Goal: Task Accomplishment & Management: Use online tool/utility

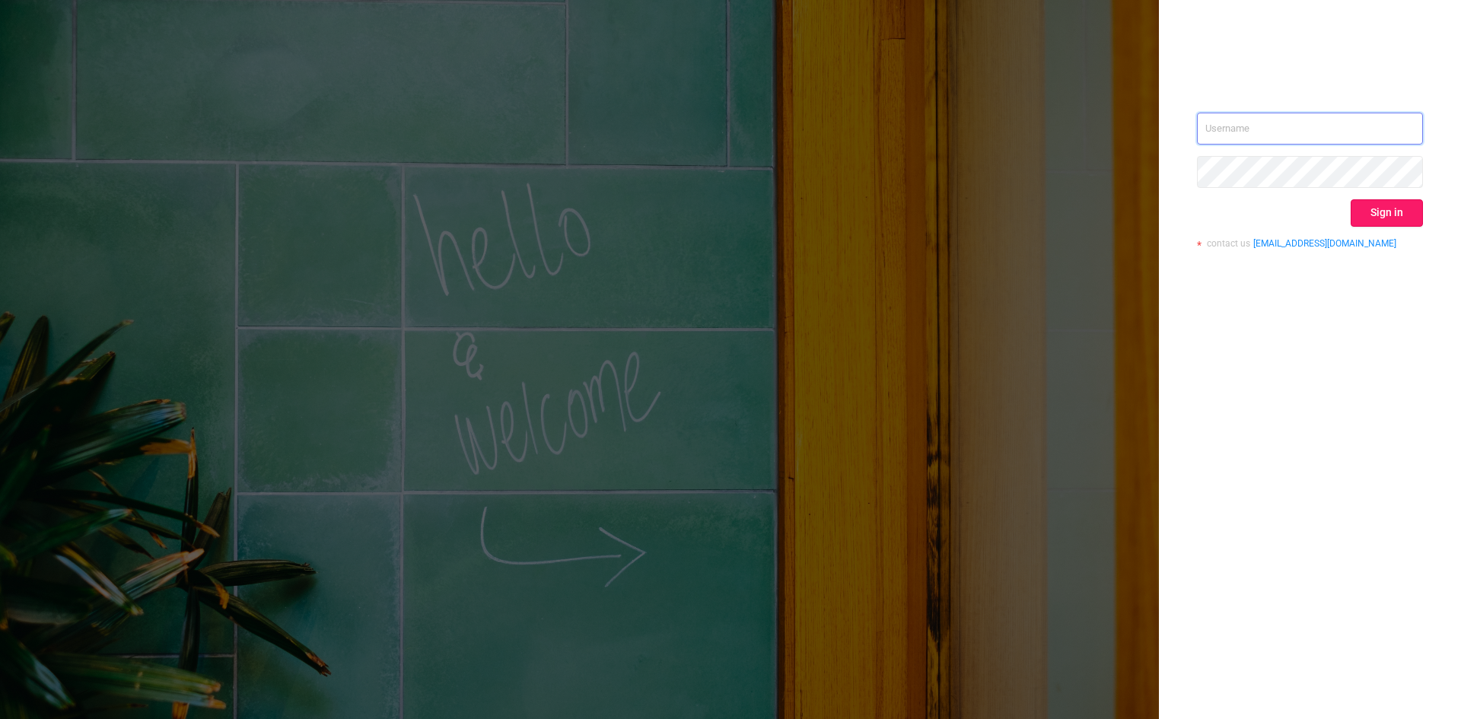
type input "[EMAIL_ADDRESS][DOMAIN_NAME]"
click at [1393, 208] on button "Sign in" at bounding box center [1387, 212] width 72 height 27
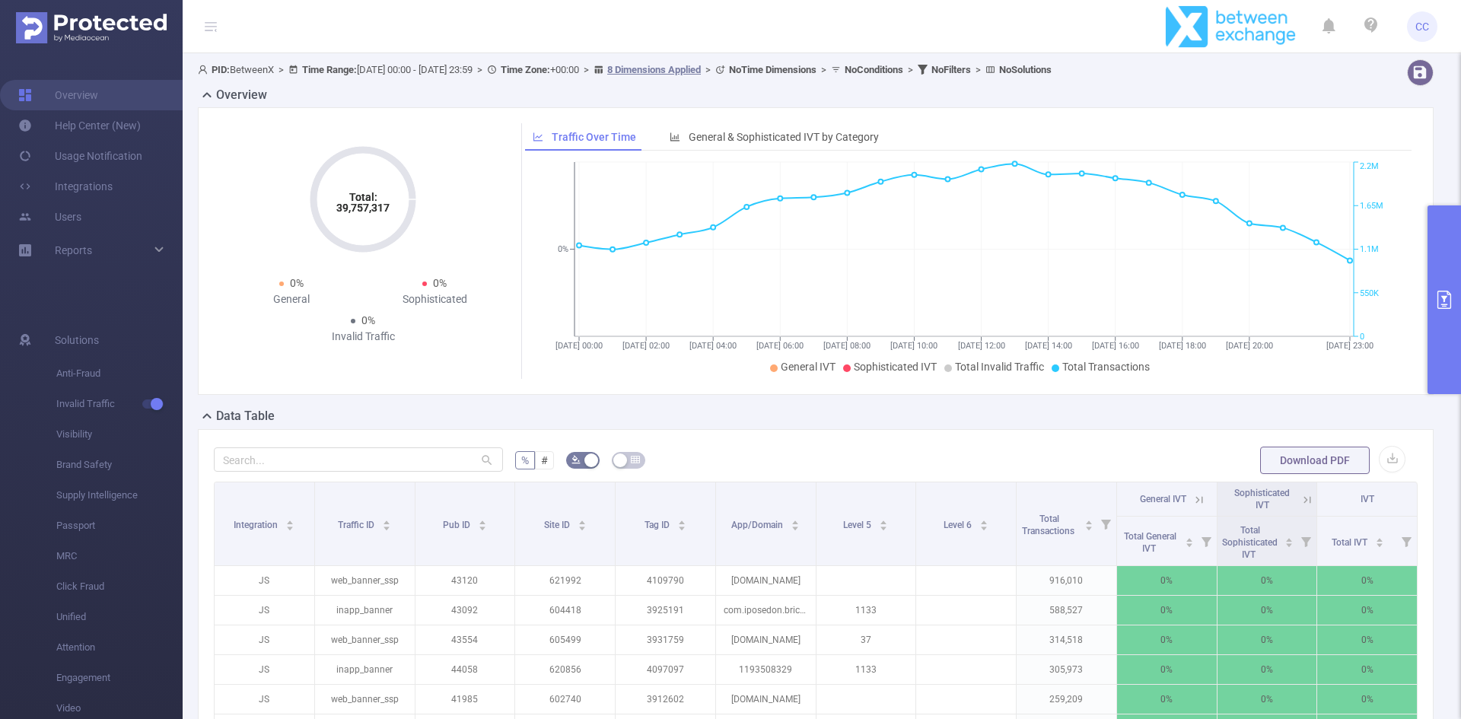
click at [239, 91] on h2 "Overview" at bounding box center [241, 95] width 51 height 18
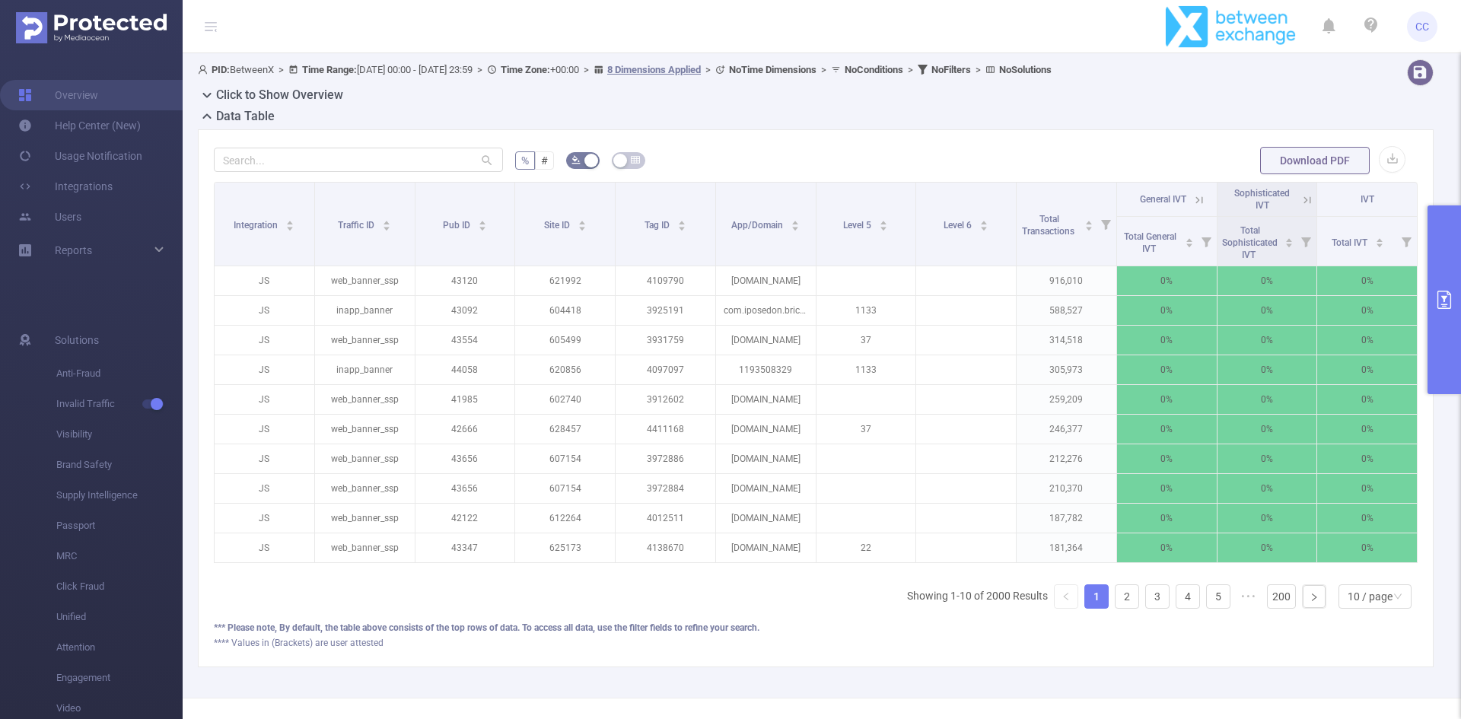
click at [1434, 287] on button "primary" at bounding box center [1443, 299] width 33 height 189
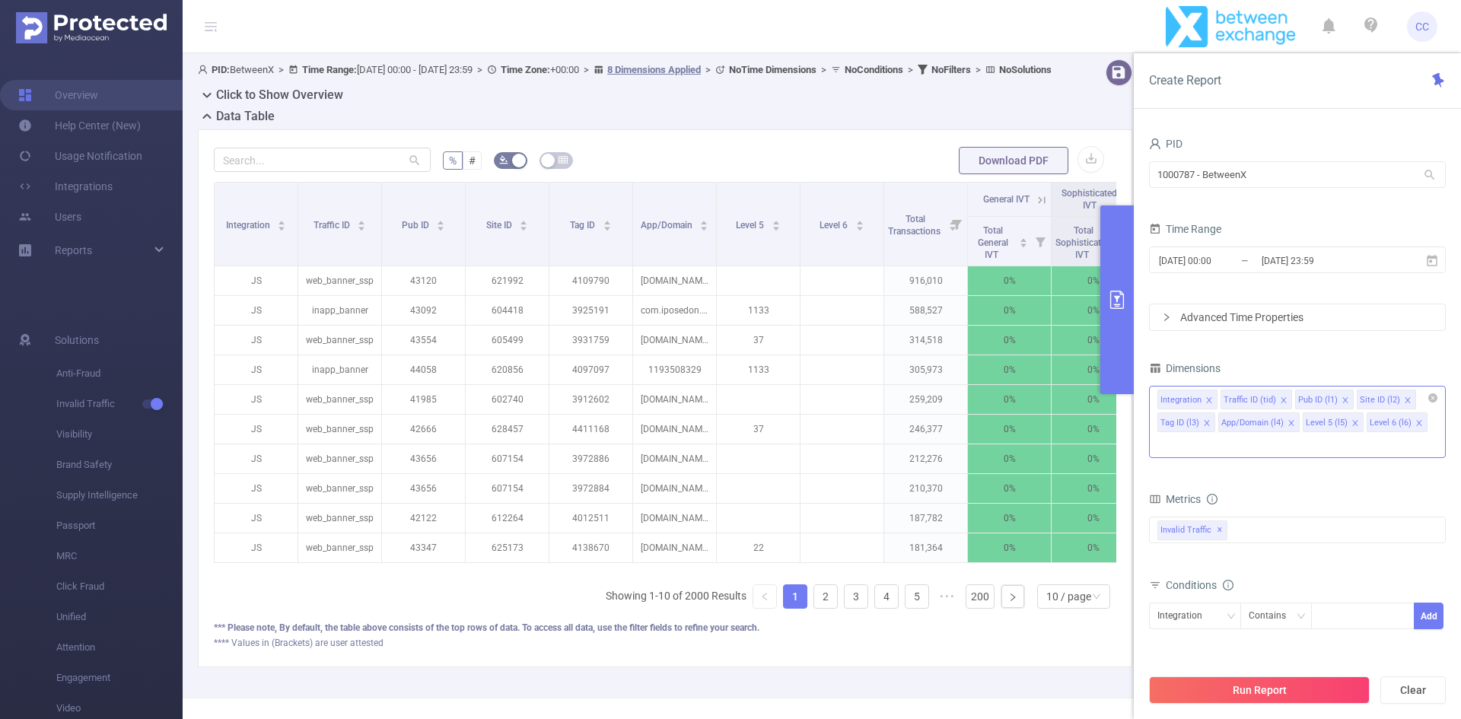
click at [1208, 403] on icon "icon: close" at bounding box center [1209, 400] width 8 height 8
click at [1218, 400] on icon "icon: close" at bounding box center [1221, 400] width 8 height 8
click at [1208, 402] on icon "icon: close" at bounding box center [1207, 399] width 5 height 5
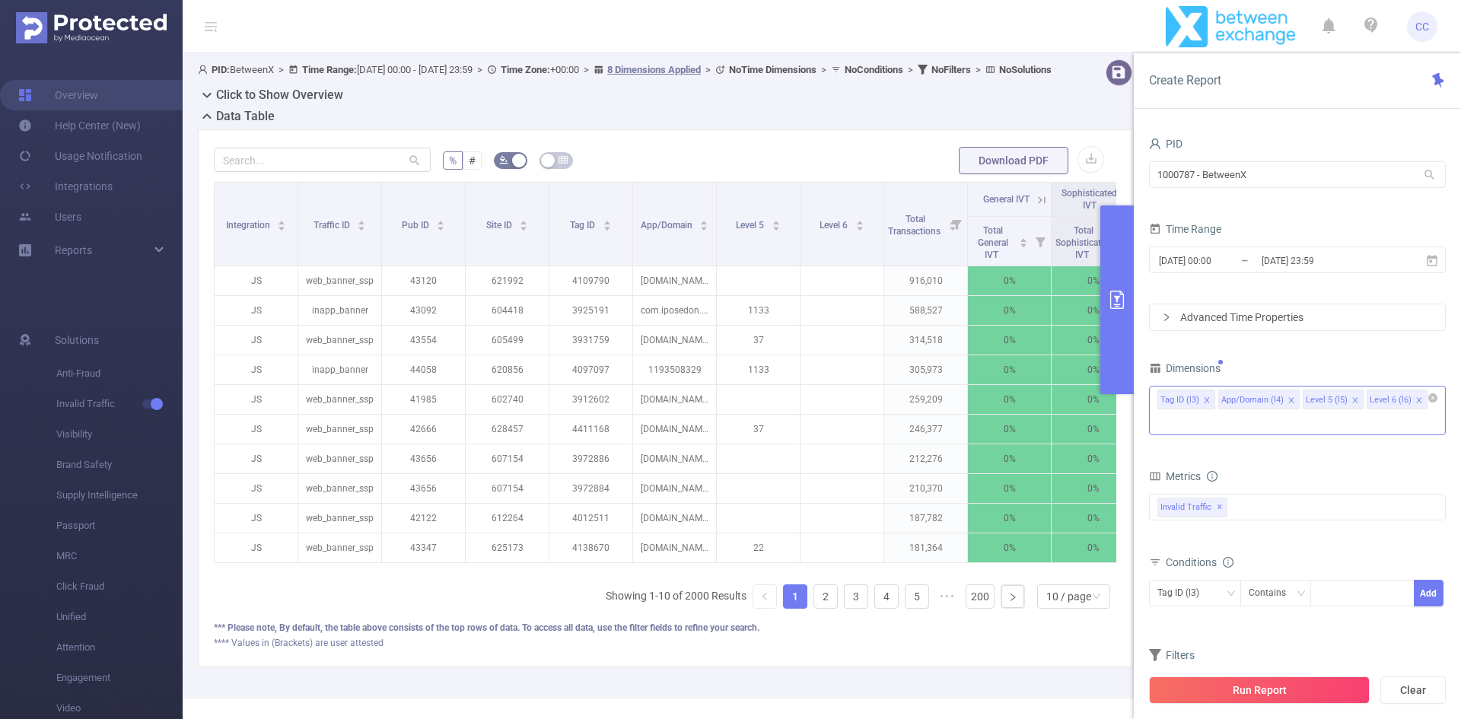
click at [1207, 404] on icon "icon: close" at bounding box center [1207, 400] width 8 height 9
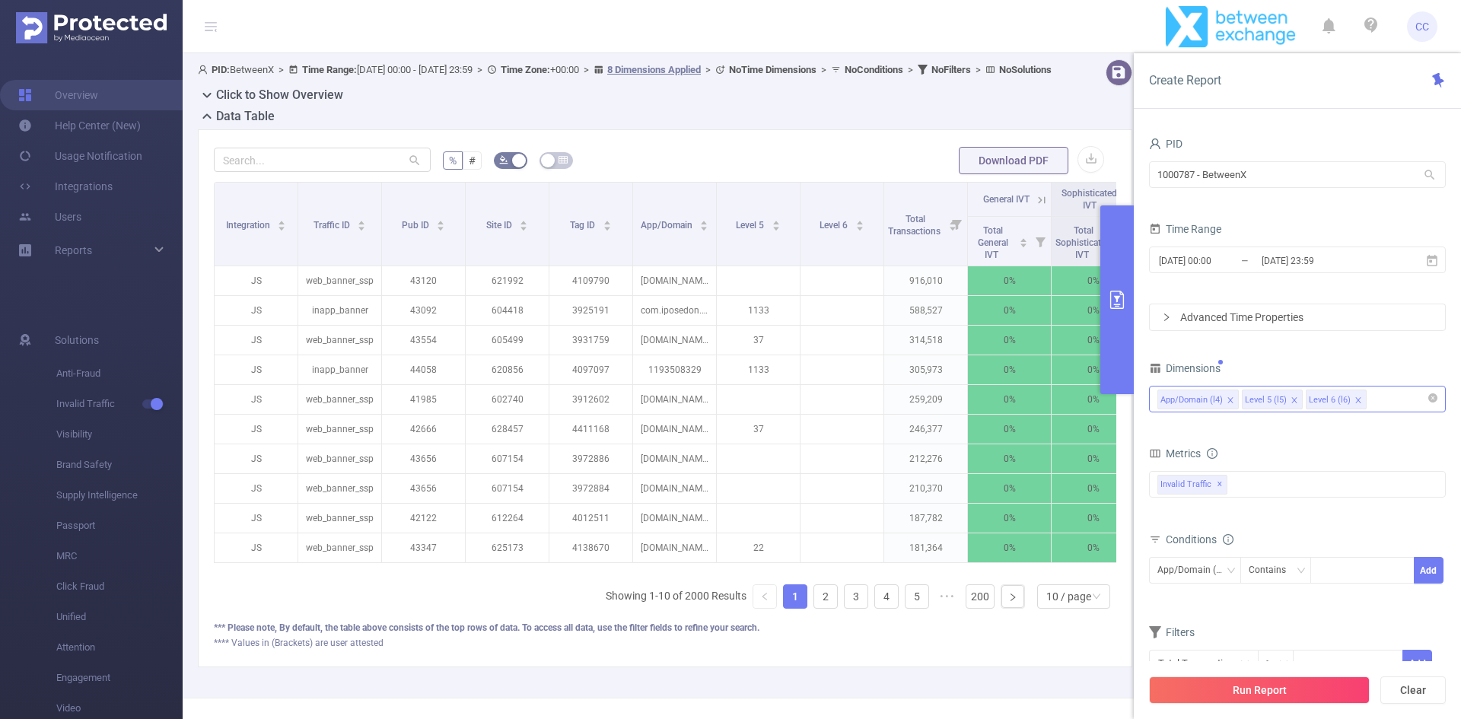
click at [1291, 397] on icon "icon: close" at bounding box center [1295, 400] width 8 height 8
click at [1292, 398] on icon "icon: close" at bounding box center [1295, 400] width 8 height 8
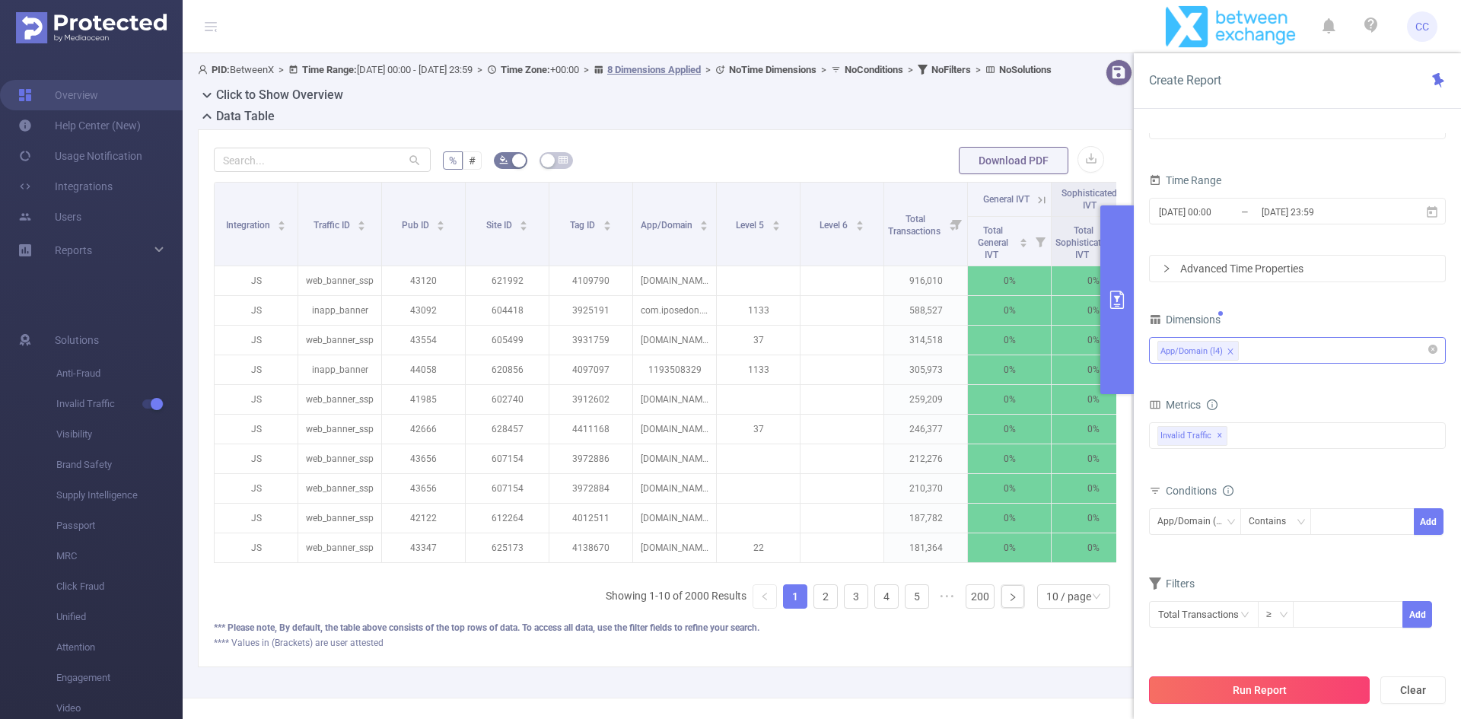
click at [1256, 687] on button "Run Report" at bounding box center [1259, 689] width 221 height 27
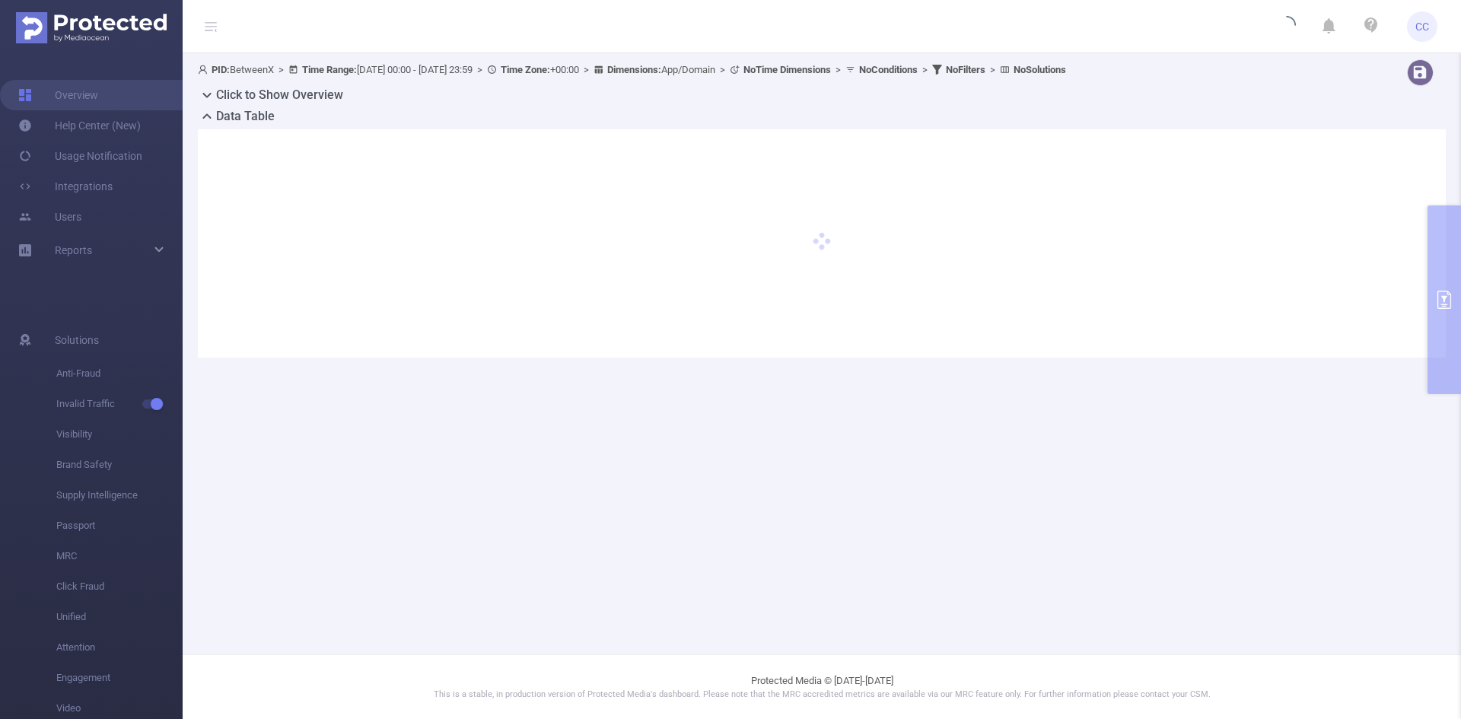
click at [498, 75] on div "PID: BetweenX > Time Range: 2021-10-05 00:00 - 2021-10-05 23:59 > Time Zone: +0…" at bounding box center [763, 69] width 1131 height 21
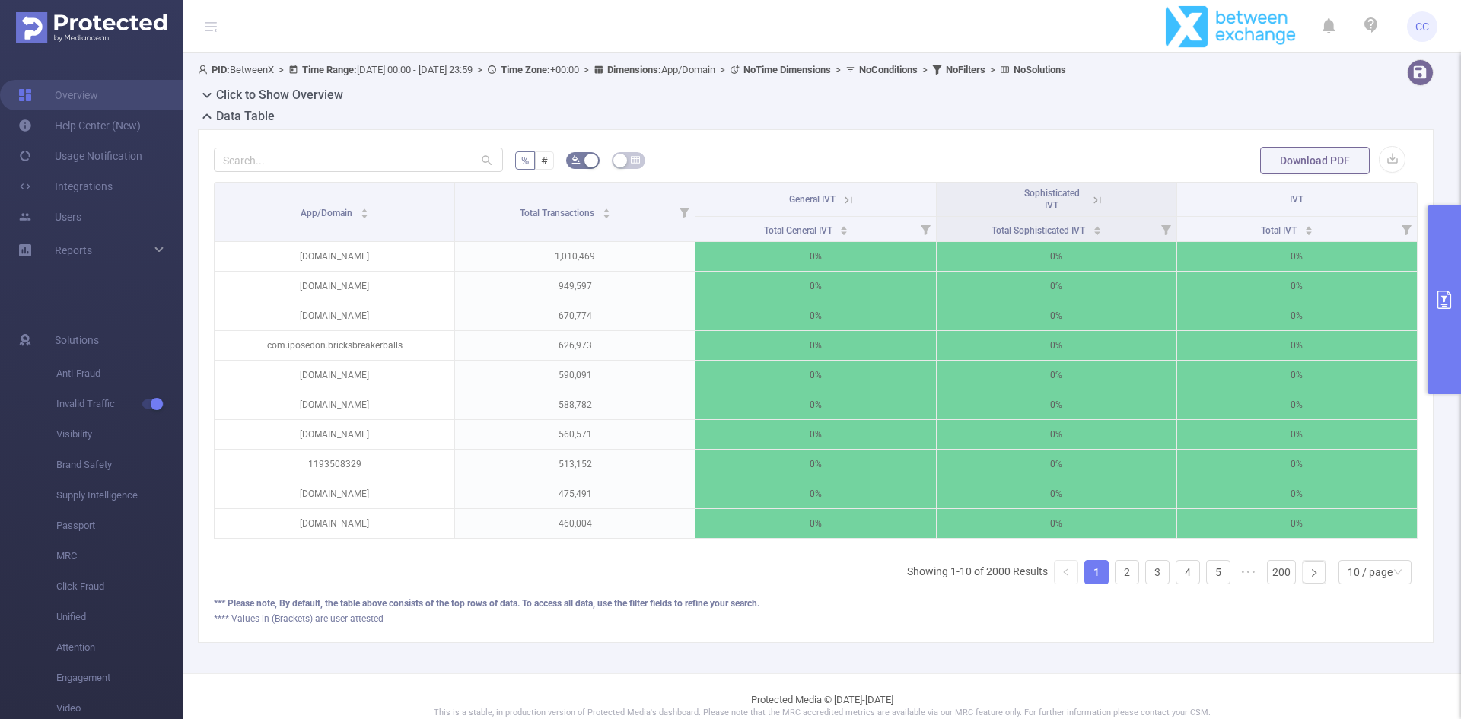
click at [497, 72] on span "PID: BetweenX > Time Range: 2021-10-05 00:00 - 2021-10-05 23:59 > Time Zone: +0…" at bounding box center [632, 69] width 868 height 11
click at [1445, 300] on icon "primary" at bounding box center [1444, 300] width 14 height 18
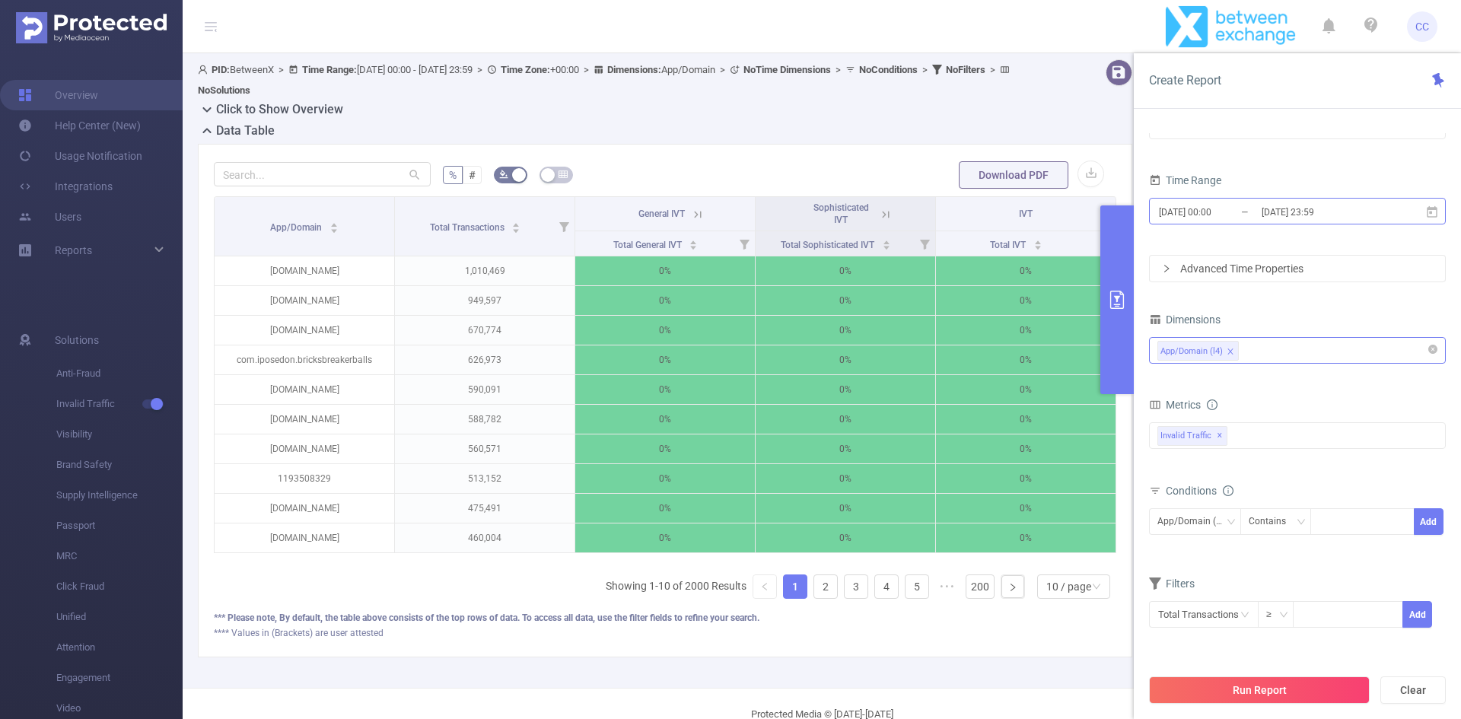
click at [1249, 206] on input "2021-10-05 00:00" at bounding box center [1218, 212] width 123 height 21
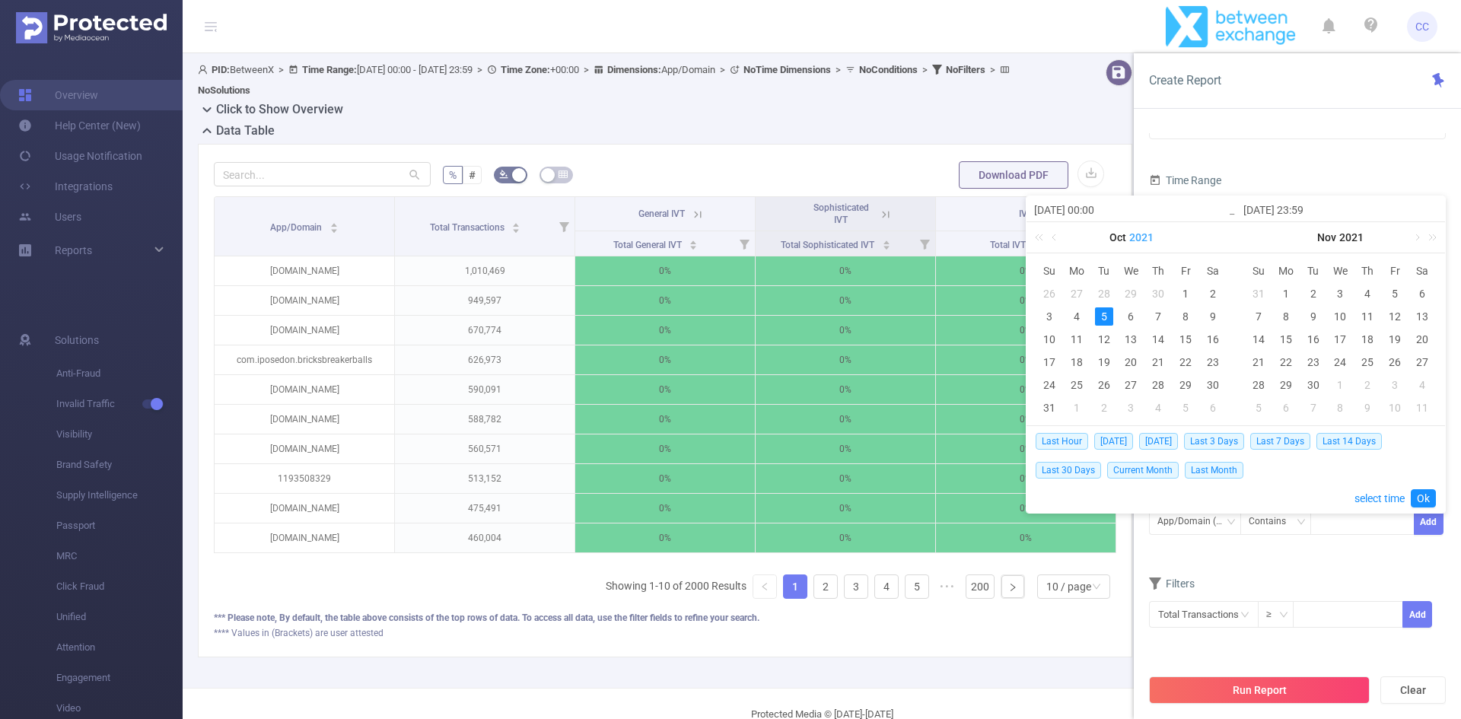
click at [1141, 234] on link "2021" at bounding box center [1141, 237] width 27 height 30
click at [1136, 348] on link "2026" at bounding box center [1130, 352] width 37 height 18
click at [1344, 239] on link "2021" at bounding box center [1350, 237] width 27 height 30
click at [1270, 350] on link "2025" at bounding box center [1270, 352] width 37 height 18
click at [1142, 233] on link "2026" at bounding box center [1141, 237] width 27 height 30
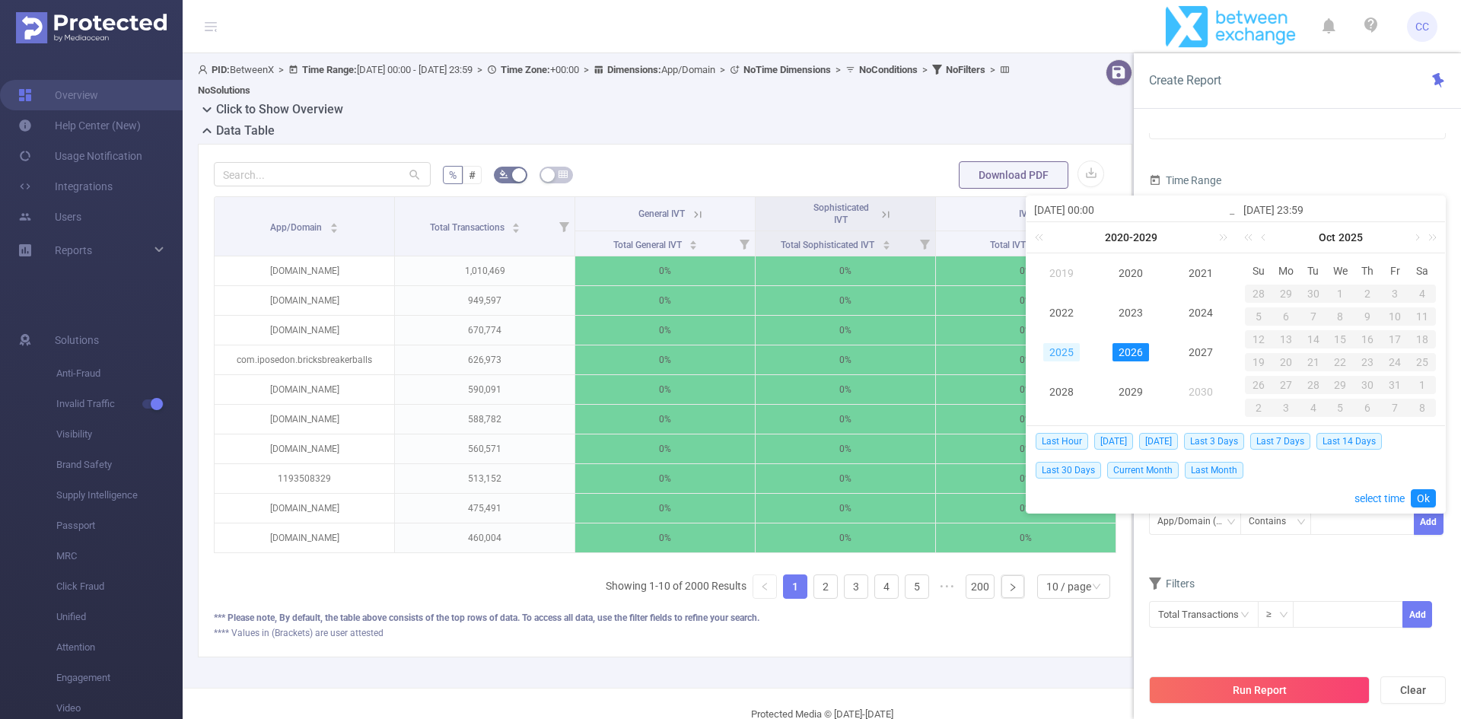
click at [1066, 352] on link "2025" at bounding box center [1061, 352] width 37 height 18
click at [1058, 239] on link at bounding box center [1056, 237] width 14 height 30
click at [1206, 237] on link at bounding box center [1207, 237] width 14 height 30
click at [1074, 291] on div "1" at bounding box center [1077, 294] width 18 height 18
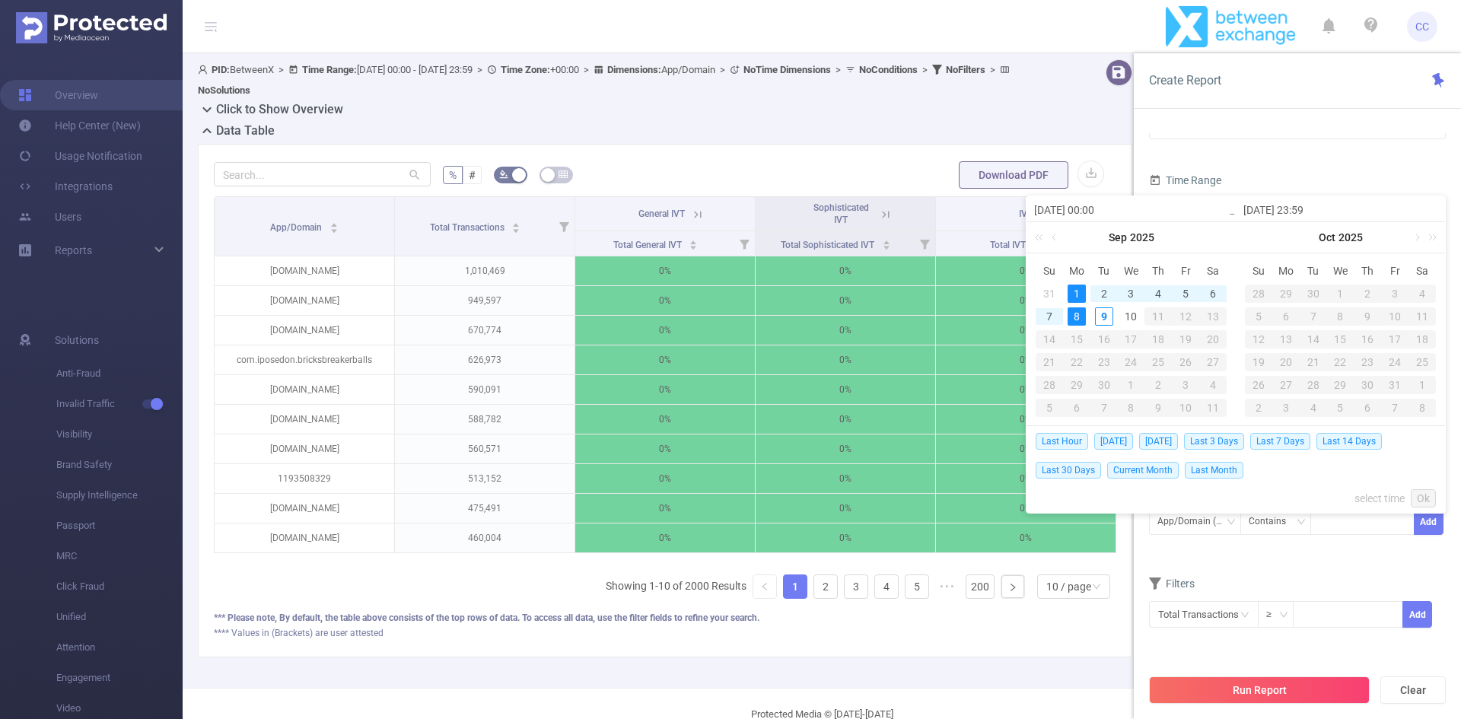
click at [1080, 317] on div "8" at bounding box center [1077, 316] width 18 height 18
type input "[DATE] 00:00"
type input "[DATE] 23:59"
type input "[DATE] 00:00"
type input "[DATE] 23:59"
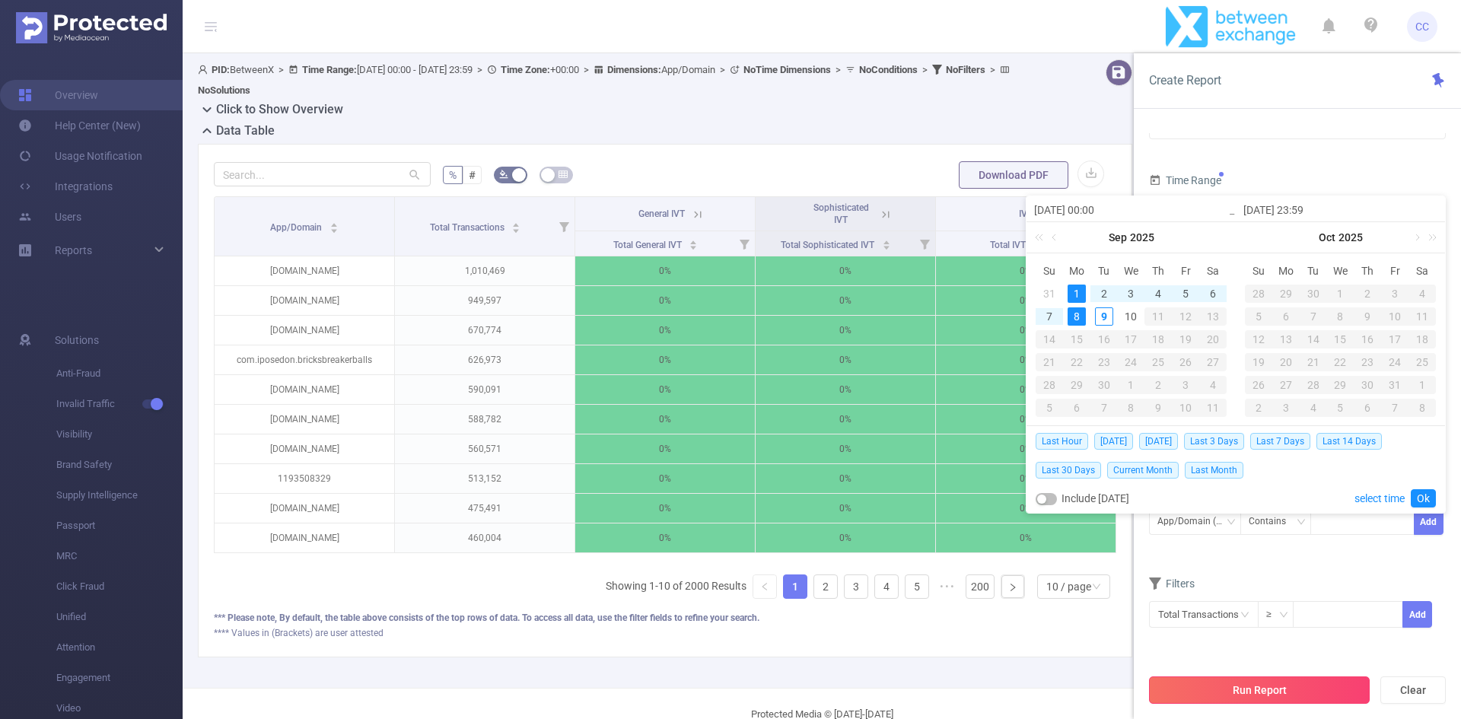
click at [1259, 689] on button "Run Report" at bounding box center [1259, 689] width 221 height 27
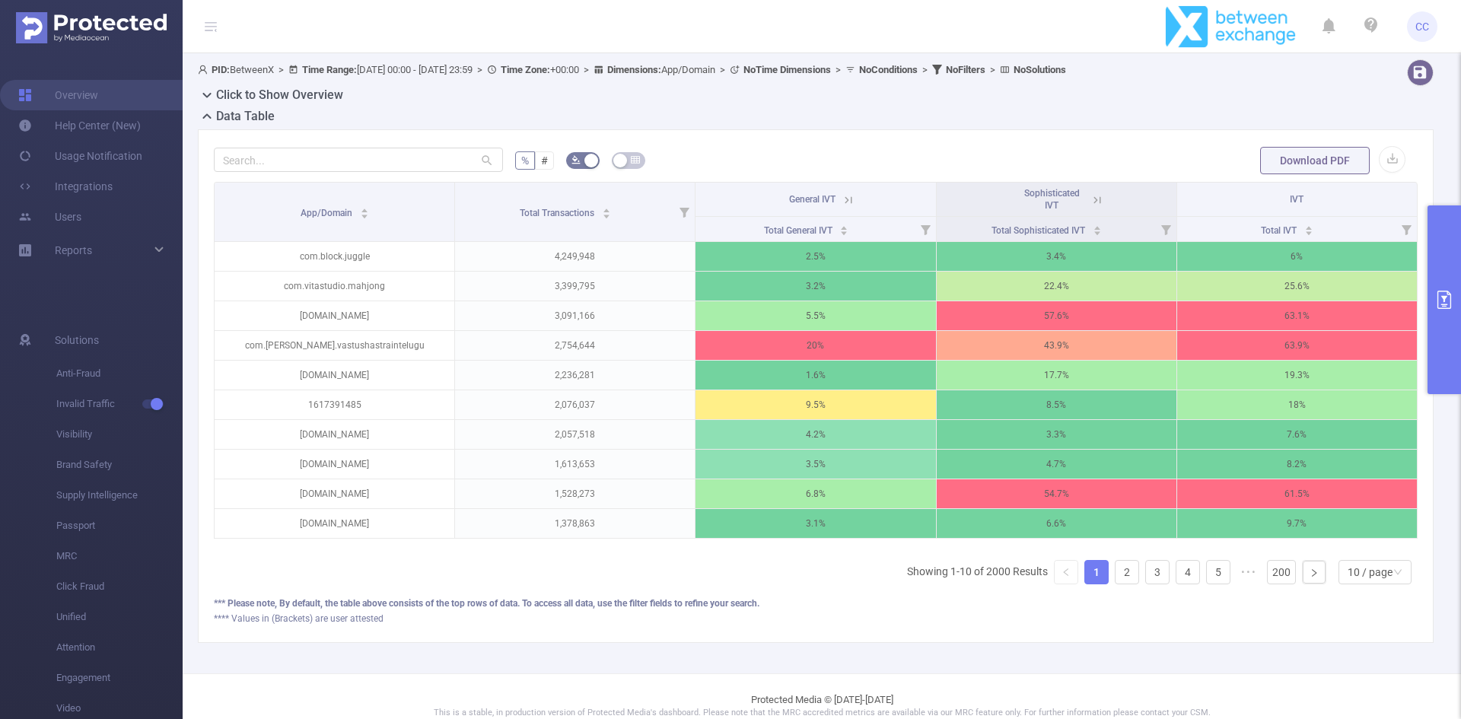
click at [1445, 308] on icon "primary" at bounding box center [1444, 300] width 14 height 18
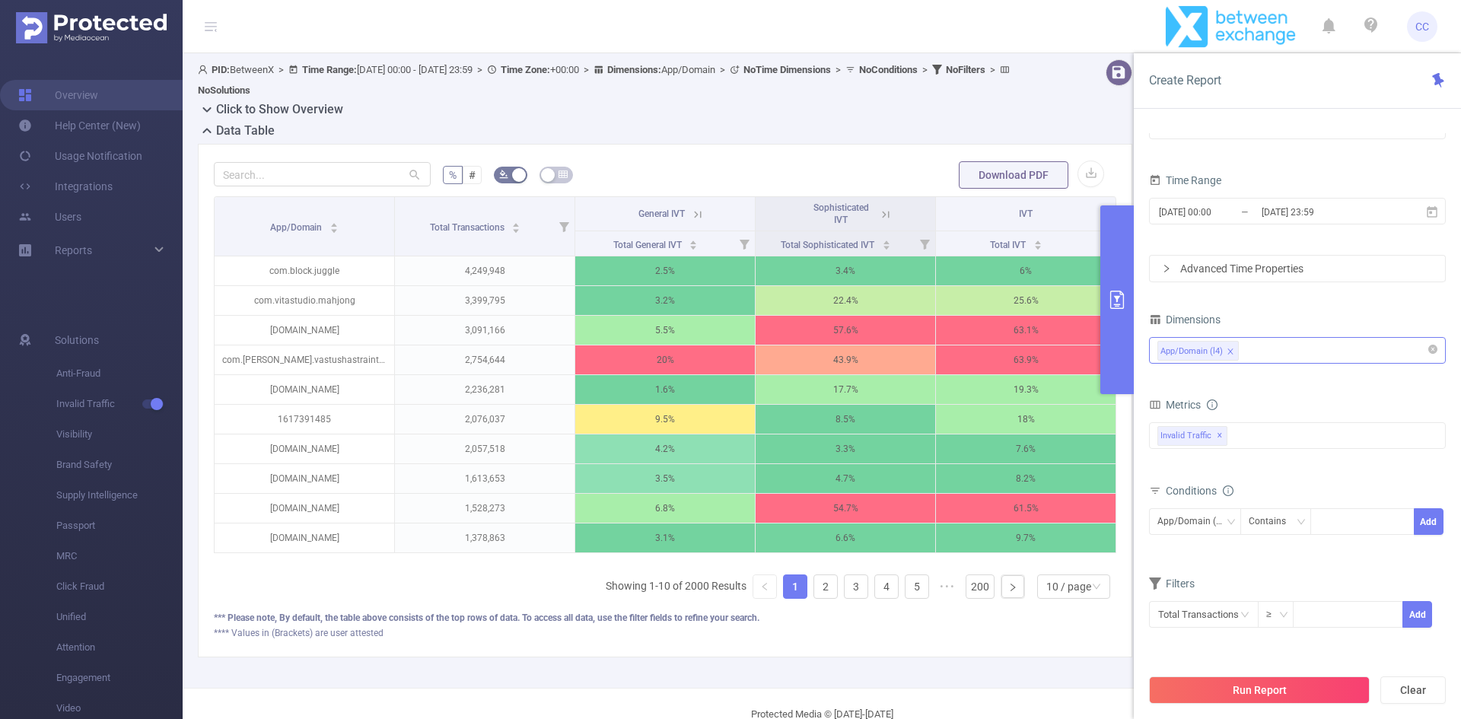
click at [1286, 277] on div "Advanced Time Properties" at bounding box center [1297, 269] width 295 height 26
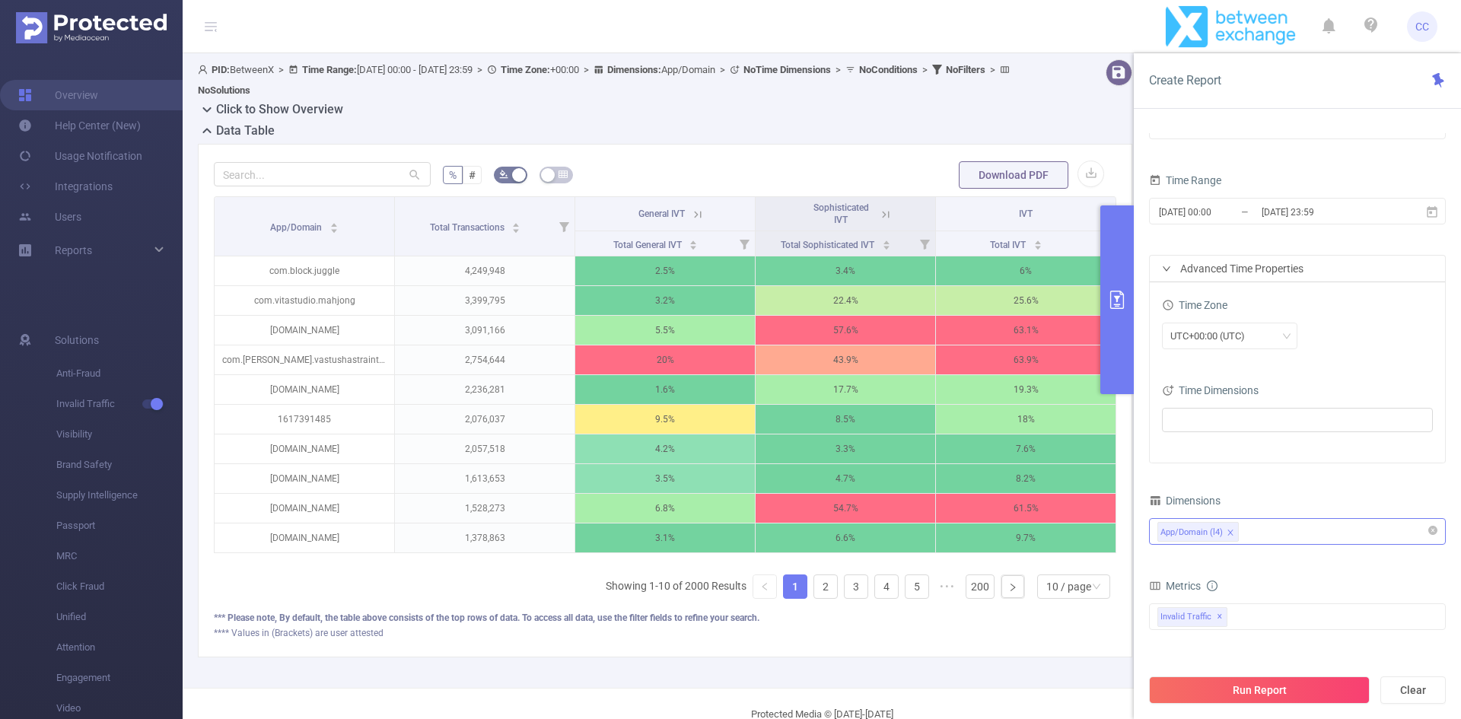
click at [1286, 277] on div "Advanced Time Properties" at bounding box center [1297, 269] width 295 height 26
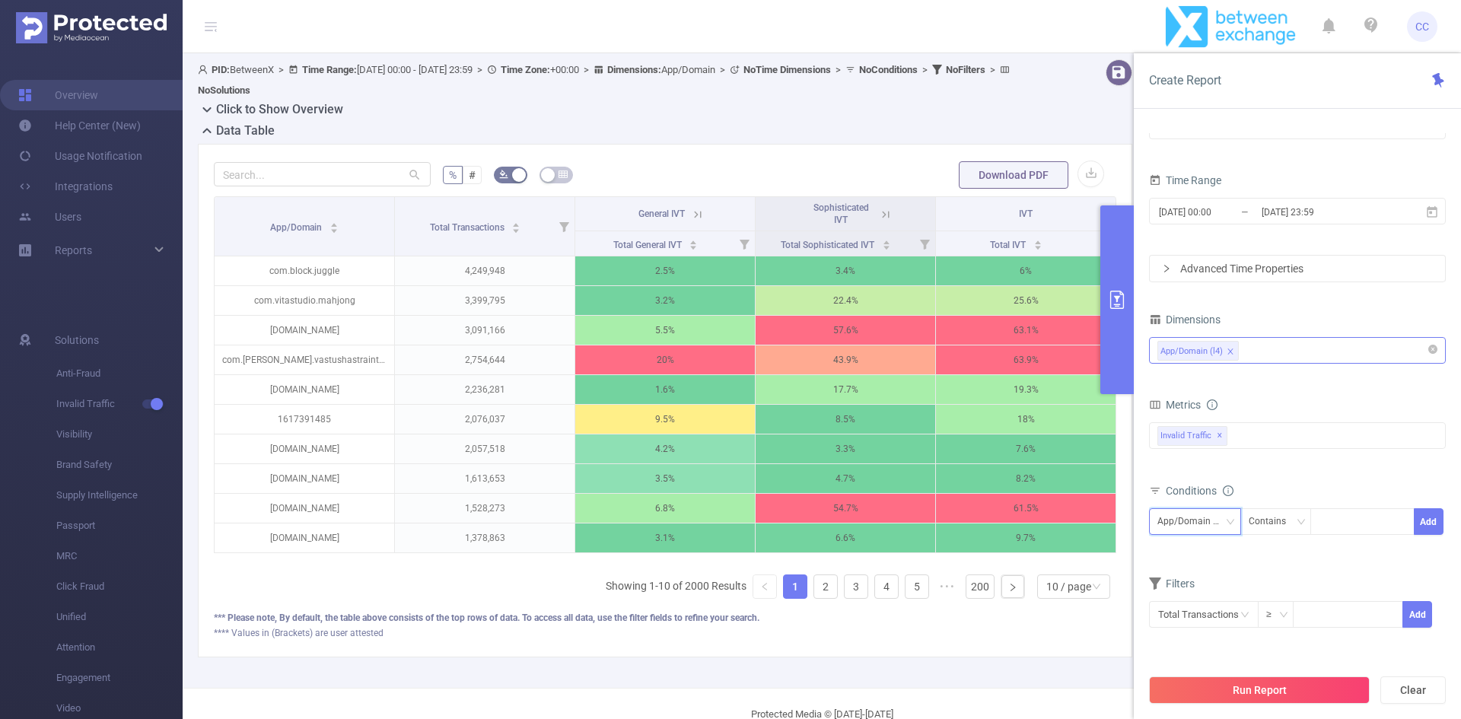
click at [1201, 519] on div "App/Domain (l4)" at bounding box center [1194, 521] width 75 height 25
click at [1310, 559] on form "Dimensions App/Domain (l4) Metrics bp_total bp_adult bp_arms bp_crime bp_death_…" at bounding box center [1297, 478] width 297 height 339
click at [1379, 516] on div at bounding box center [1363, 521] width 88 height 25
click at [1255, 558] on form "Dimensions App/Domain (l4) Metrics bp_total bp_adult bp_arms bp_crime bp_death_…" at bounding box center [1297, 478] width 297 height 339
click at [1284, 512] on div "Contains" at bounding box center [1273, 521] width 48 height 25
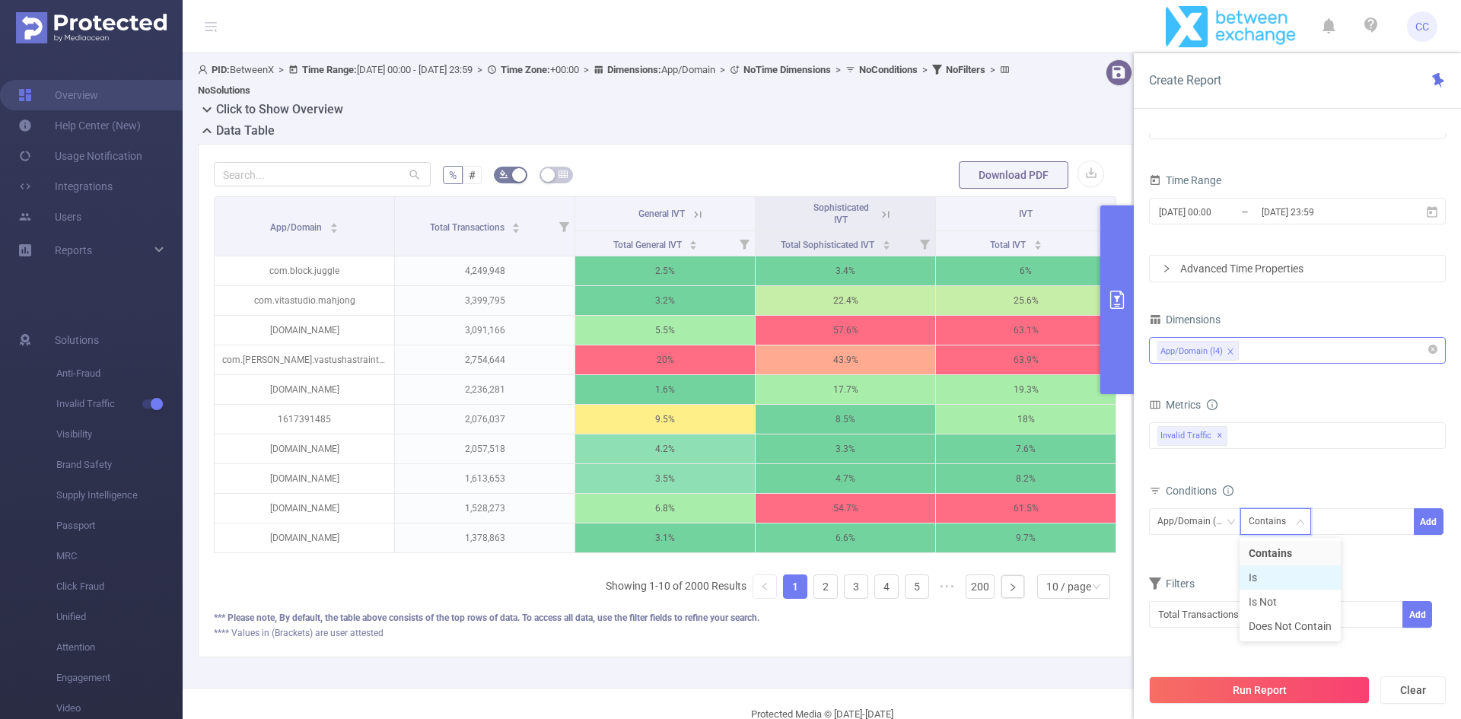
click at [1289, 588] on li "Is" at bounding box center [1290, 577] width 101 height 24
click at [694, 214] on icon at bounding box center [697, 214] width 7 height 7
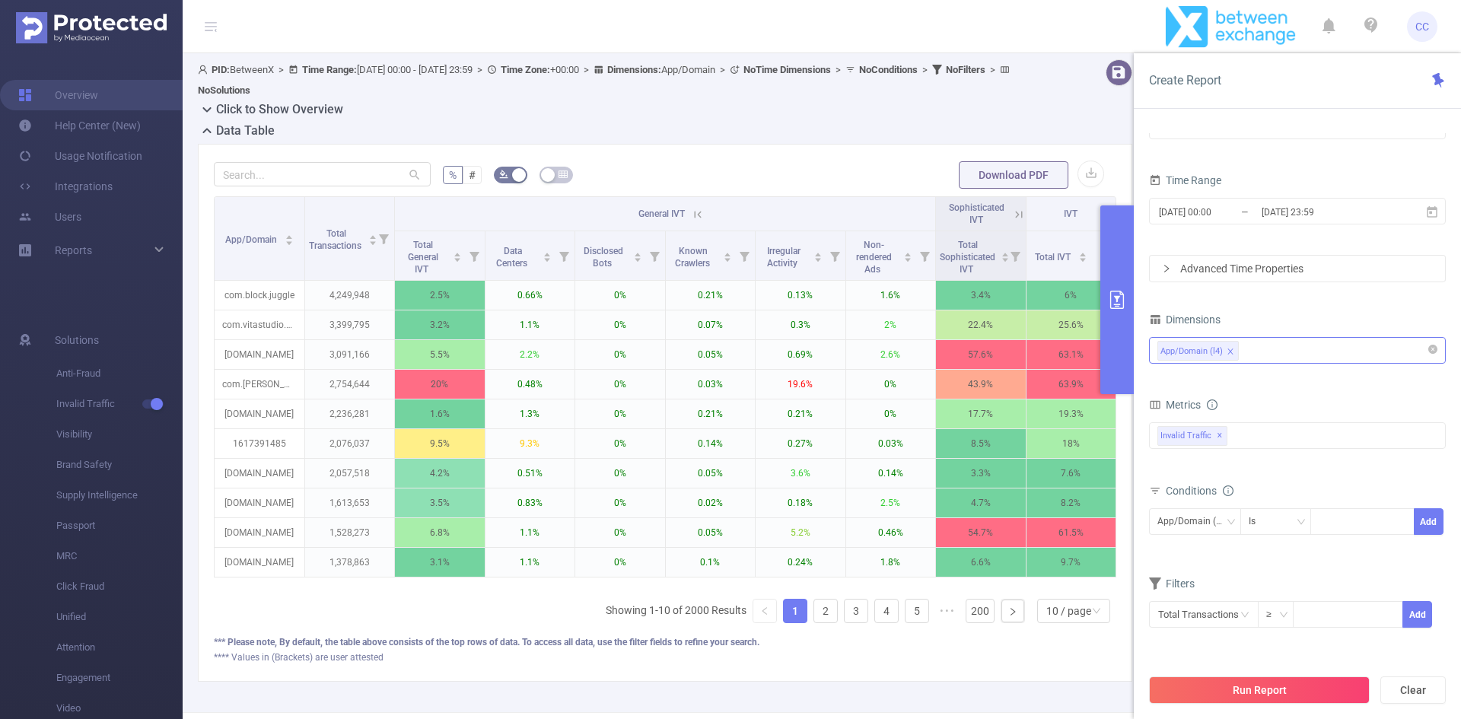
click at [696, 215] on icon at bounding box center [698, 215] width 14 height 14
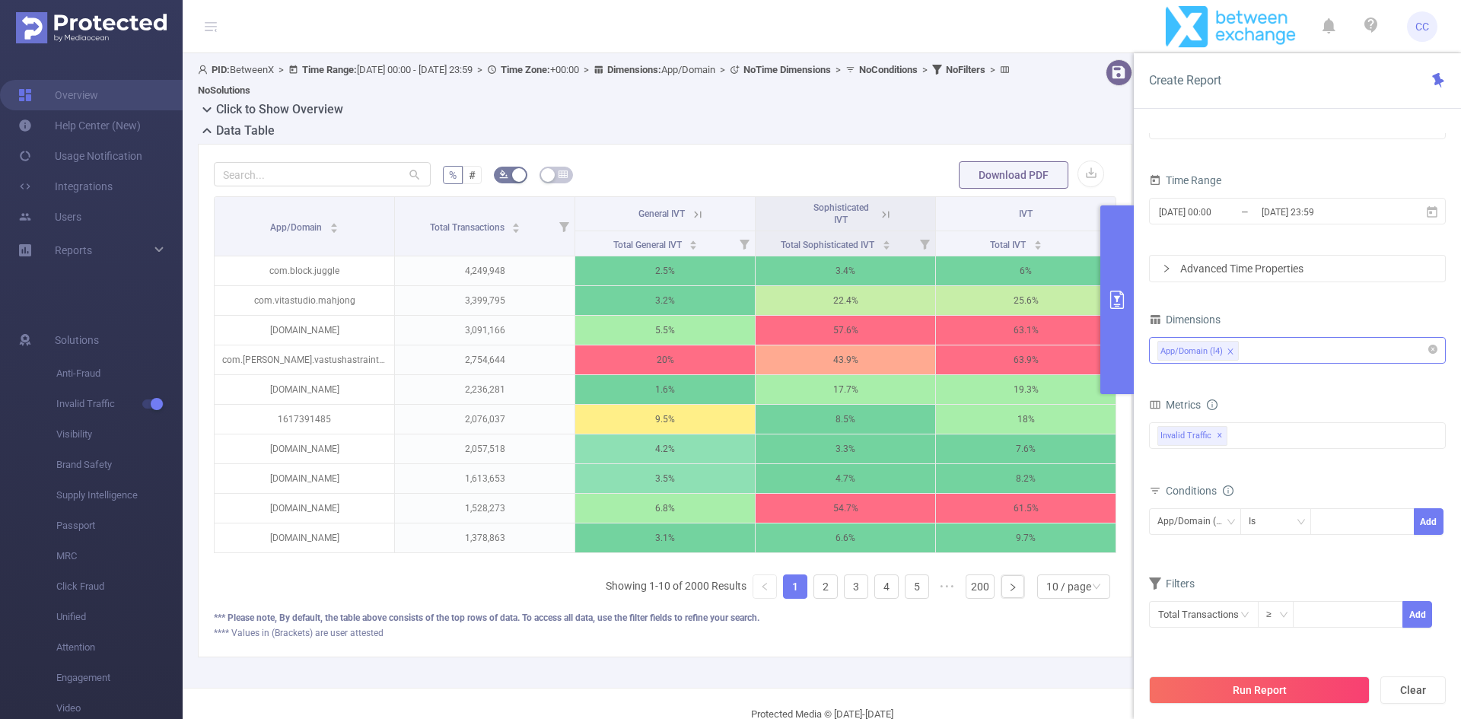
drag, startPoint x: 1001, startPoint y: 108, endPoint x: 1009, endPoint y: 110, distance: 8.7
click at [1001, 108] on div "Click to Show Overview" at bounding box center [671, 110] width 947 height 21
click at [1289, 438] on div "Invalid Traffic ✕" at bounding box center [1297, 435] width 297 height 27
click at [1289, 342] on div "App/Domain (l4)" at bounding box center [1297, 350] width 280 height 25
click at [1361, 520] on div at bounding box center [1363, 521] width 88 height 25
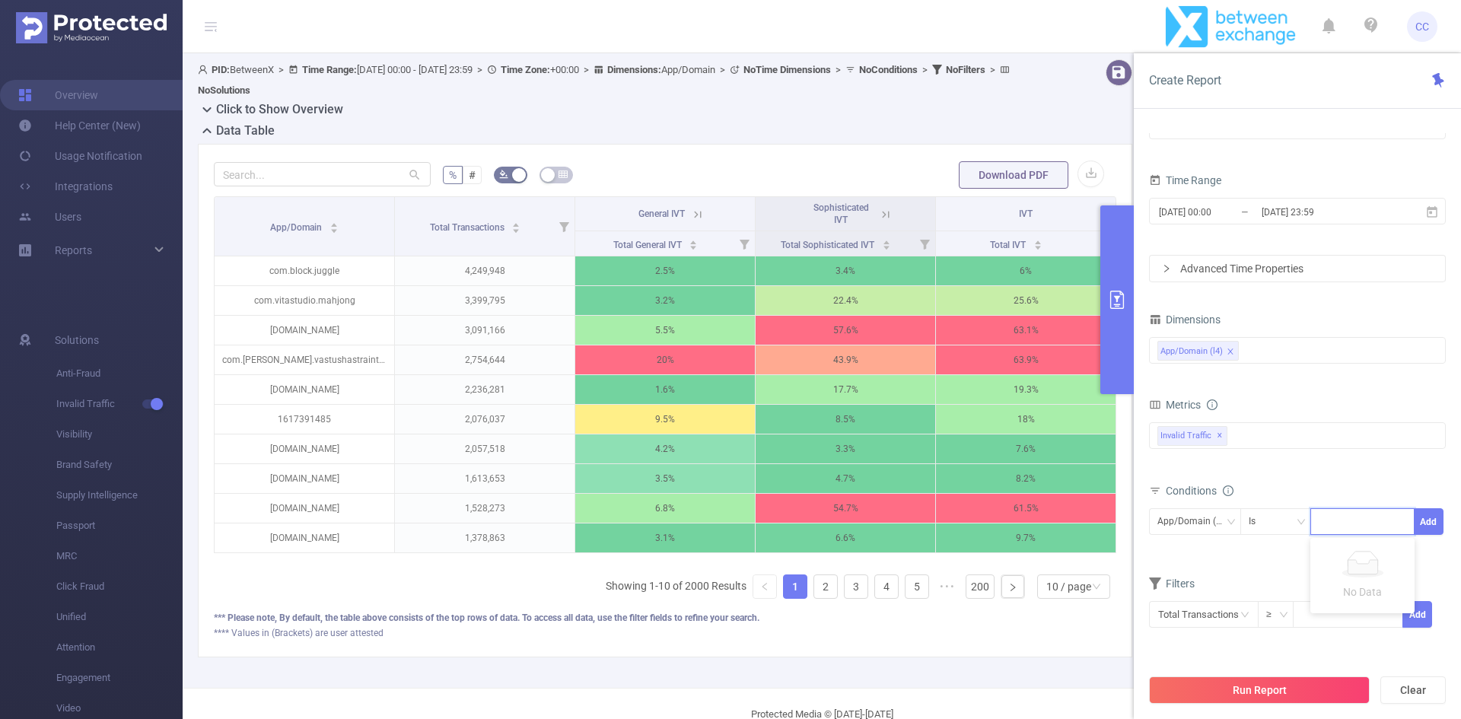
paste input "op.gg overwolf.com inven.co.kr metatft.com feathermc.com kr.investing.com photo…"
type input "op.gg overwolf.com inven.co.kr metatft.com feathermc.com kr.investing.com photo…"
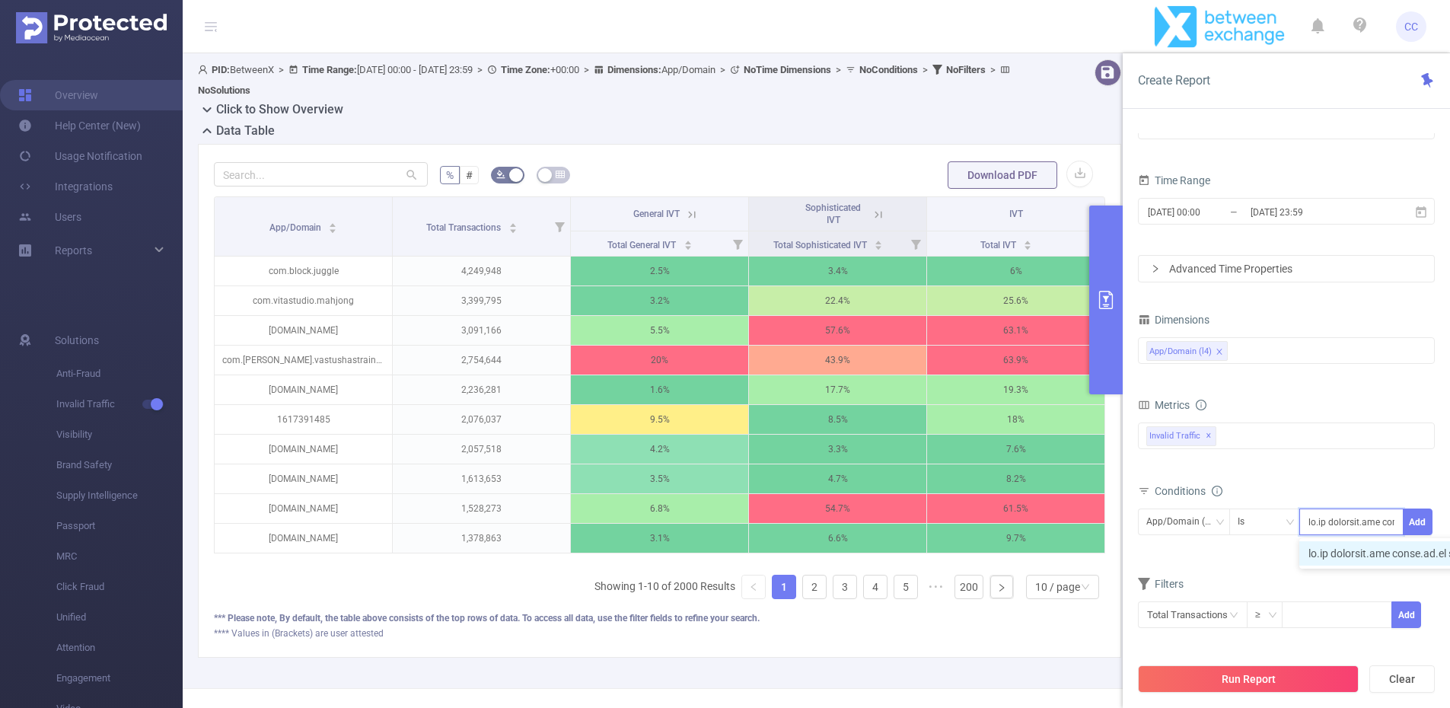
scroll to position [0, 22350]
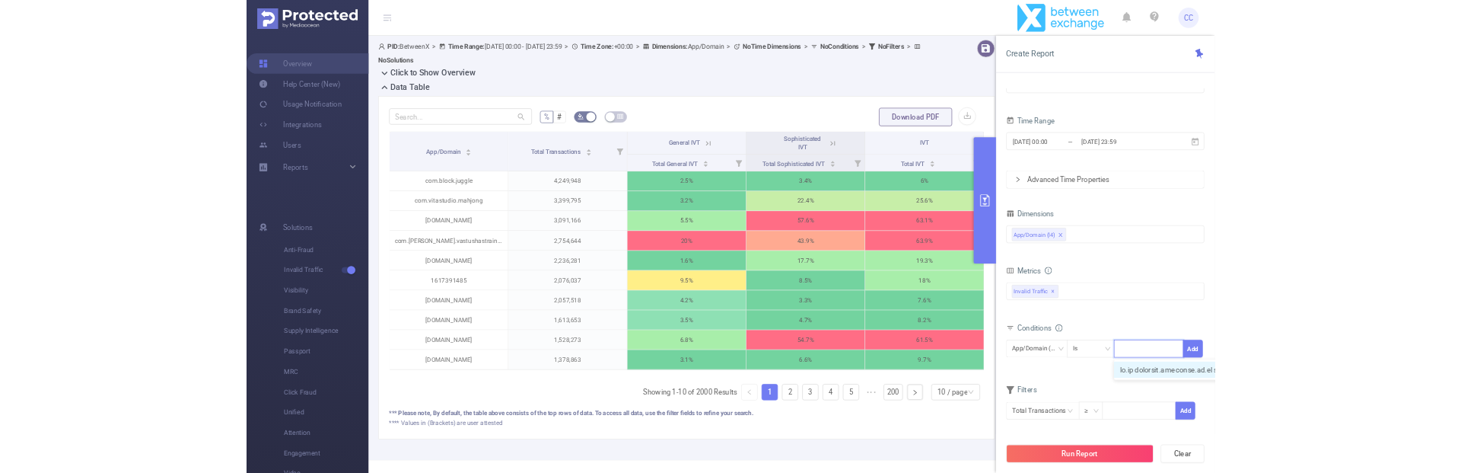
scroll to position [0, 0]
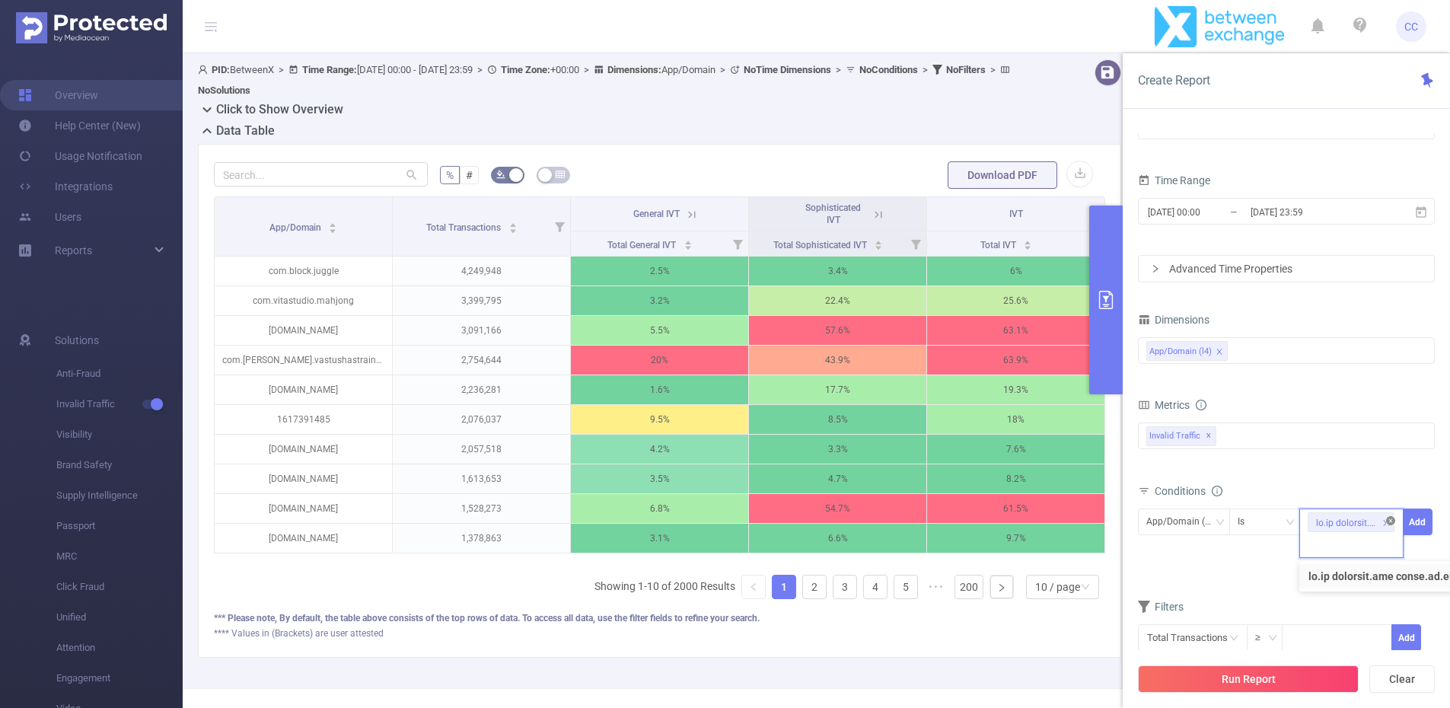
click at [1386, 524] on icon "icon: close-circle" at bounding box center [1390, 520] width 9 height 9
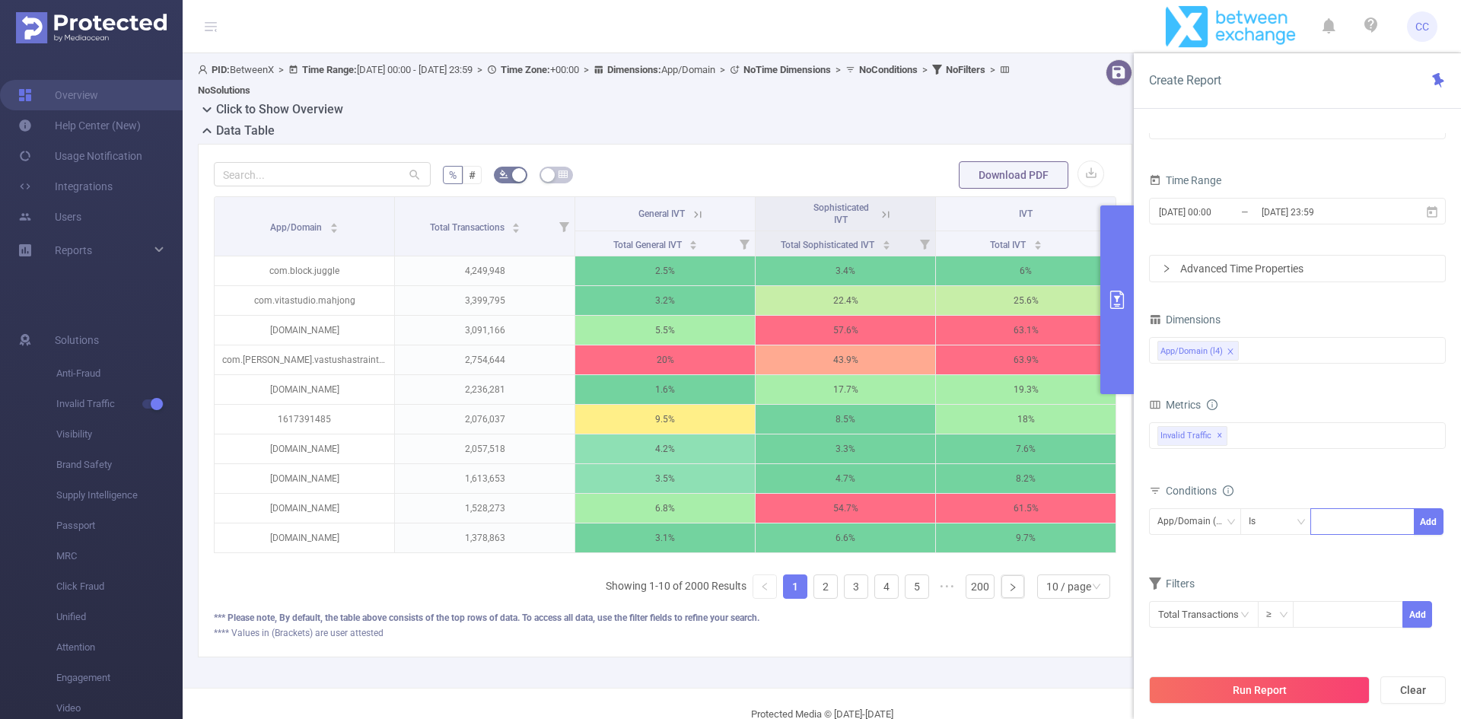
drag, startPoint x: 1333, startPoint y: 520, endPoint x: 1388, endPoint y: 524, distance: 55.0
click at [1333, 520] on div at bounding box center [1363, 521] width 88 height 25
paste input "op.gg"
type input "op.gg"
click at [1427, 523] on button "Add" at bounding box center [1429, 521] width 30 height 27
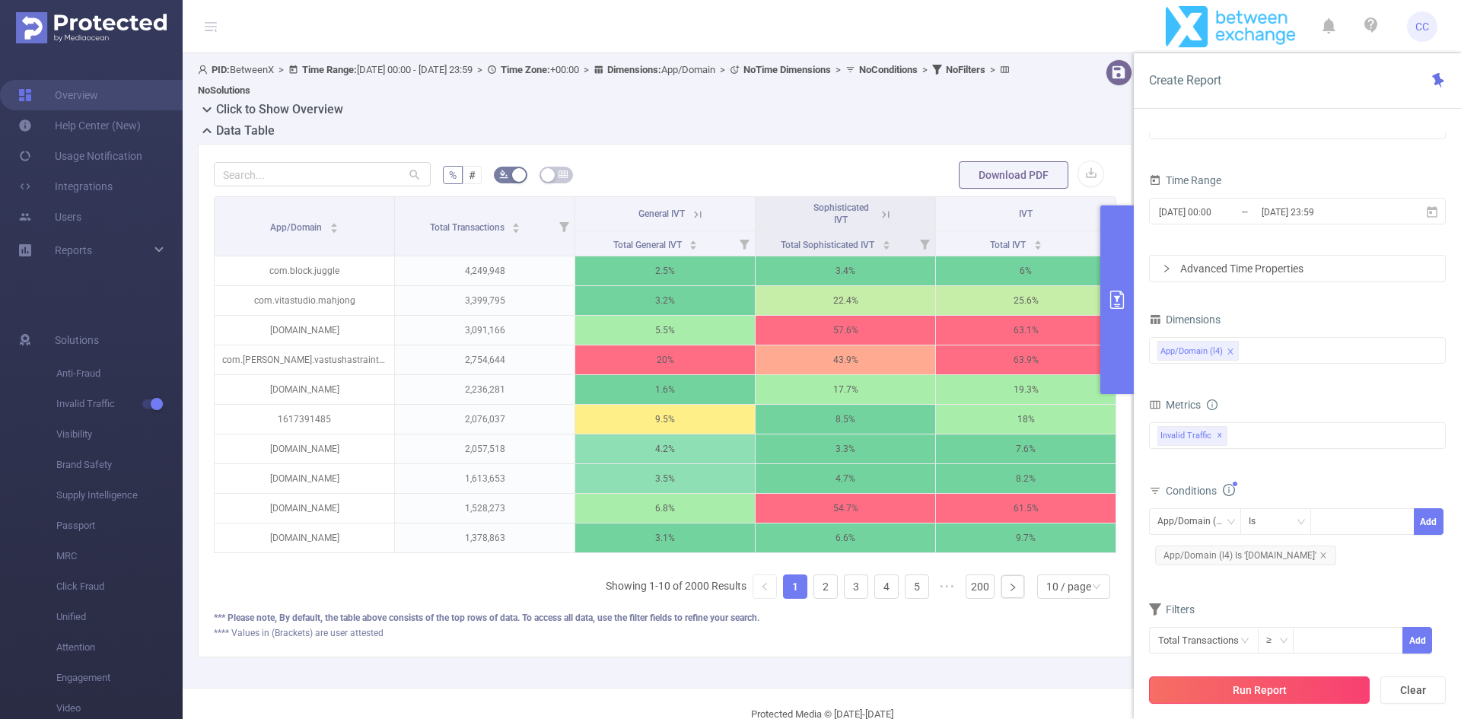
click at [1208, 689] on button "Run Report" at bounding box center [1259, 689] width 221 height 27
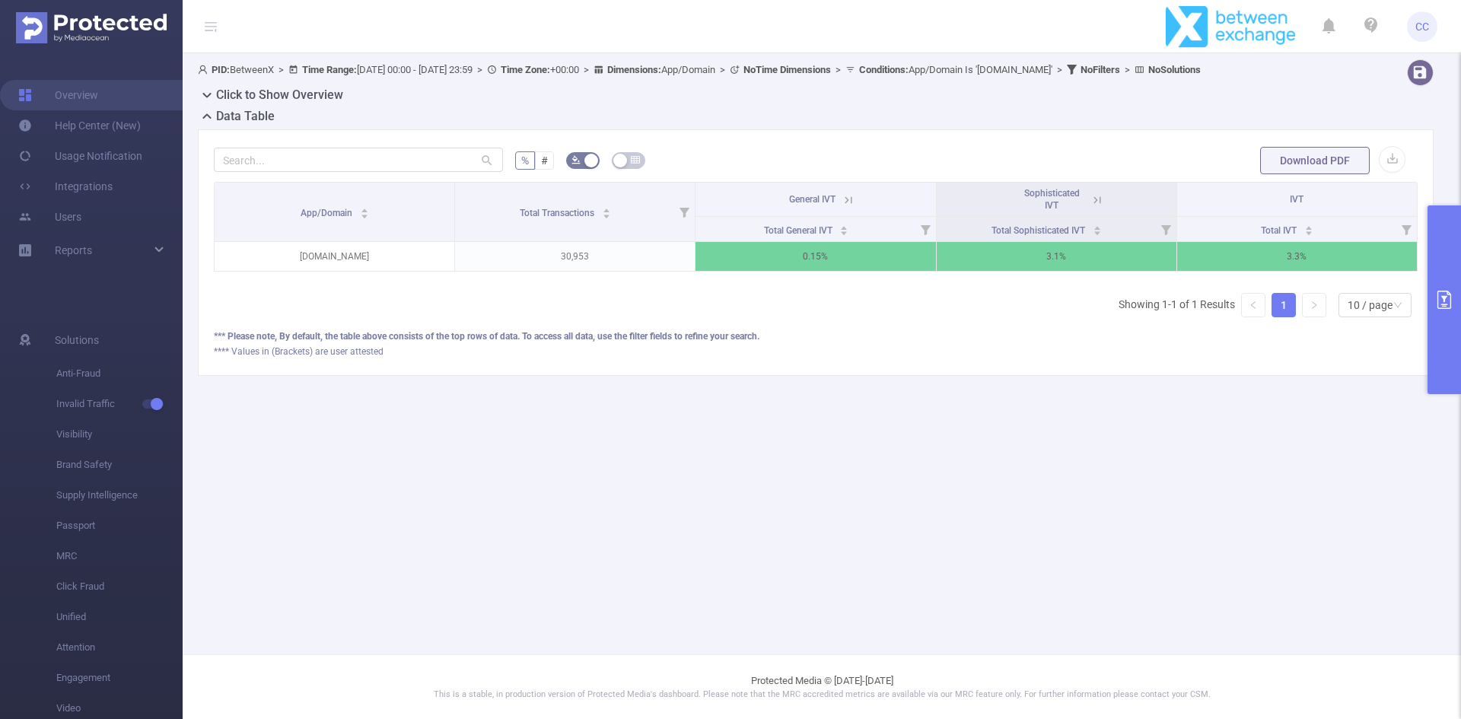
click at [1437, 313] on button "primary" at bounding box center [1443, 299] width 33 height 189
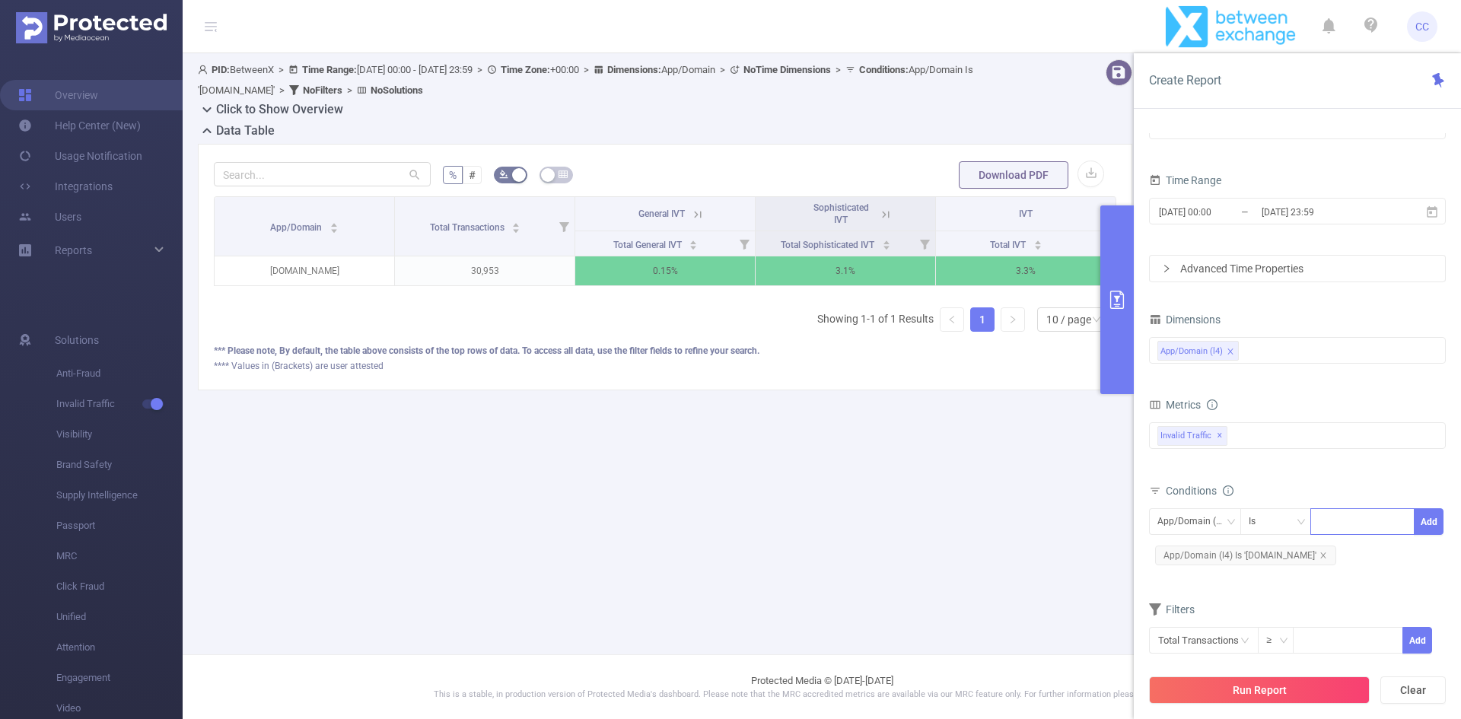
click at [1373, 526] on div at bounding box center [1363, 521] width 88 height 25
paste input "overwolf.com"
type input "overwolf.com"
click at [1367, 555] on li "overwolf.com" at bounding box center [1367, 553] width 115 height 24
click at [1280, 431] on div "Invalid Traffic ✕ Anti-Fraud Invalid Traffic" at bounding box center [1297, 435] width 297 height 27
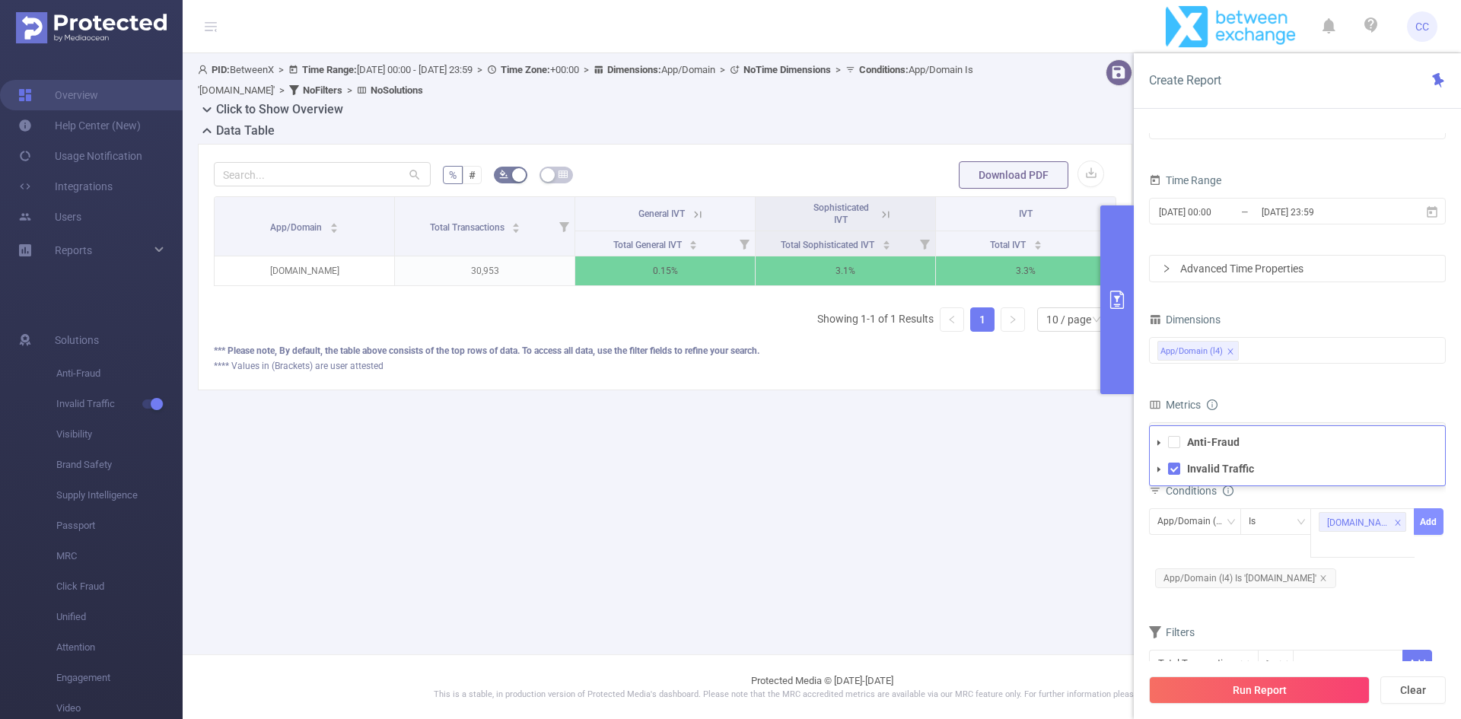
click at [1436, 527] on button "Add" at bounding box center [1429, 521] width 30 height 27
click at [1365, 526] on div at bounding box center [1363, 521] width 88 height 25
paste input "inven.co.kr"
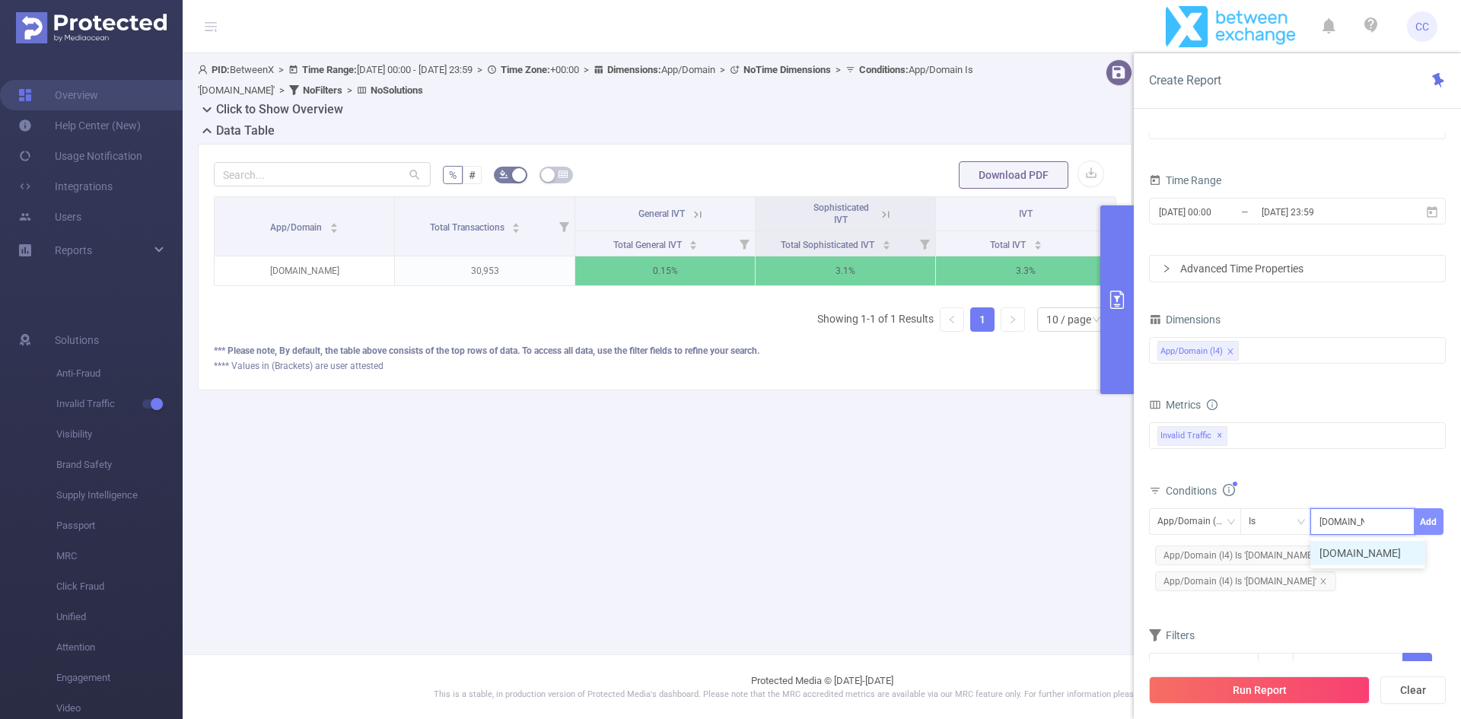
type input "inven.co.kr"
click at [1421, 519] on button "Add" at bounding box center [1429, 521] width 30 height 27
click at [1335, 509] on div "App/Domain (l4) Is Add App/Domain (l4) Is 'op.gg' and App/Domain (l4) Is 'overw…" at bounding box center [1297, 565] width 297 height 121
click at [1342, 521] on div at bounding box center [1363, 521] width 88 height 25
paste input "metatft.com"
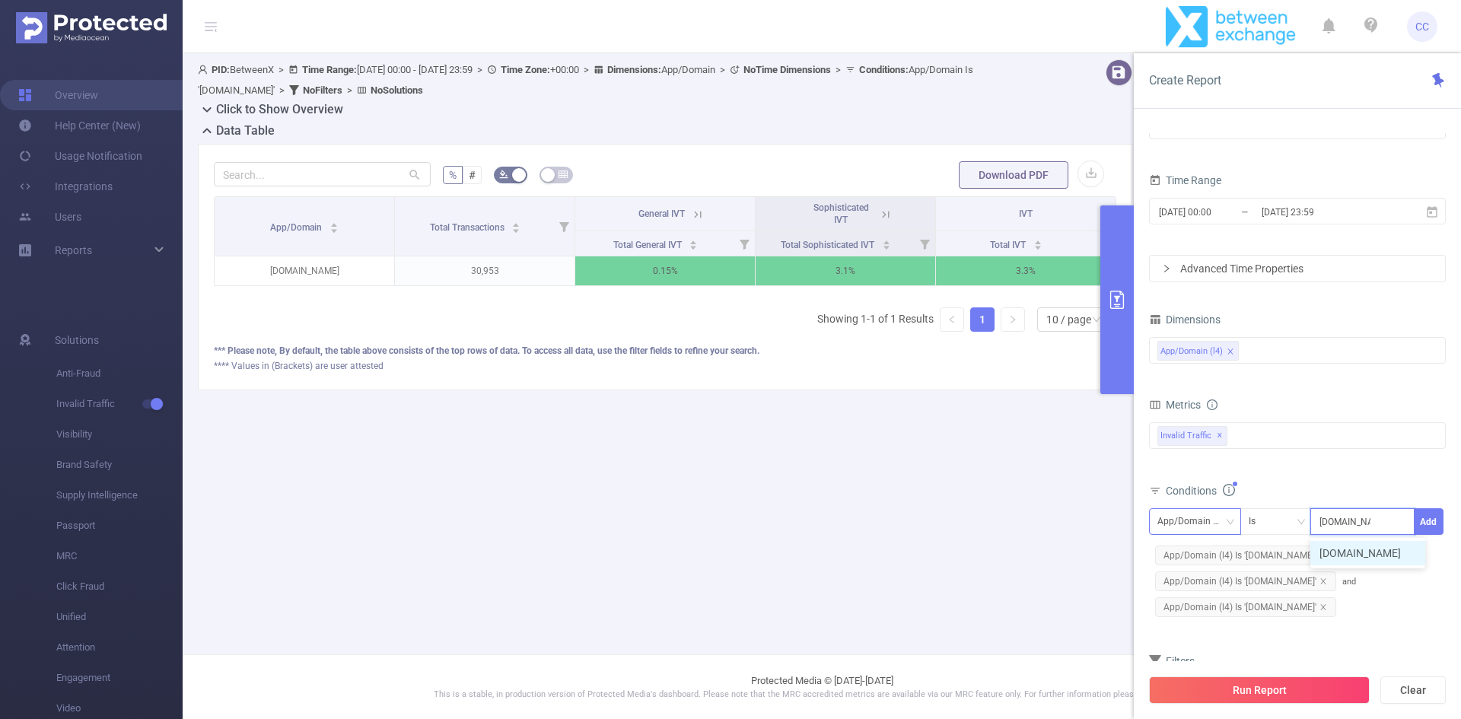
type input "metatft.com"
click at [1205, 524] on div "App/Domain (l4)" at bounding box center [1194, 521] width 75 height 25
click at [1329, 486] on div "Conditions" at bounding box center [1297, 492] width 297 height 25
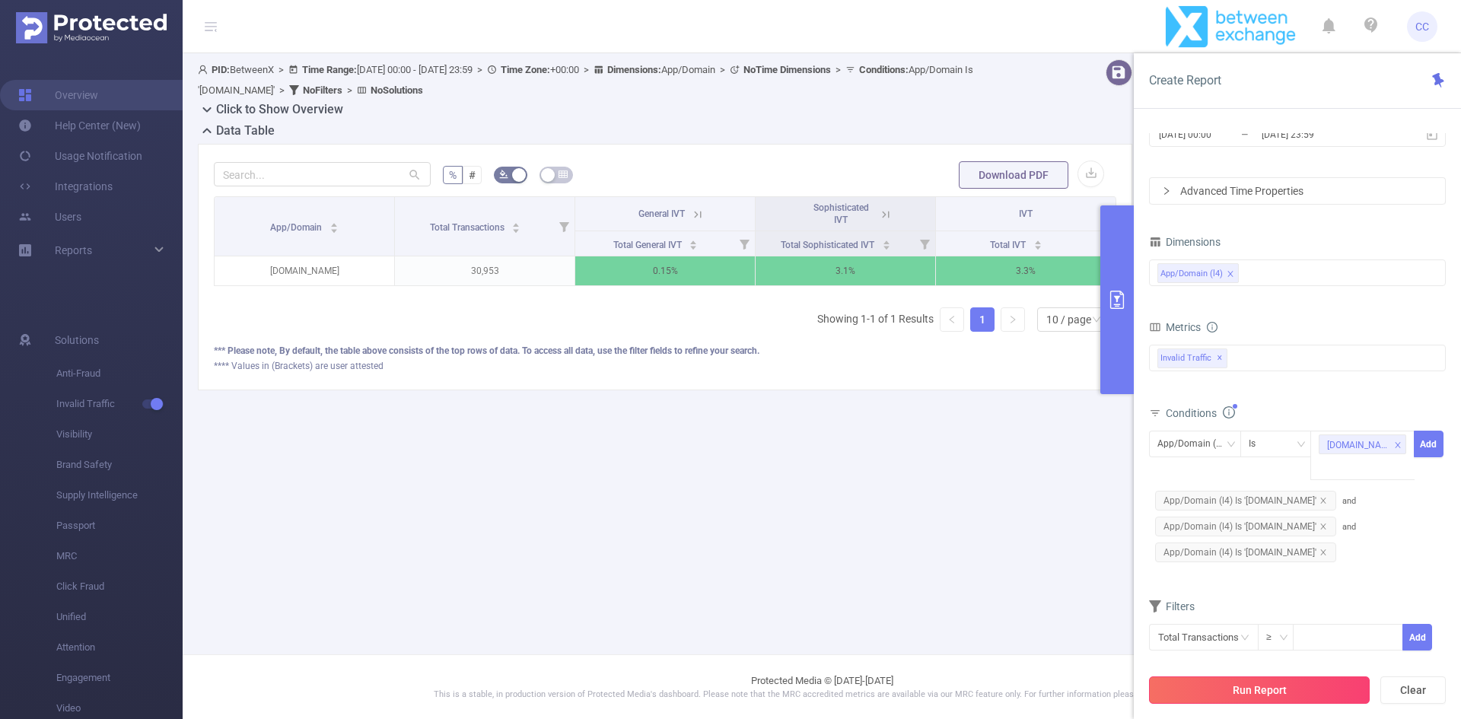
click at [1329, 681] on button "Run Report" at bounding box center [1259, 689] width 221 height 27
click at [1387, 647] on button "Run anyway" at bounding box center [1392, 644] width 71 height 18
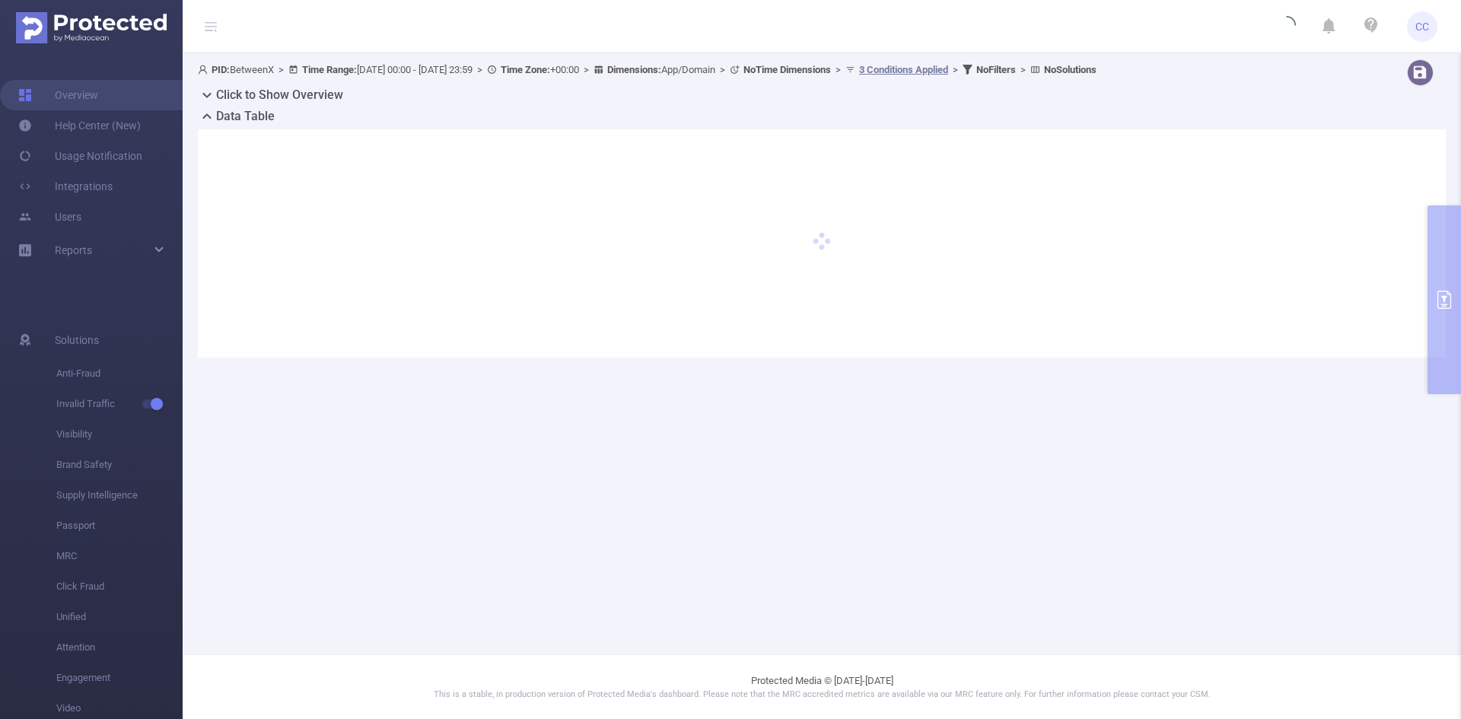
click at [1438, 298] on div at bounding box center [822, 243] width 1248 height 228
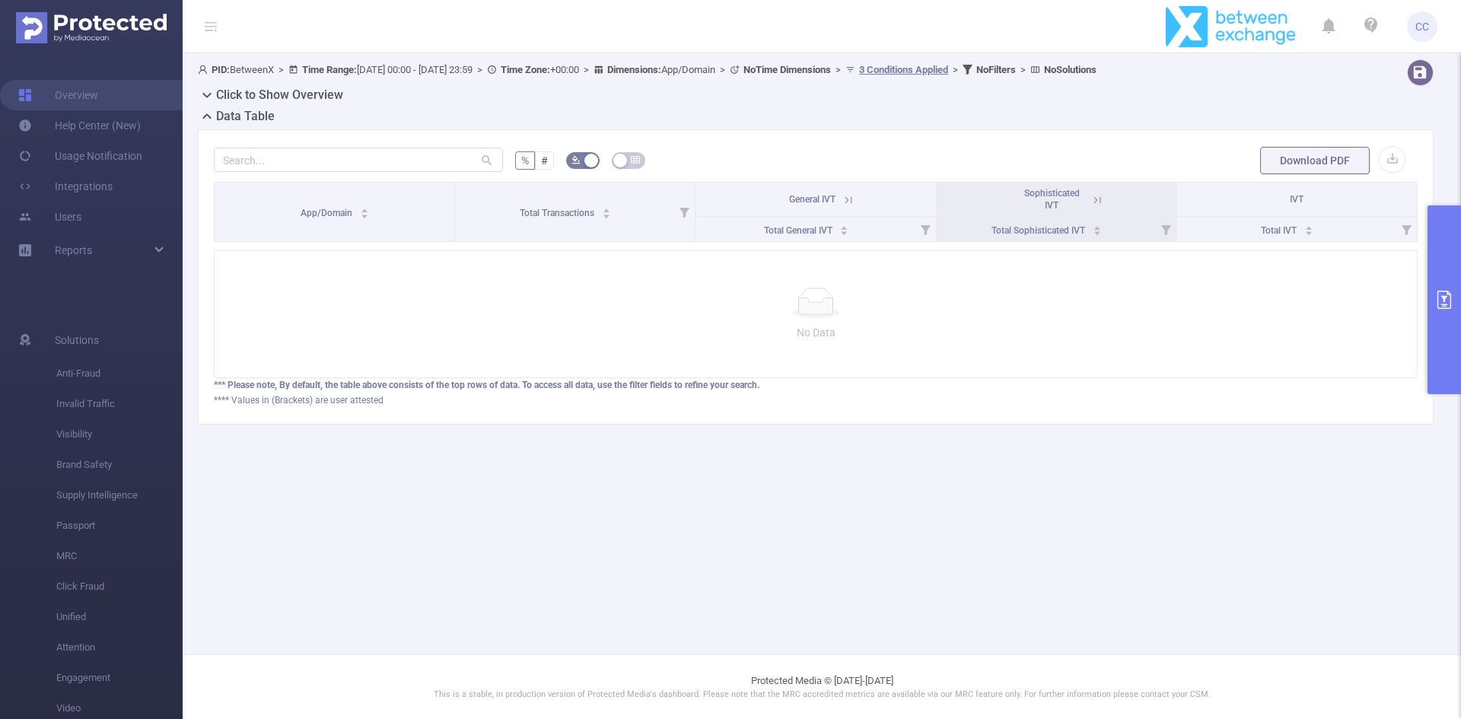
click at [1424, 304] on div "% # Download PDF App/Domain Total Transactions General IVT Sophisticated IVT IV…" at bounding box center [816, 276] width 1236 height 295
click at [1430, 304] on button "primary" at bounding box center [1443, 299] width 33 height 189
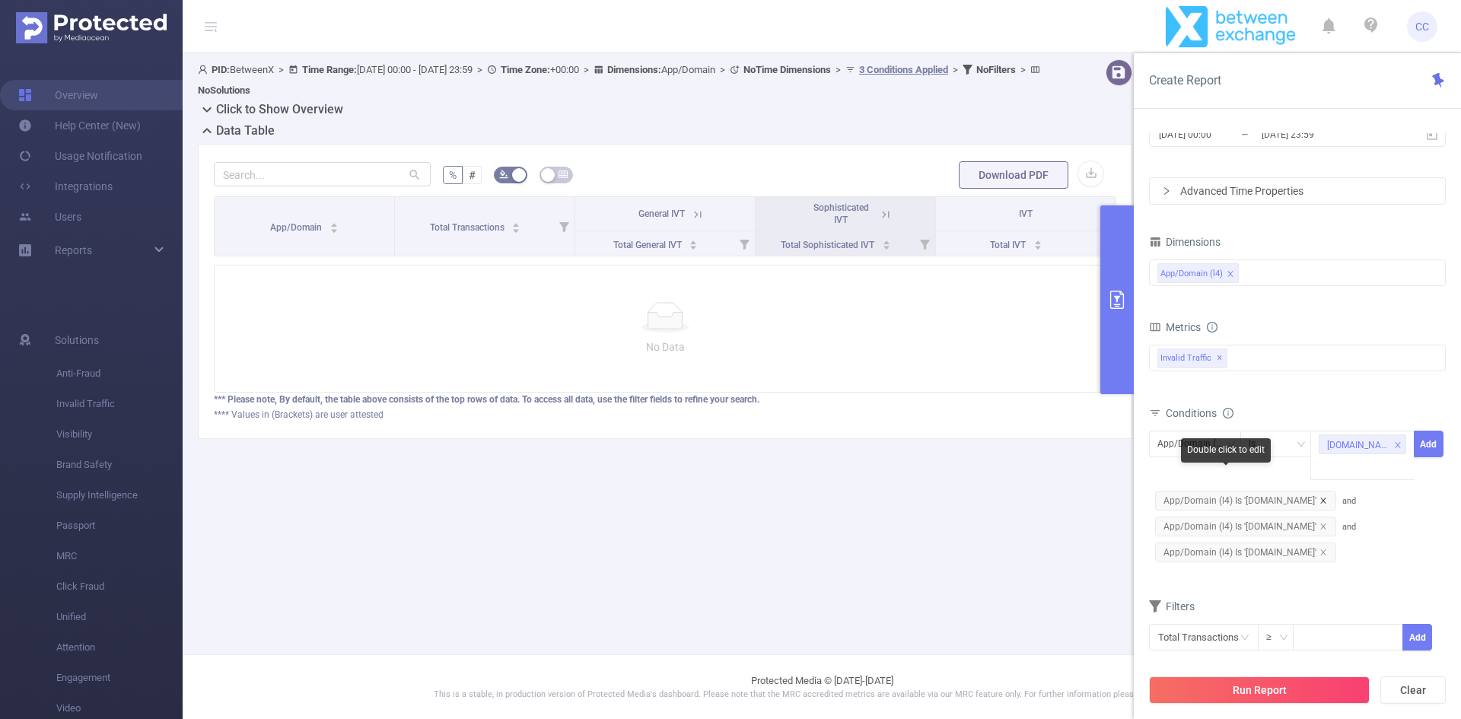
click at [1319, 497] on icon "icon: close" at bounding box center [1323, 501] width 8 height 8
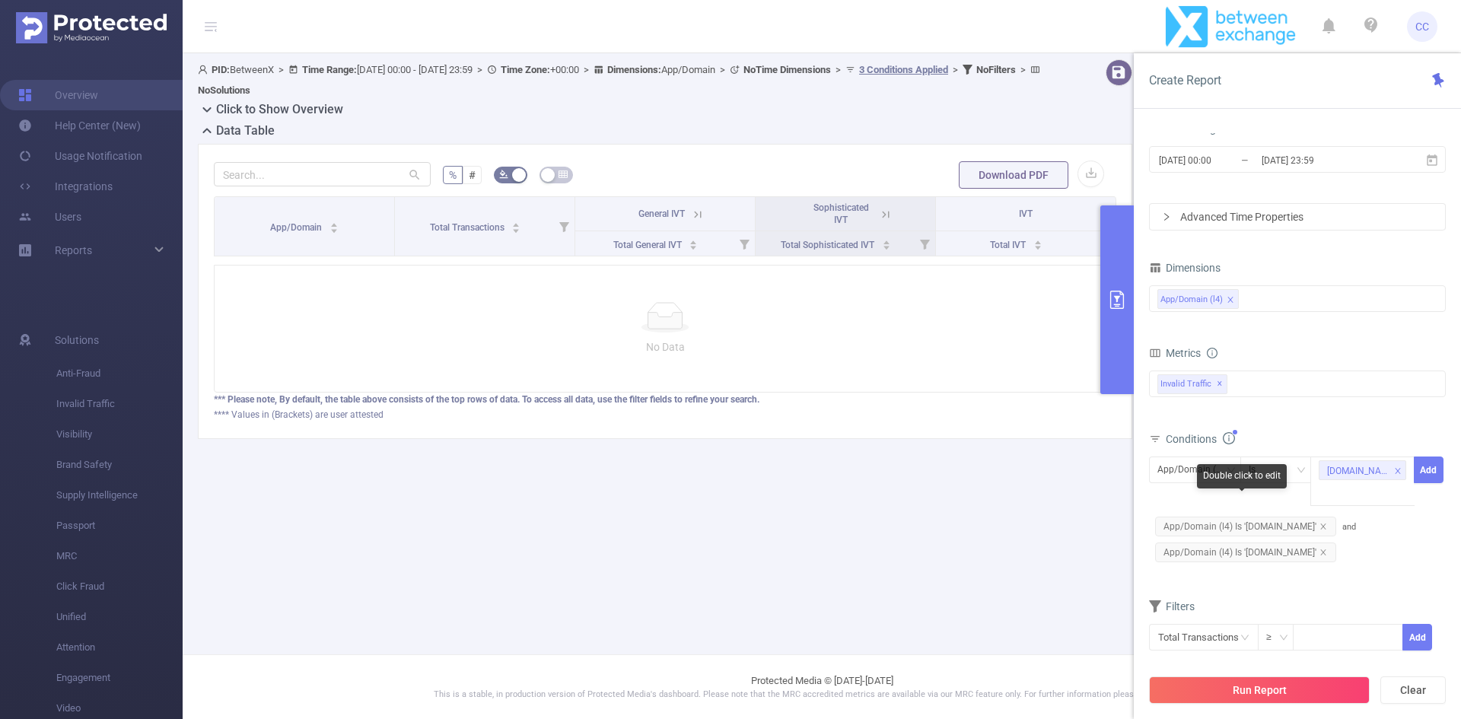
click at [1311, 517] on span "App/Domain (l4) Is 'overwolf.com'" at bounding box center [1245, 527] width 181 height 20
click at [1310, 517] on span "App/Domain (l4) Is 'overwolf.com'" at bounding box center [1245, 527] width 181 height 20
drag, startPoint x: 1300, startPoint y: 516, endPoint x: 1297, endPoint y: 529, distance: 13.5
click at [1300, 516] on div "App/Domain (l4) Is 'overwolf.com'" at bounding box center [1245, 527] width 193 height 26
click at [1319, 549] on icon "icon: close" at bounding box center [1323, 553] width 8 height 8
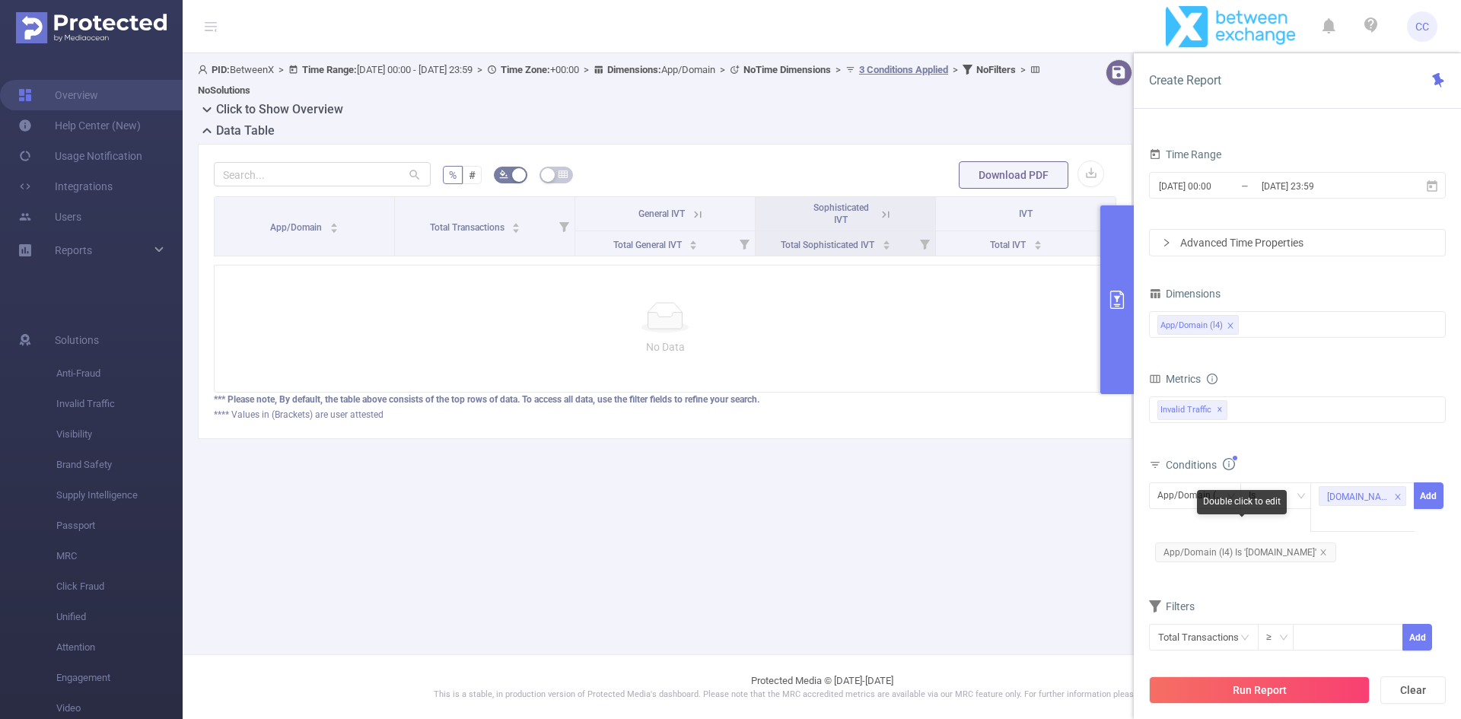
click at [1319, 549] on icon "icon: close" at bounding box center [1323, 553] width 8 height 8
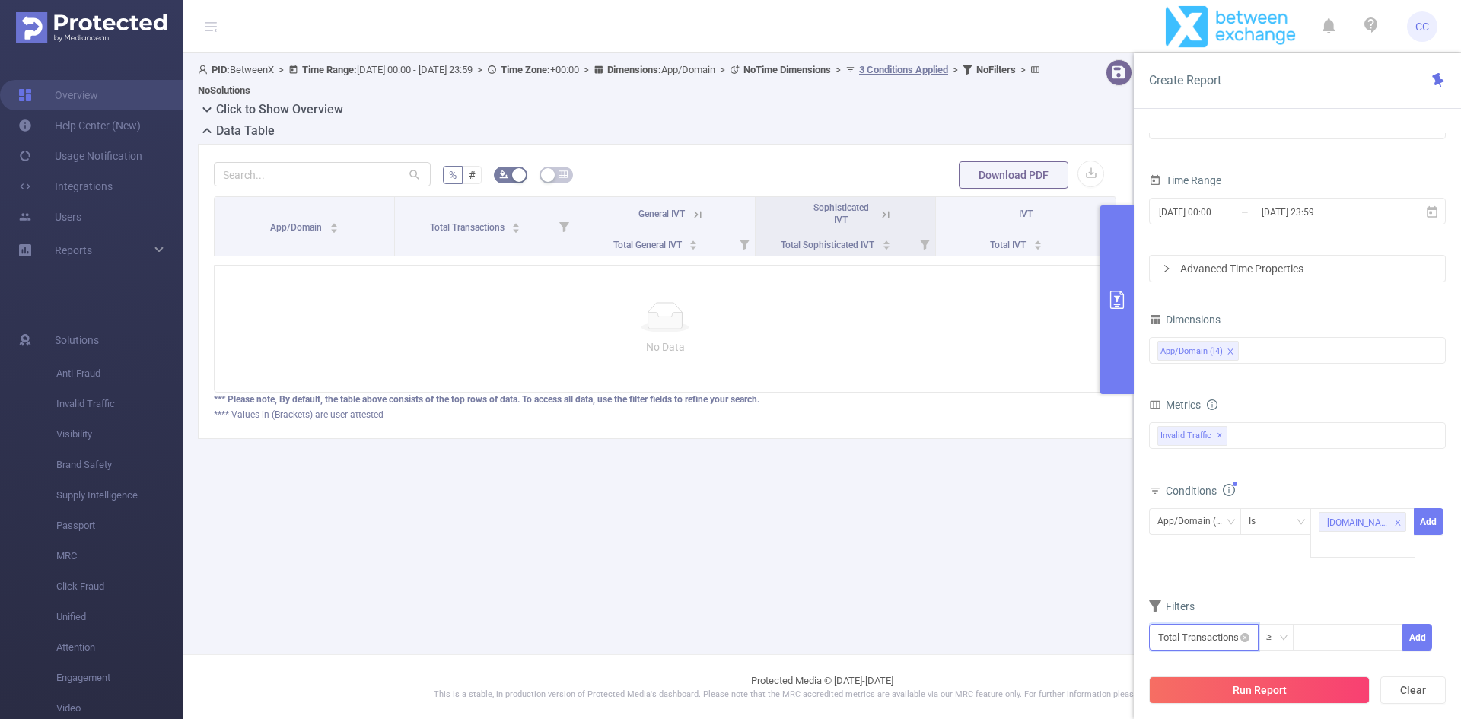
click at [1190, 624] on input "text" at bounding box center [1204, 637] width 110 height 27
click at [1338, 596] on div "Filters" at bounding box center [1297, 608] width 297 height 25
click at [1238, 624] on input "text" at bounding box center [1204, 637] width 110 height 27
drag, startPoint x: 1313, startPoint y: 572, endPoint x: 1277, endPoint y: 572, distance: 35.8
click at [1307, 572] on form "Dimensions App/Domain (l4) Metrics bp_total bp_adult bp_arms bp_crime bp_death_…" at bounding box center [1297, 489] width 297 height 361
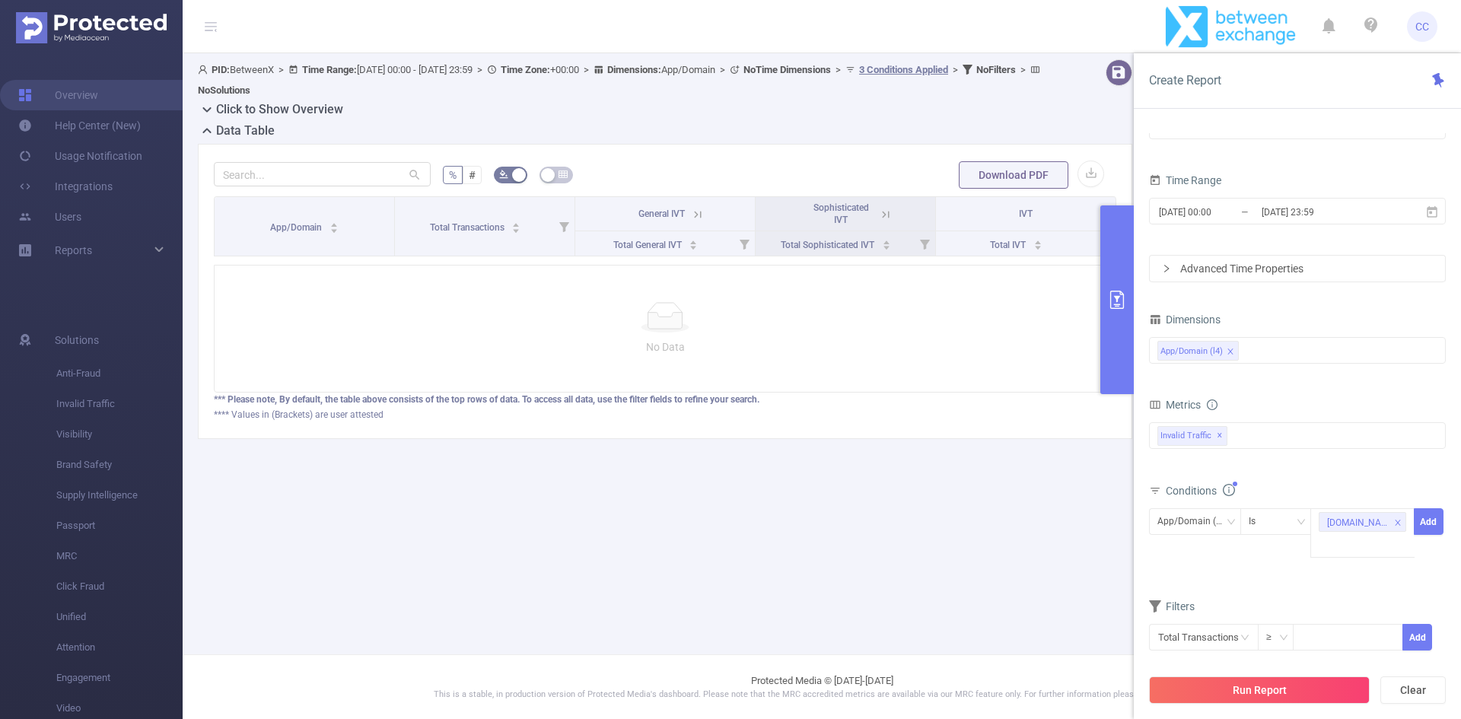
click at [1164, 600] on span "Filters" at bounding box center [1172, 606] width 46 height 12
click at [1151, 600] on icon at bounding box center [1155, 606] width 12 height 12
click at [1286, 517] on div "Is" at bounding box center [1276, 521] width 55 height 25
click at [1394, 523] on icon "icon: close" at bounding box center [1396, 522] width 5 height 5
click at [1379, 520] on div at bounding box center [1363, 521] width 88 height 25
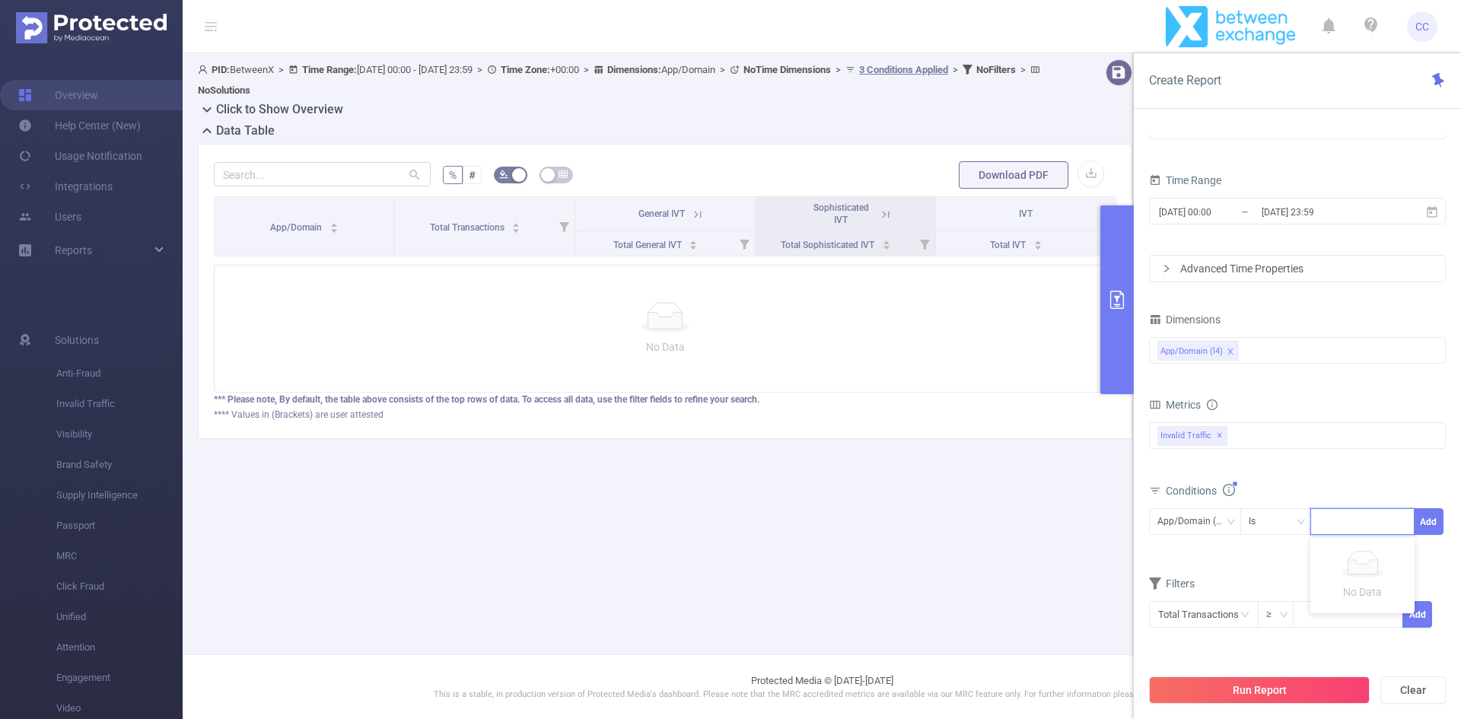
paste input "metatft.com"
type input "metatft.com"
click at [1415, 524] on button "Add" at bounding box center [1429, 521] width 30 height 27
click at [1313, 688] on button "Run Report" at bounding box center [1259, 689] width 221 height 27
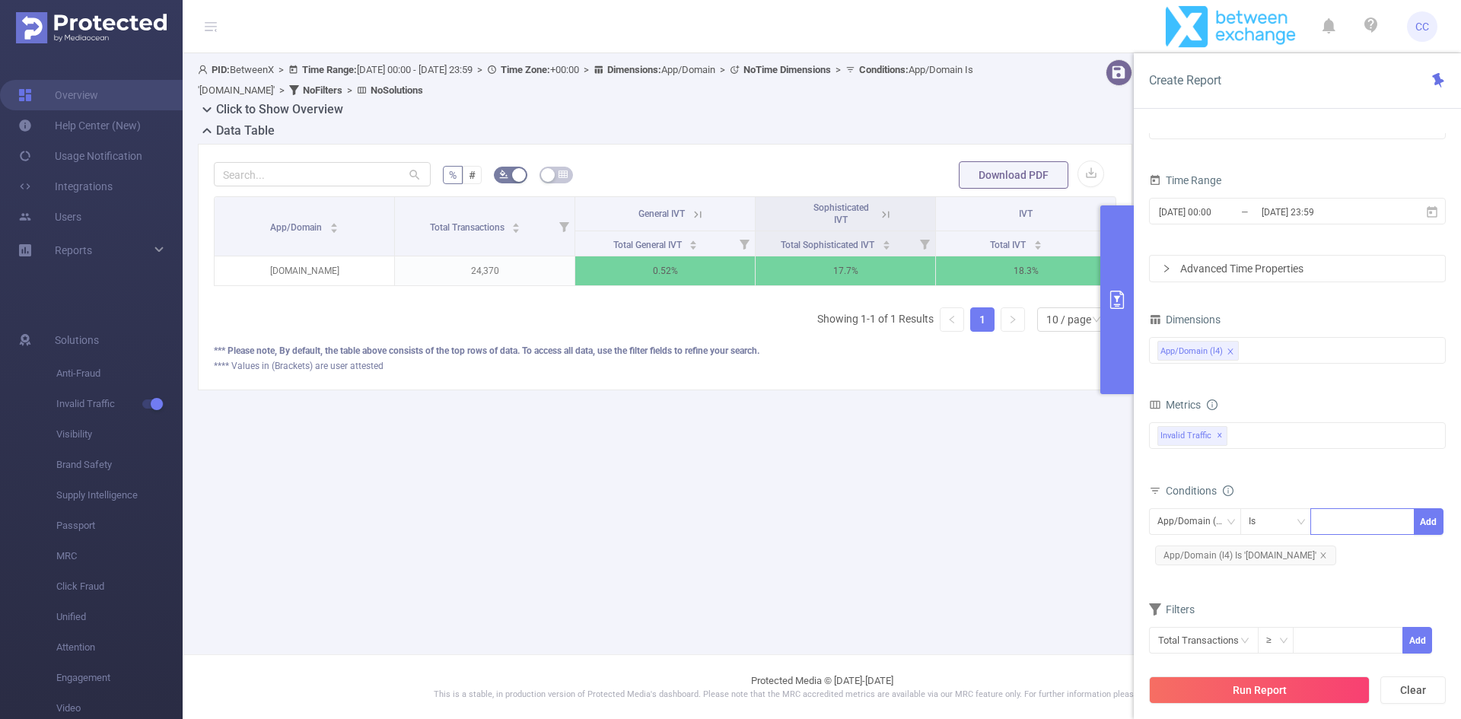
click at [1376, 517] on div at bounding box center [1363, 521] width 88 height 25
paste input "feathermc.com"
type input "feathermc.com"
click at [1357, 550] on li "feathermc.com" at bounding box center [1367, 553] width 115 height 24
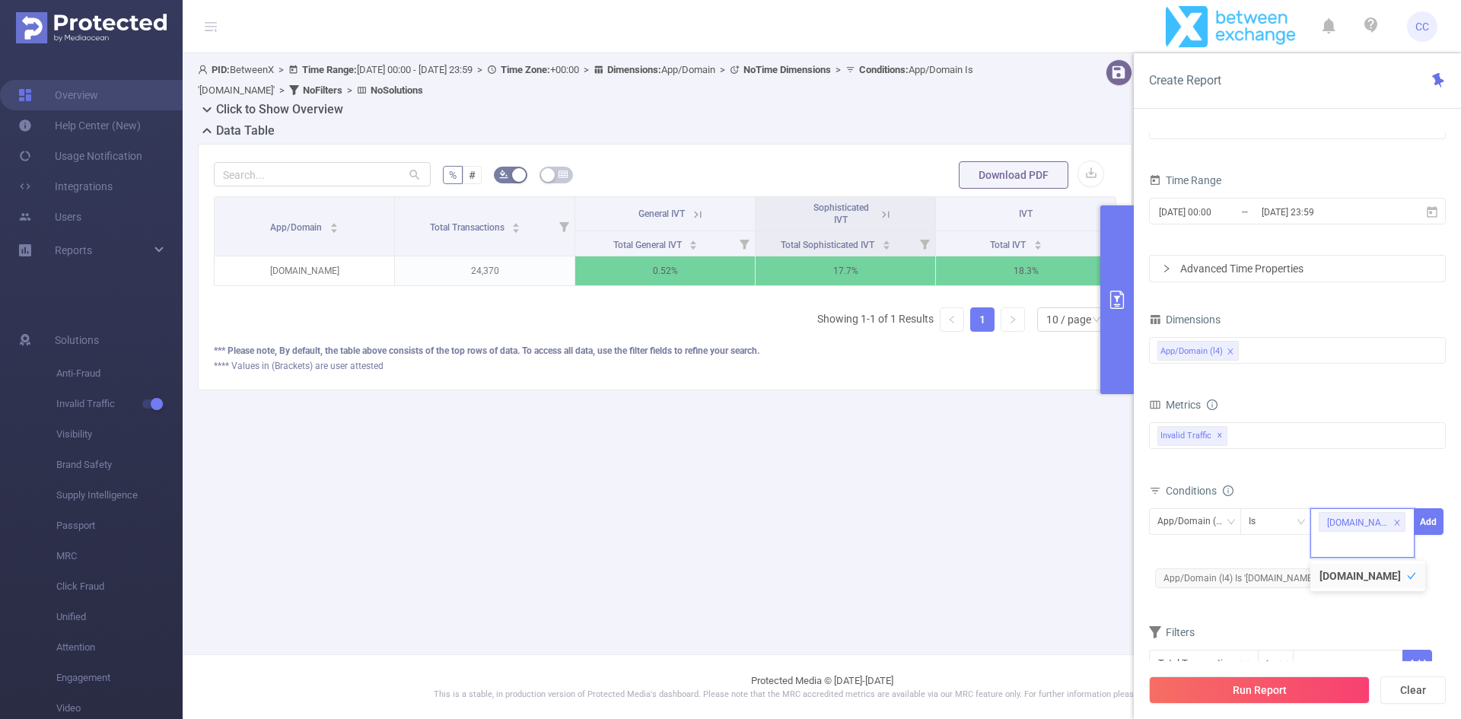
click at [1284, 594] on div "App/Domain (l4) Is feathermc.com Add App/Domain (l4) Is 'metatft.com'" at bounding box center [1297, 551] width 297 height 92
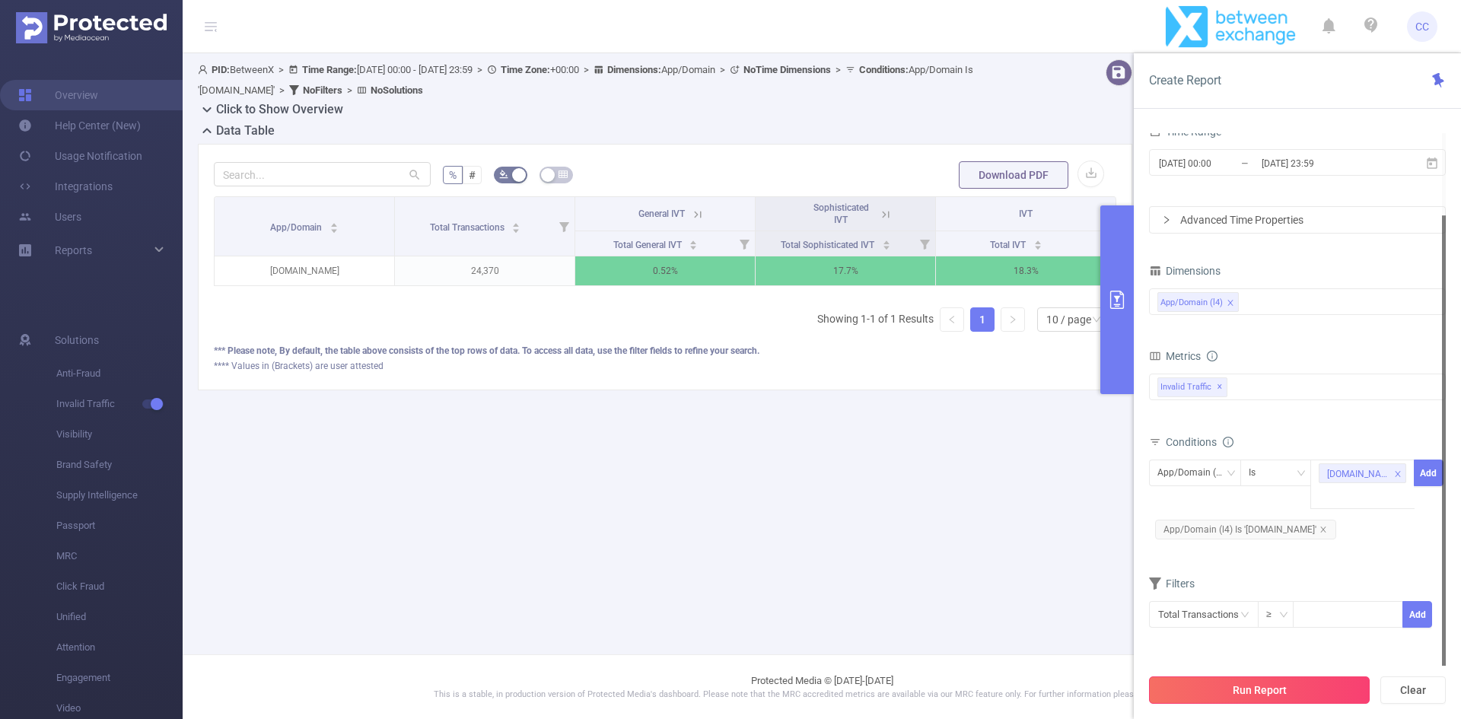
click at [1299, 688] on button "Run Report" at bounding box center [1259, 689] width 221 height 27
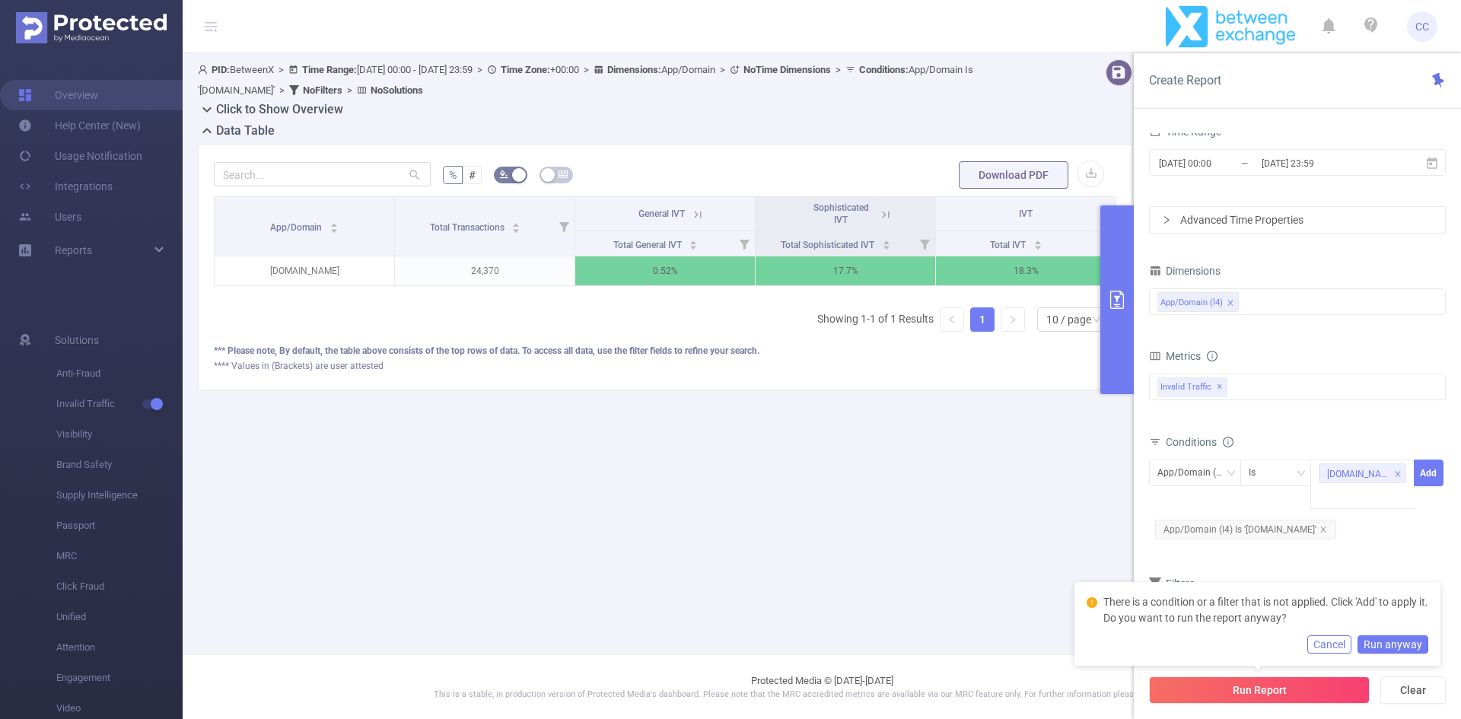
click at [1268, 555] on form "Dimensions App/Domain (l4) Metrics bp_total bp_adult bp_arms bp_crime bp_death_…" at bounding box center [1297, 453] width 297 height 387
click at [1308, 526] on span "App/Domain (l4) Is 'metatft.com'" at bounding box center [1245, 530] width 181 height 20
drag, startPoint x: 1434, startPoint y: 473, endPoint x: 1412, endPoint y: 502, distance: 36.5
click at [1433, 473] on button "Add" at bounding box center [1429, 473] width 30 height 27
click at [1308, 505] on span "App/Domain (l4) Is 'metatft.com'" at bounding box center [1245, 507] width 181 height 20
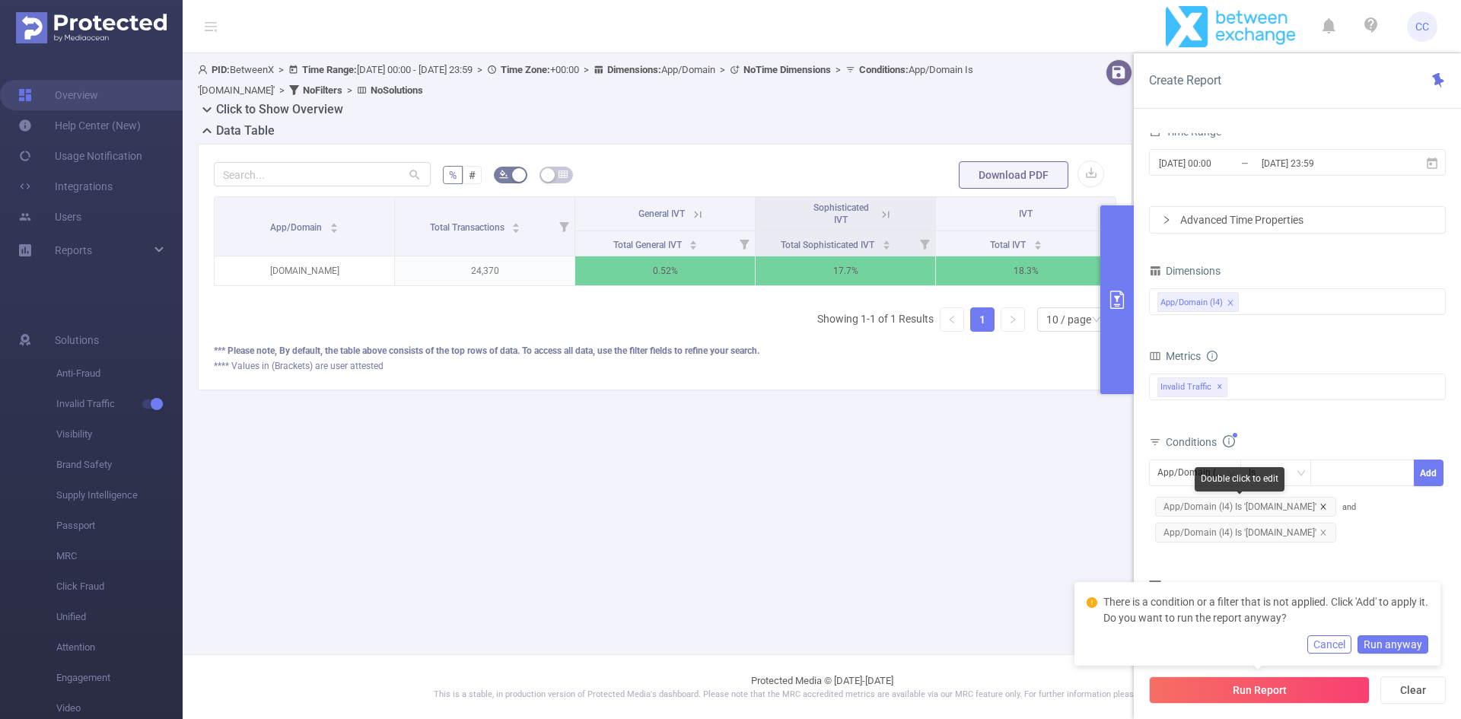
click at [1320, 504] on icon "icon: close" at bounding box center [1322, 506] width 5 height 5
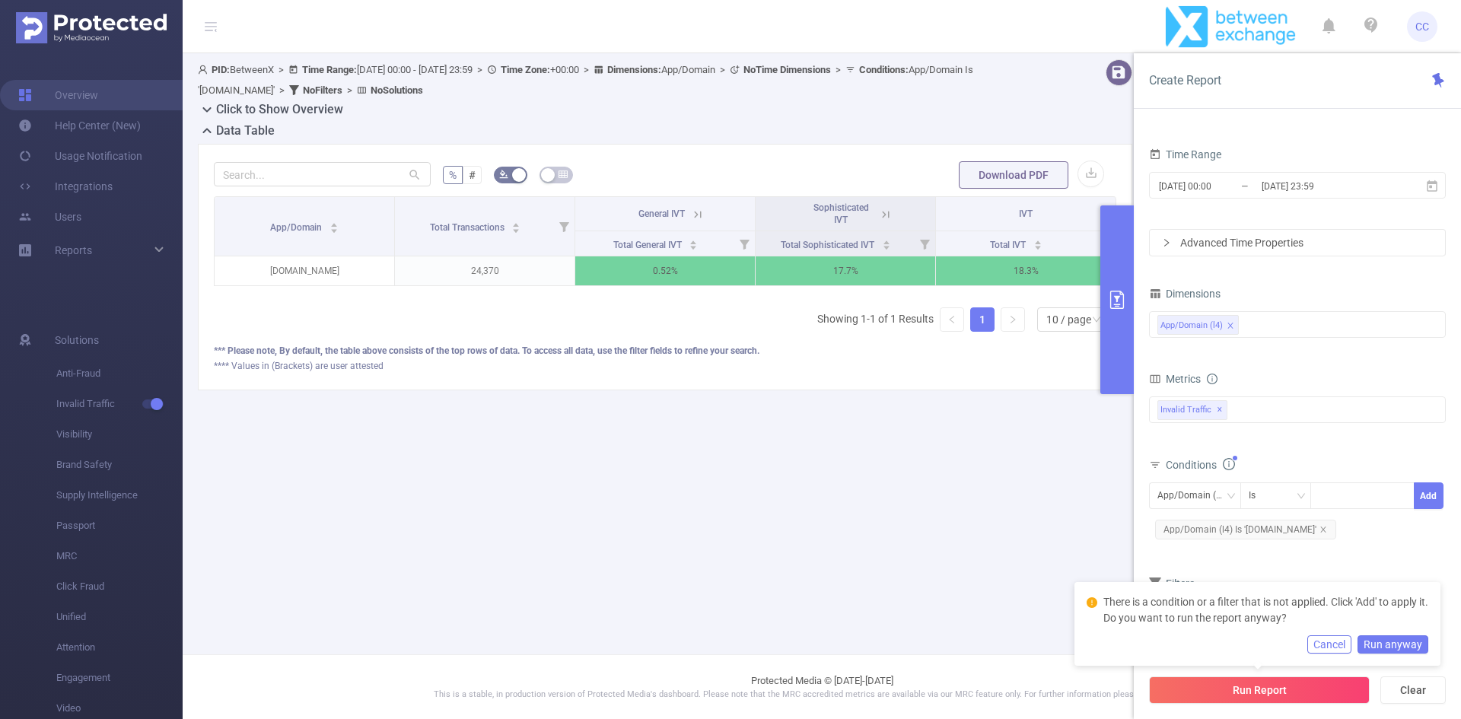
click at [1401, 645] on button "Run anyway" at bounding box center [1392, 644] width 71 height 18
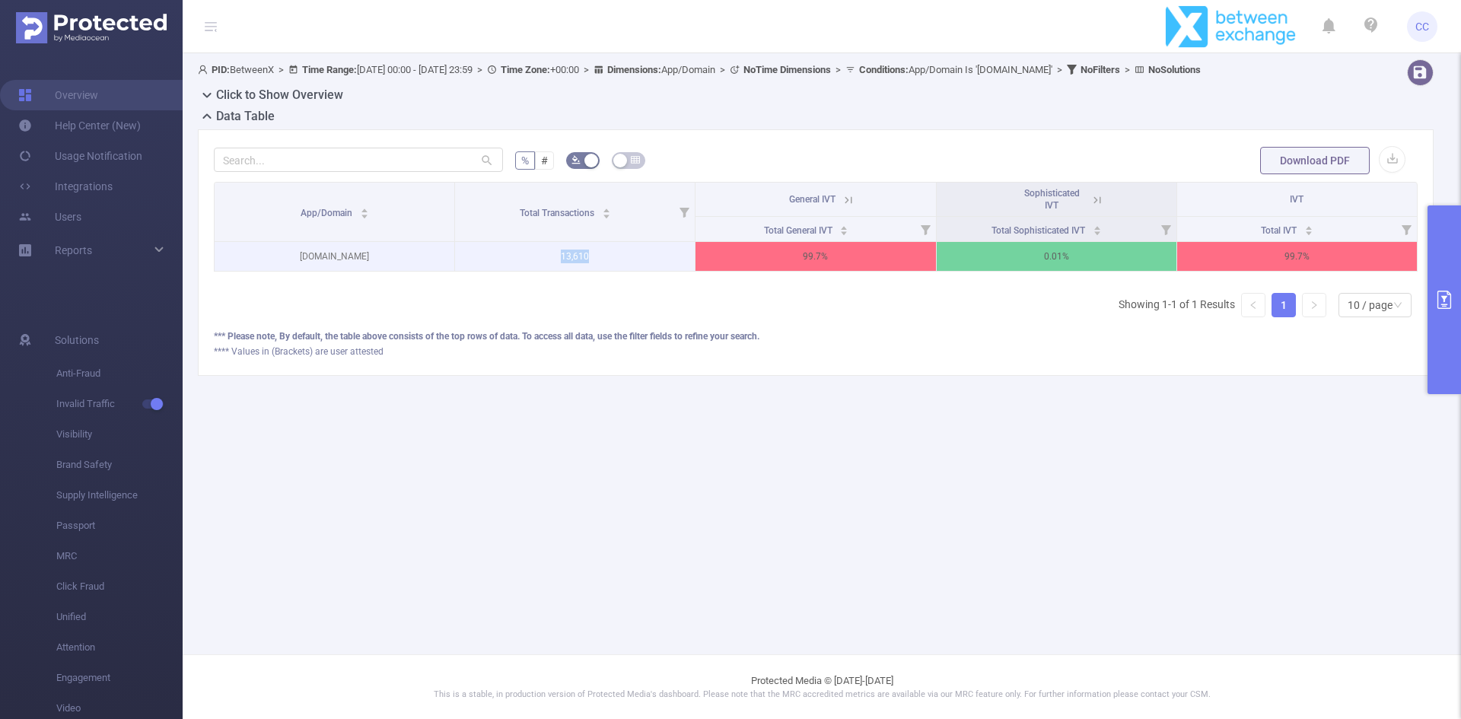
drag, startPoint x: 609, startPoint y: 257, endPoint x: 516, endPoint y: 256, distance: 93.6
click at [516, 256] on p "13,610" at bounding box center [575, 256] width 240 height 29
click at [615, 320] on div "App/Domain Total Transactions General IVT Sophisticated IVT IVT Total General I…" at bounding box center [816, 256] width 1204 height 148
click at [1442, 308] on icon "primary" at bounding box center [1444, 300] width 14 height 18
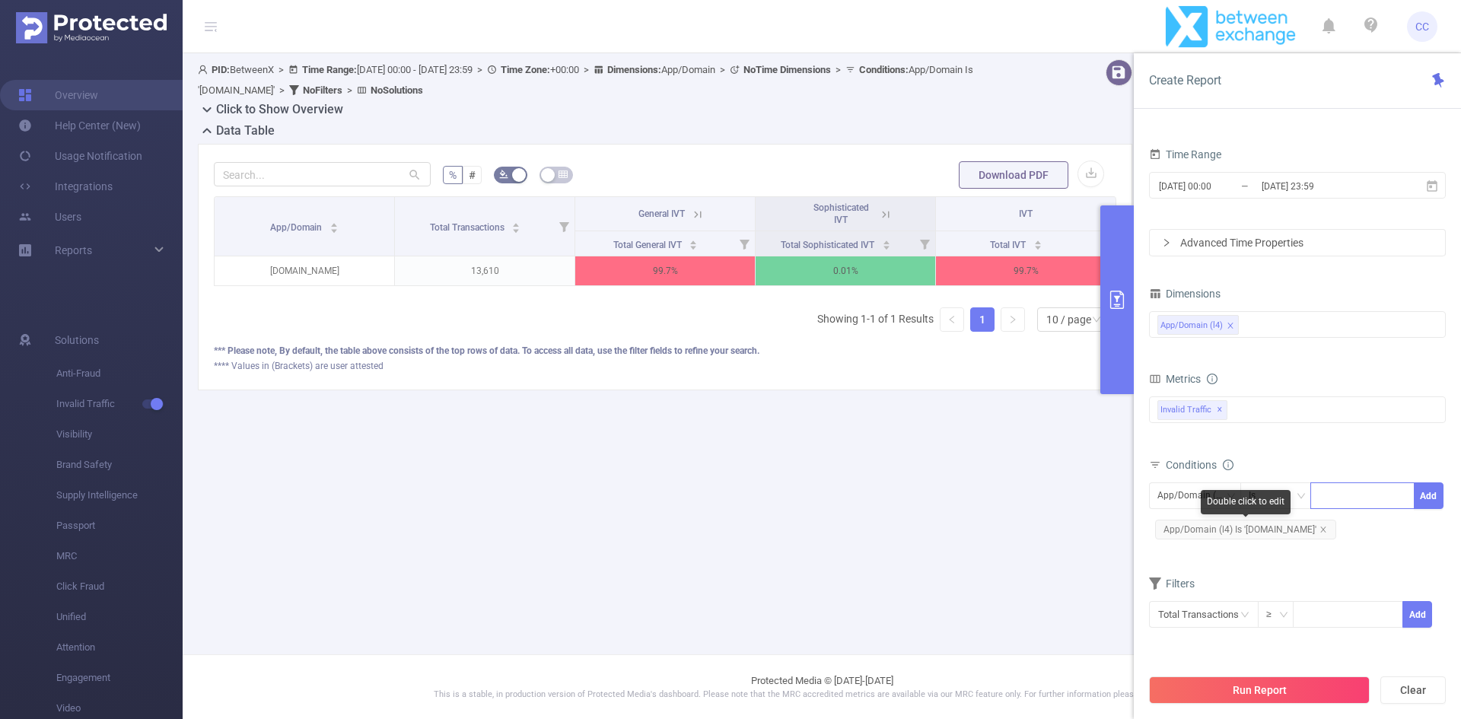
click at [1319, 528] on icon "icon: close" at bounding box center [1323, 530] width 8 height 8
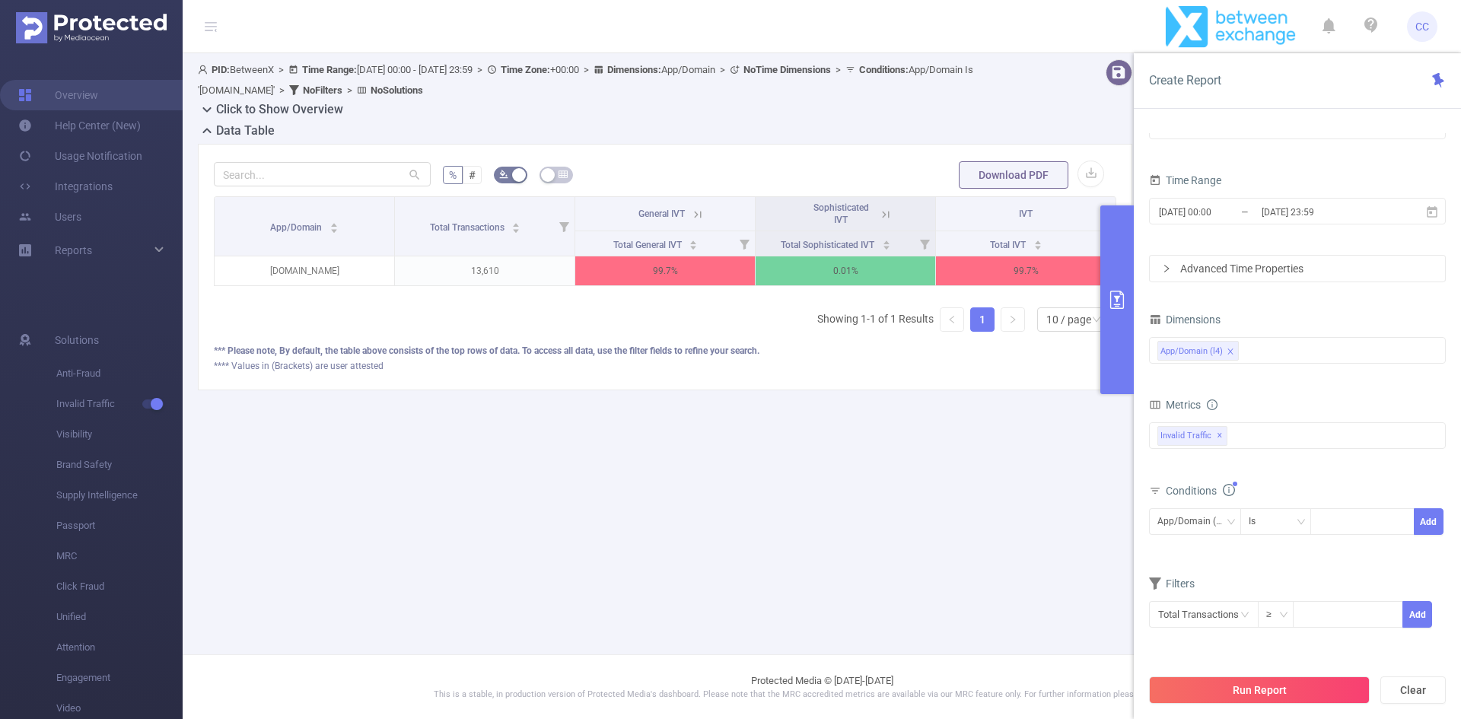
click at [1320, 687] on button "Run Report" at bounding box center [1259, 689] width 221 height 27
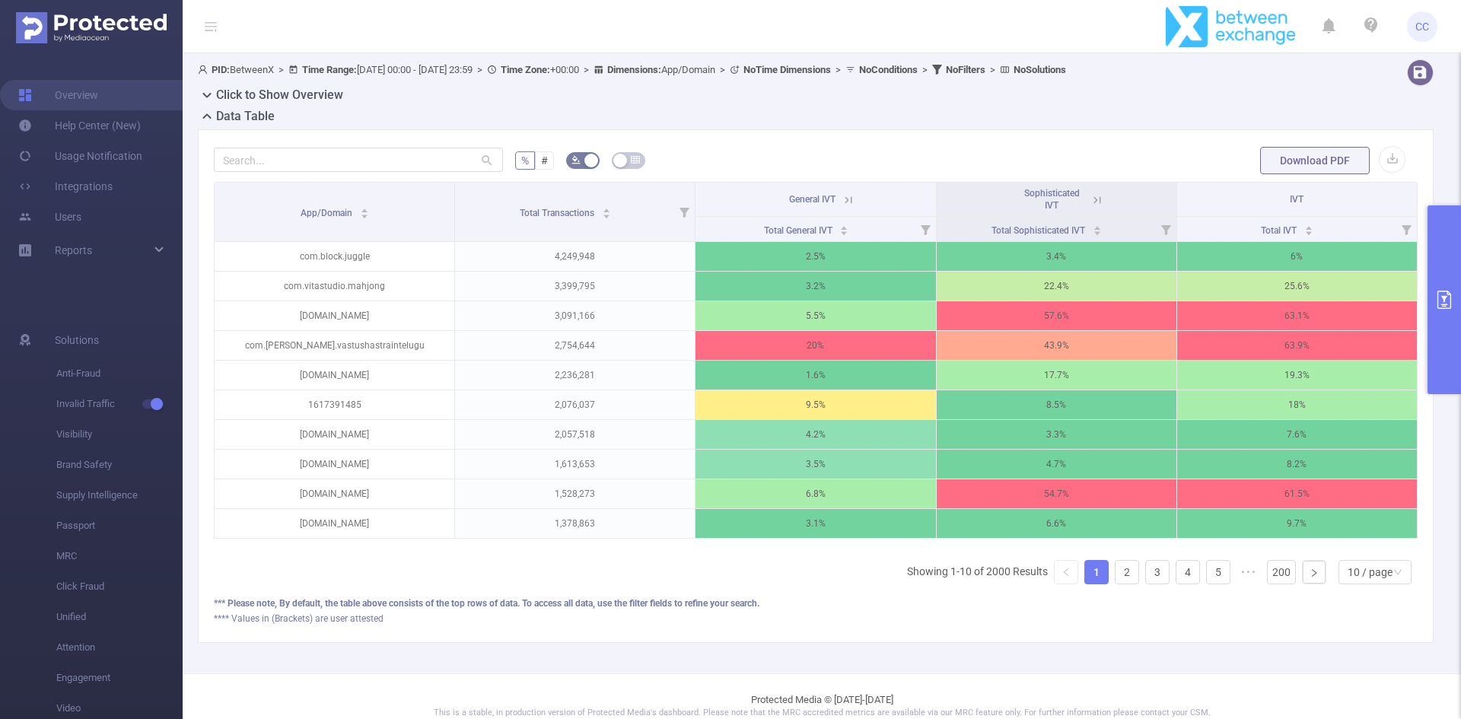
click at [1452, 289] on button "primary" at bounding box center [1443, 299] width 33 height 189
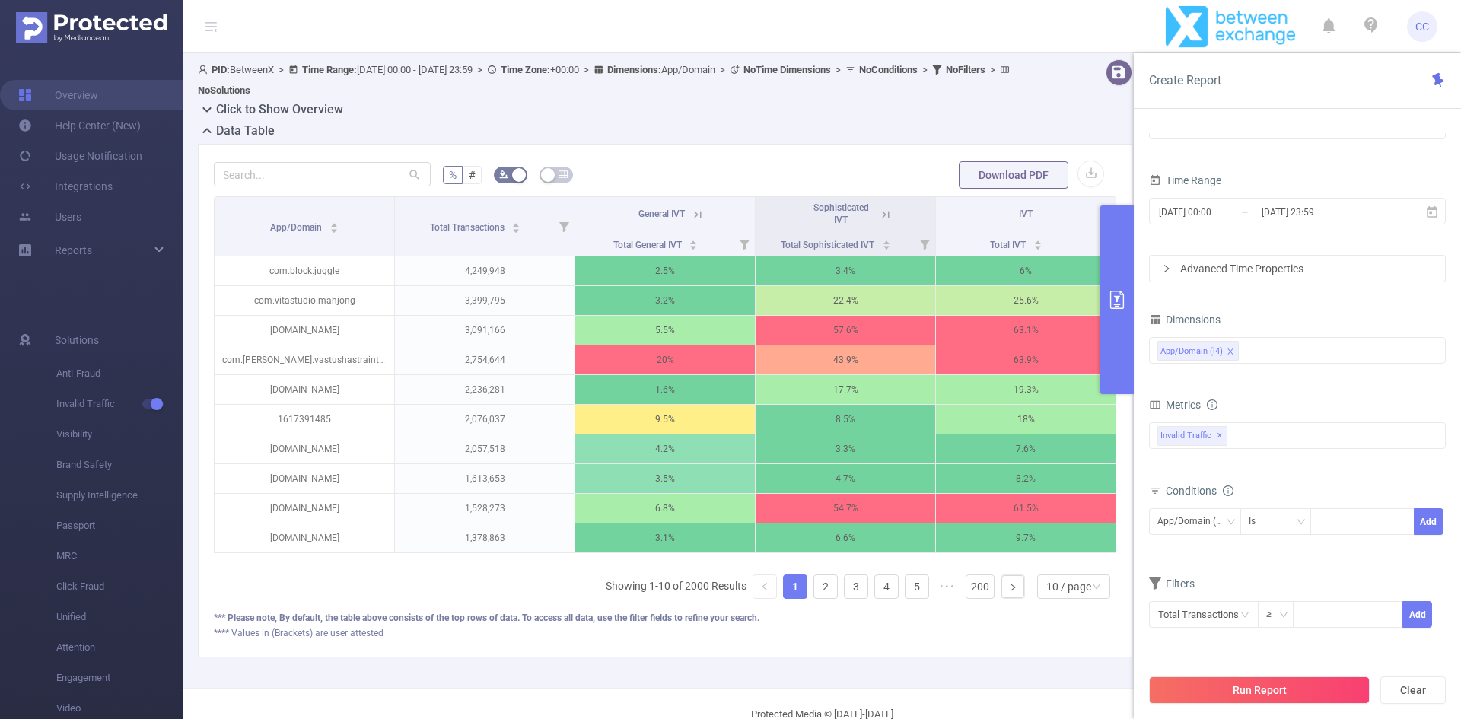
click at [1353, 458] on div "bp_total bp_adult bp_arms bp_crime bp_death_injury_military bp_piracy bp_hate_a…" at bounding box center [1297, 444] width 297 height 45
click at [1278, 434] on div "Invalid Traffic ✕ Anti-Fraud Invalid Traffic" at bounding box center [1297, 435] width 297 height 27
click at [1160, 435] on span at bounding box center [1159, 443] width 18 height 18
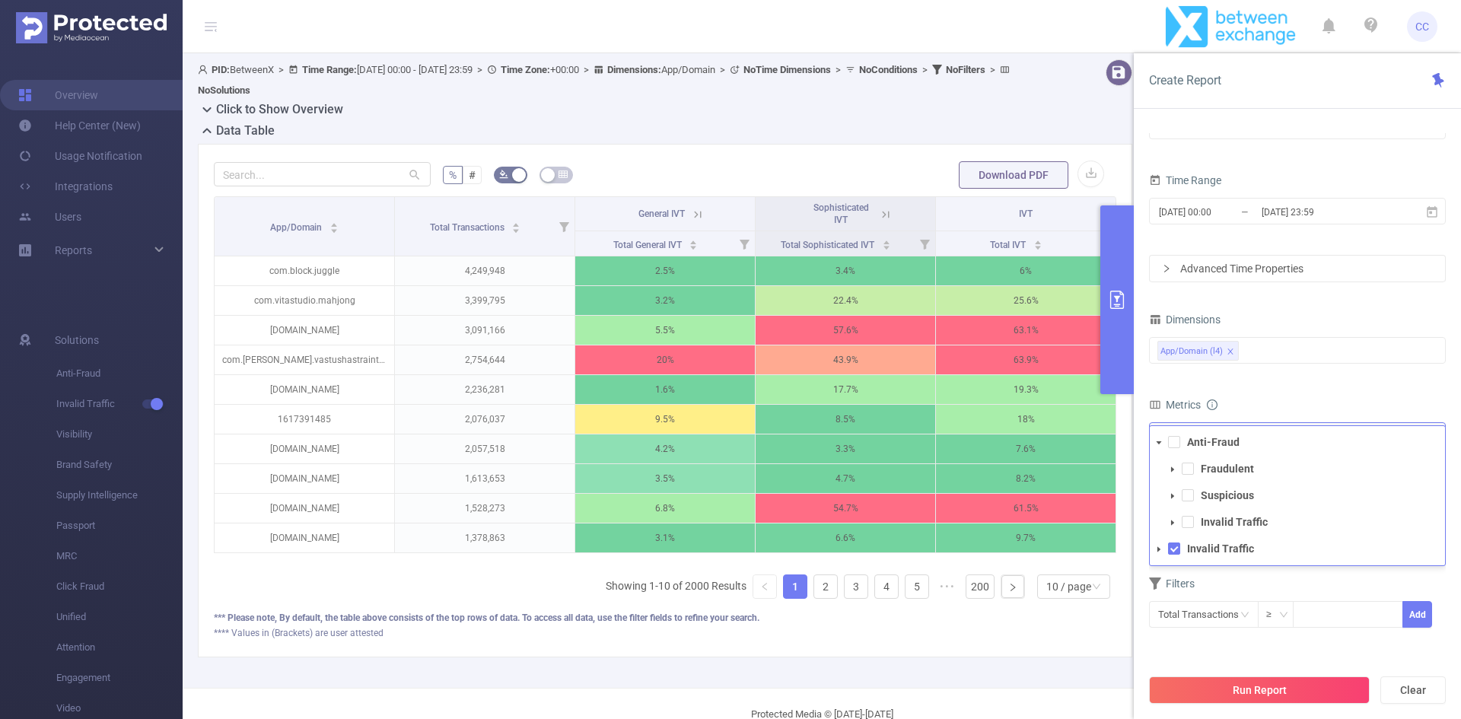
click at [1171, 475] on span at bounding box center [1172, 469] width 18 height 18
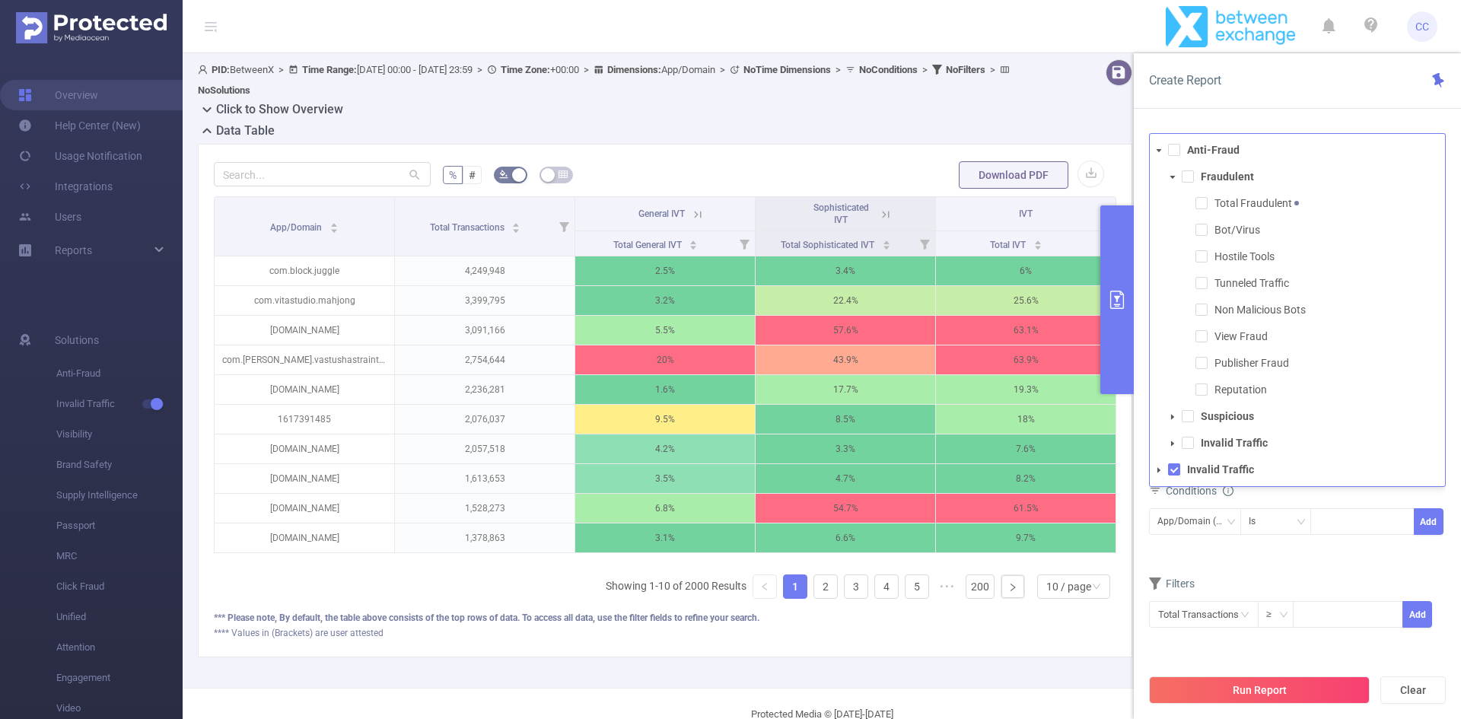
click at [1154, 474] on span at bounding box center [1159, 470] width 18 height 18
click at [1170, 494] on icon "icon: caret-down" at bounding box center [1173, 497] width 8 height 8
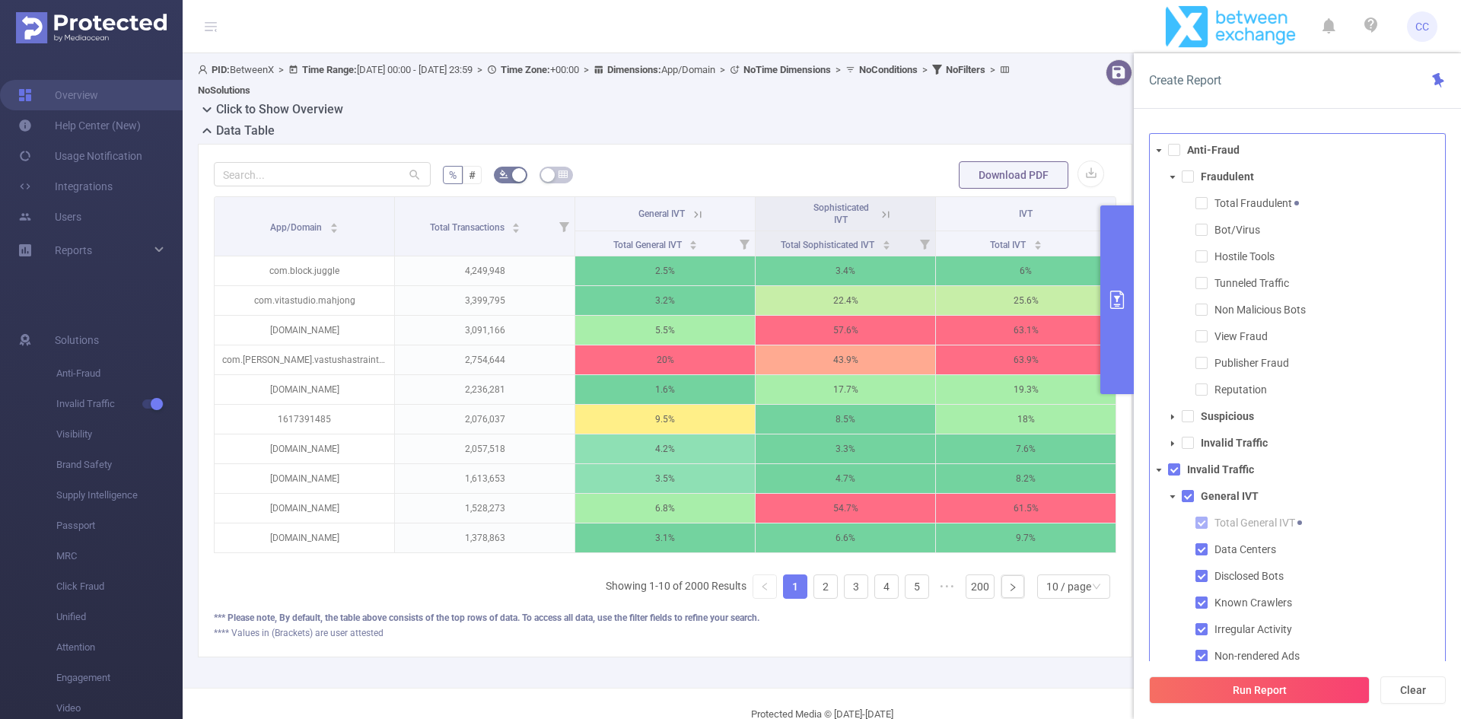
click at [1170, 494] on icon "icon: caret-down" at bounding box center [1173, 497] width 8 height 8
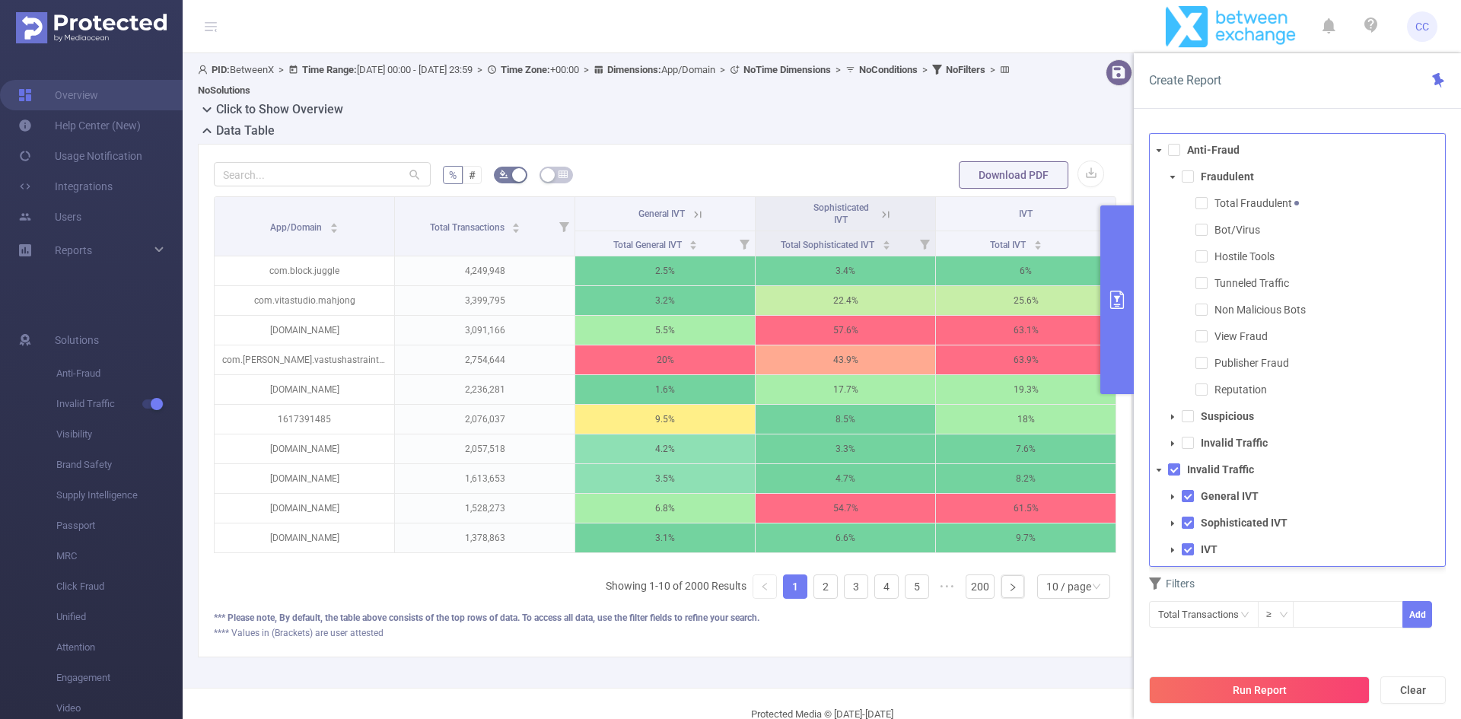
click at [1167, 496] on span at bounding box center [1172, 497] width 18 height 18
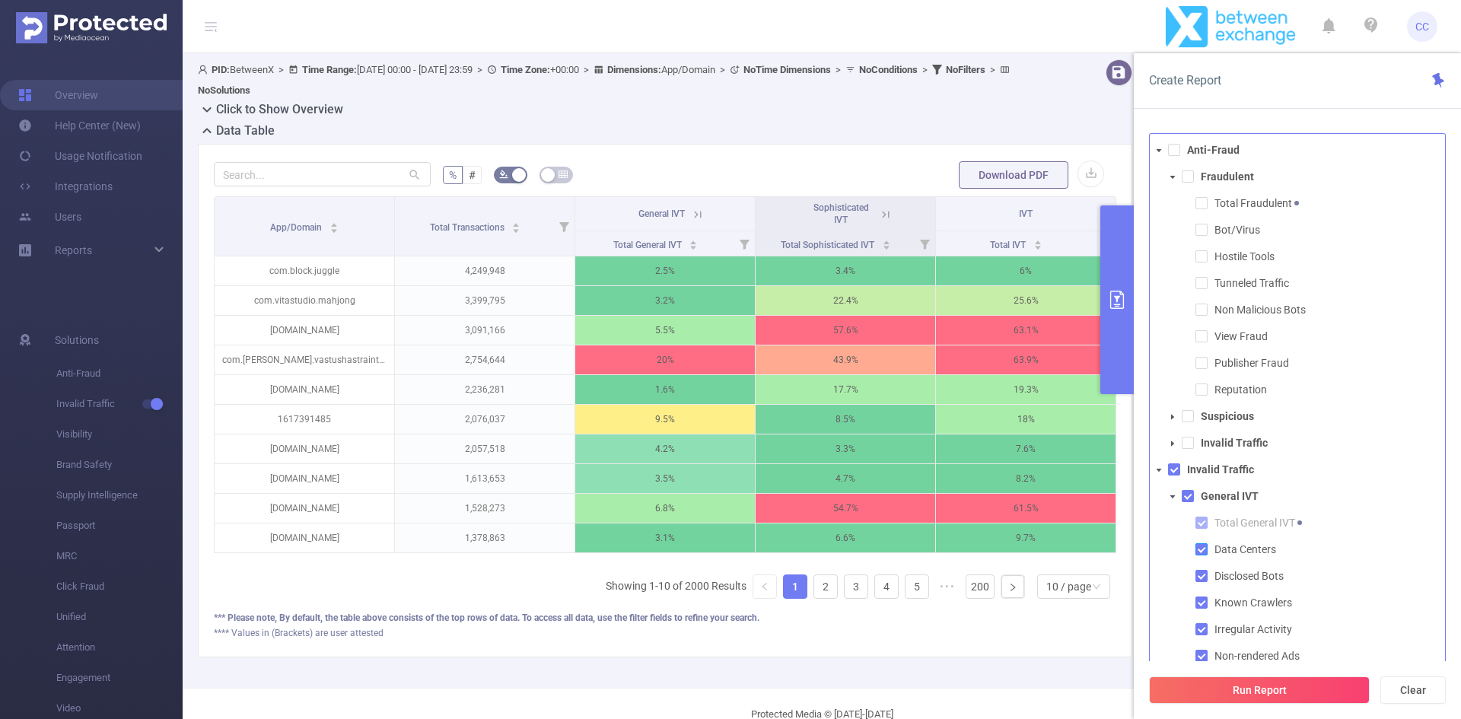
click at [1199, 553] on span at bounding box center [1201, 549] width 12 height 12
click at [1203, 571] on span at bounding box center [1201, 576] width 12 height 12
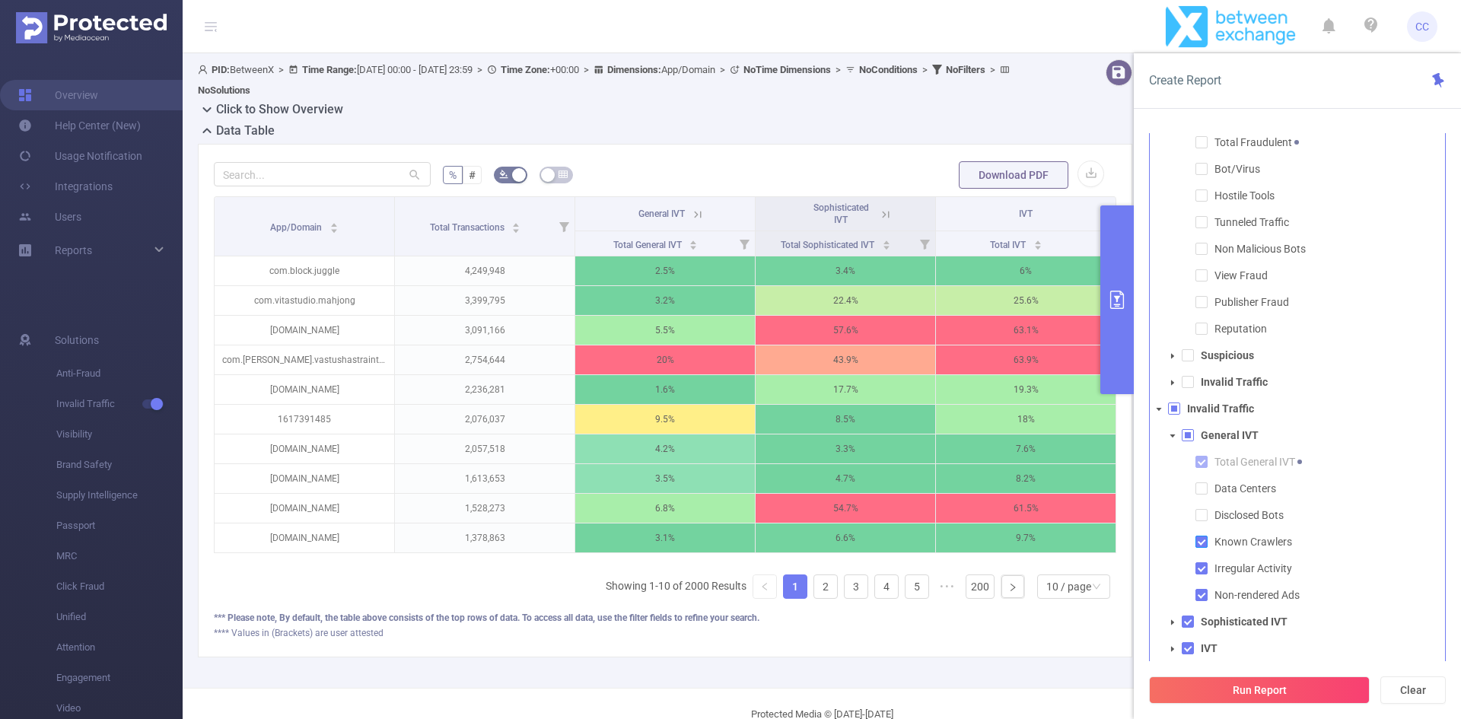
click at [1200, 538] on span at bounding box center [1201, 542] width 12 height 12
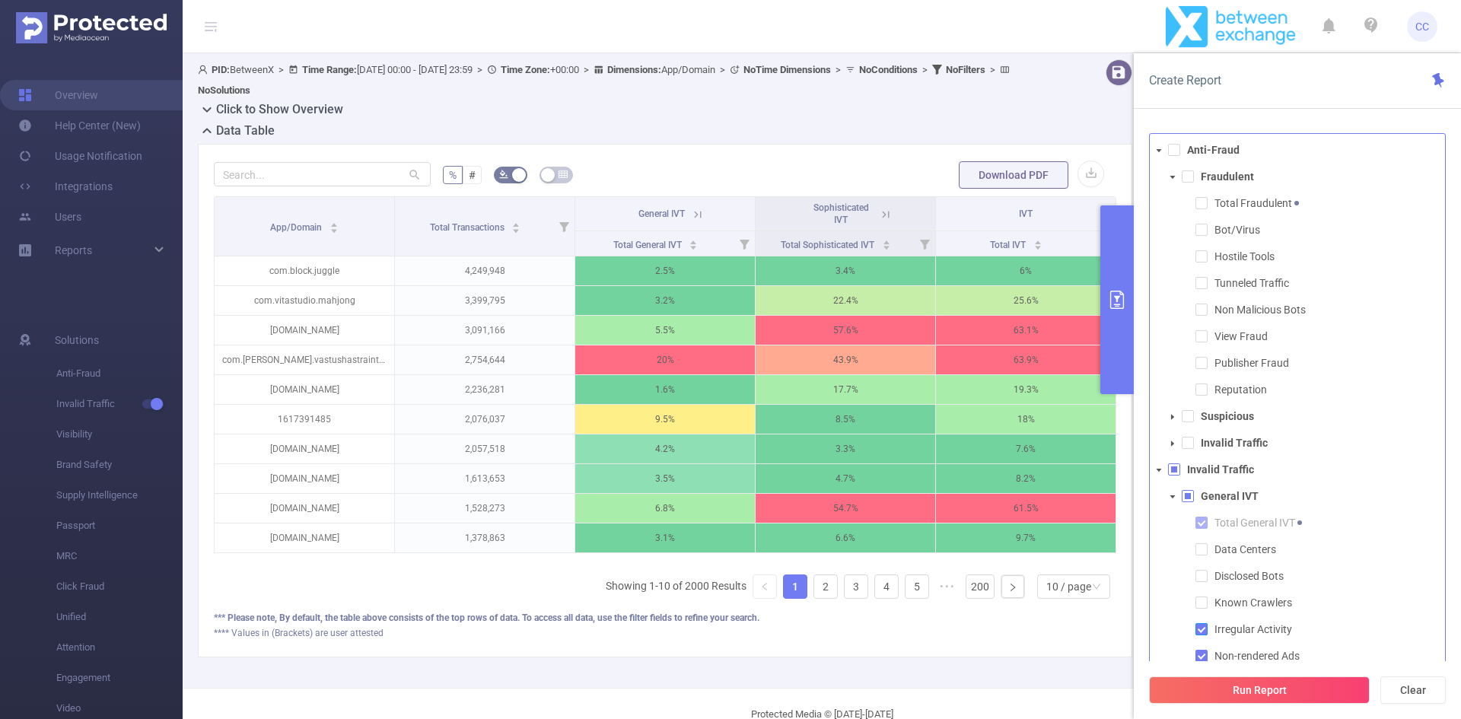
click at [1205, 635] on span at bounding box center [1201, 629] width 12 height 12
click at [1201, 660] on span at bounding box center [1201, 656] width 12 height 12
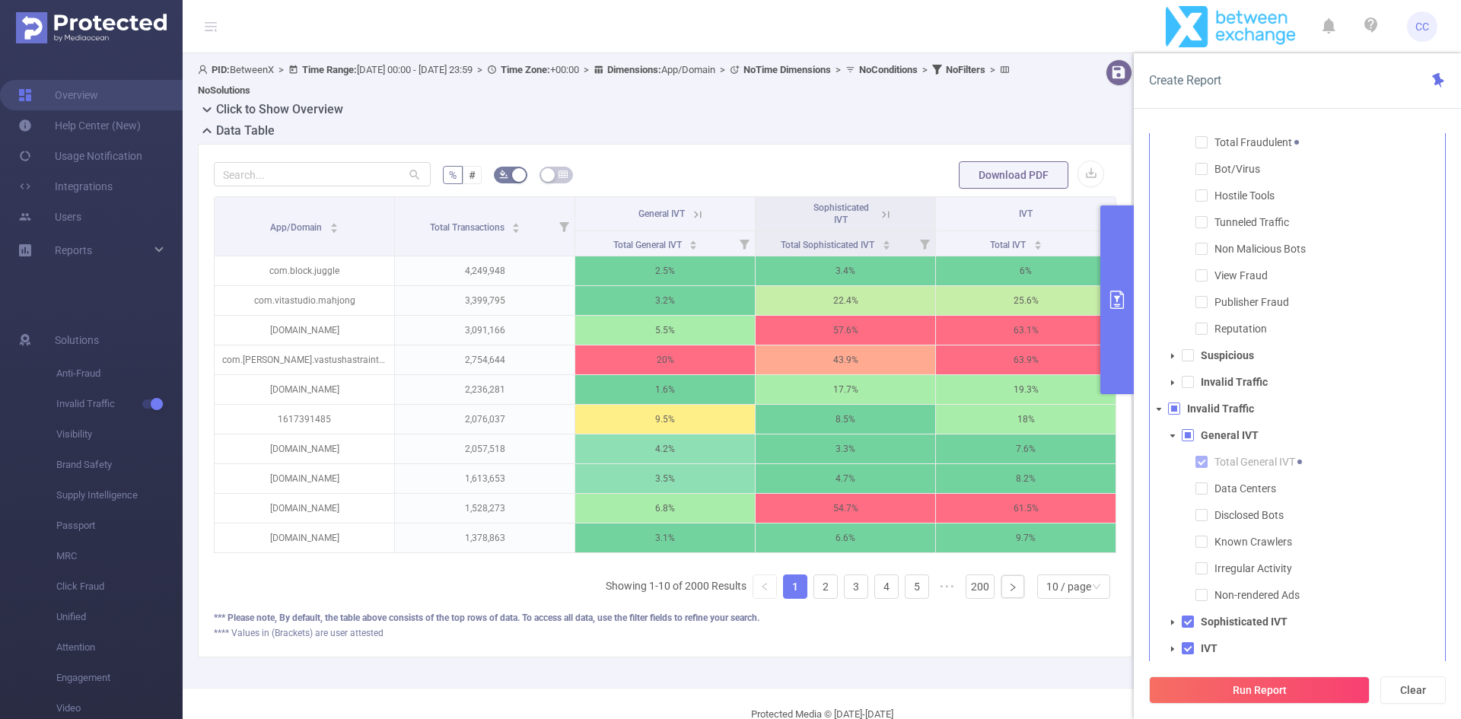
click at [1175, 437] on icon "icon: caret-down" at bounding box center [1173, 436] width 8 height 8
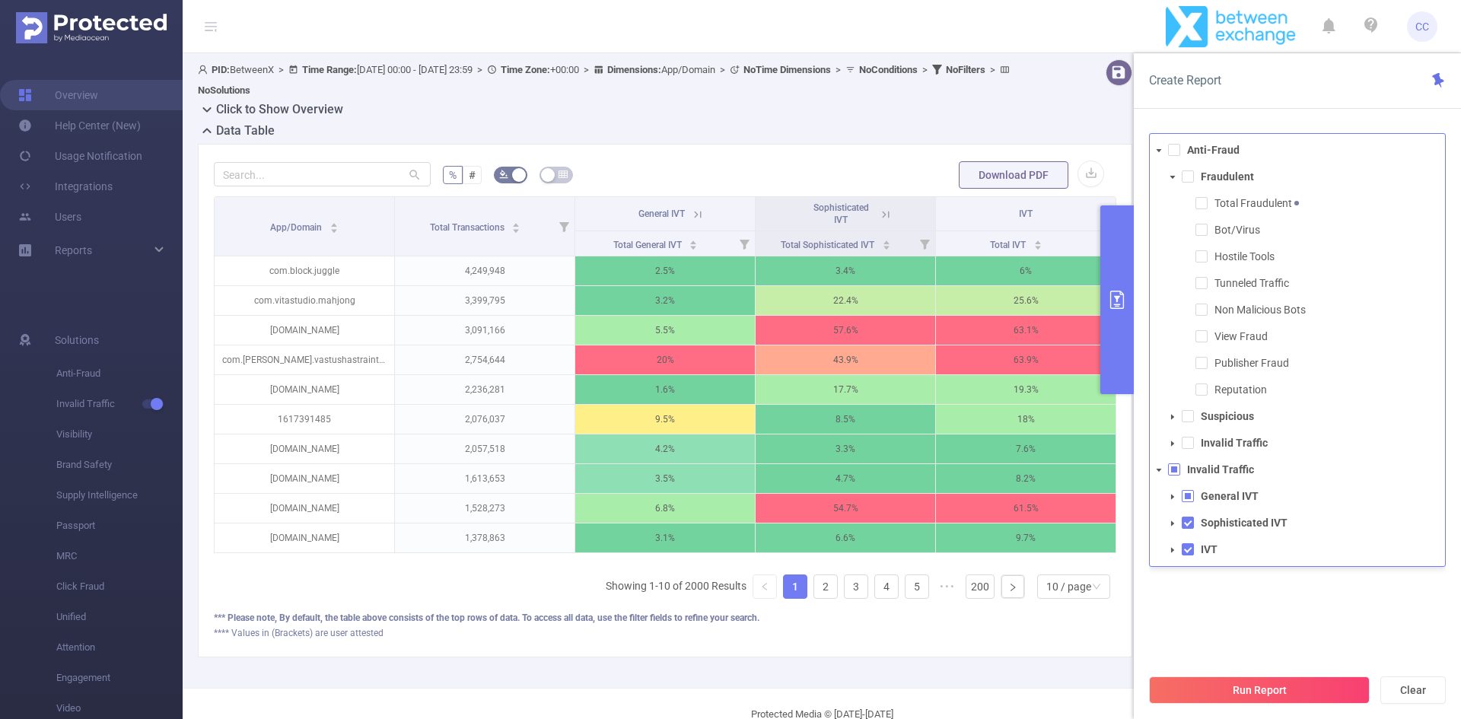
click at [1164, 469] on span at bounding box center [1159, 470] width 18 height 18
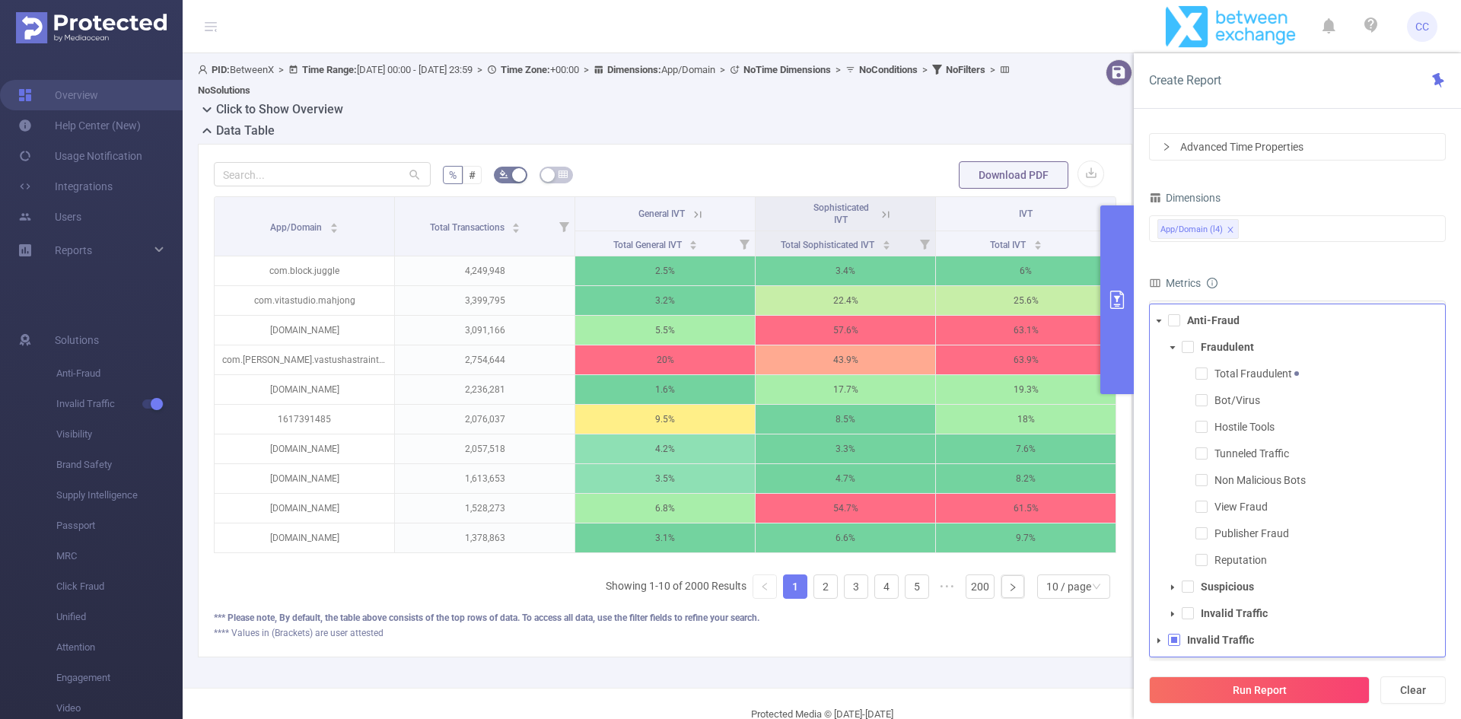
click at [1305, 667] on div "Run Report Clear" at bounding box center [1297, 690] width 327 height 58
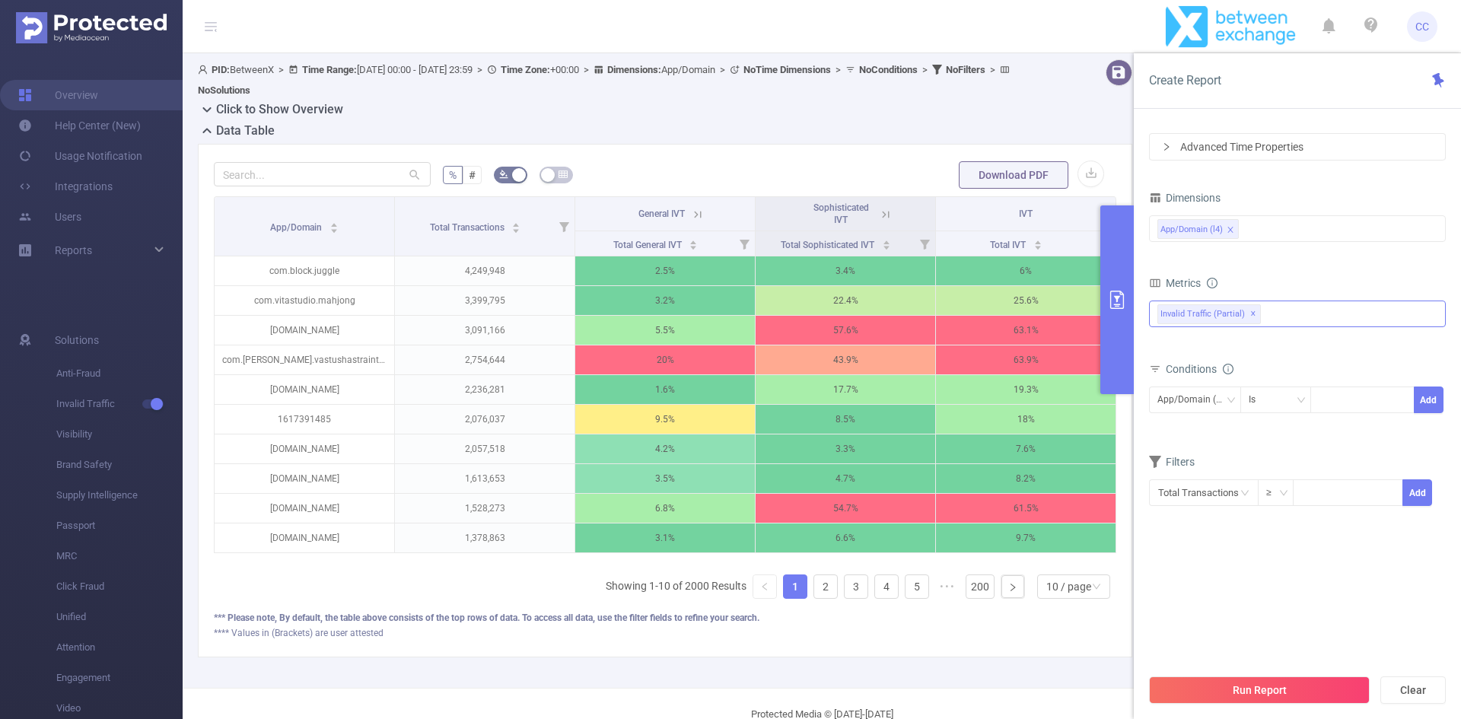
click at [1297, 309] on div "Invalid Traffic (partial) ✕ Anti-Fraud Fraudulent Total Fraudulent Bot/Virus Ho…" at bounding box center [1297, 314] width 297 height 27
click at [1331, 199] on div "Dimensions" at bounding box center [1297, 208] width 297 height 25
click at [1291, 159] on div "Advanced Time Properties" at bounding box center [1297, 155] width 295 height 26
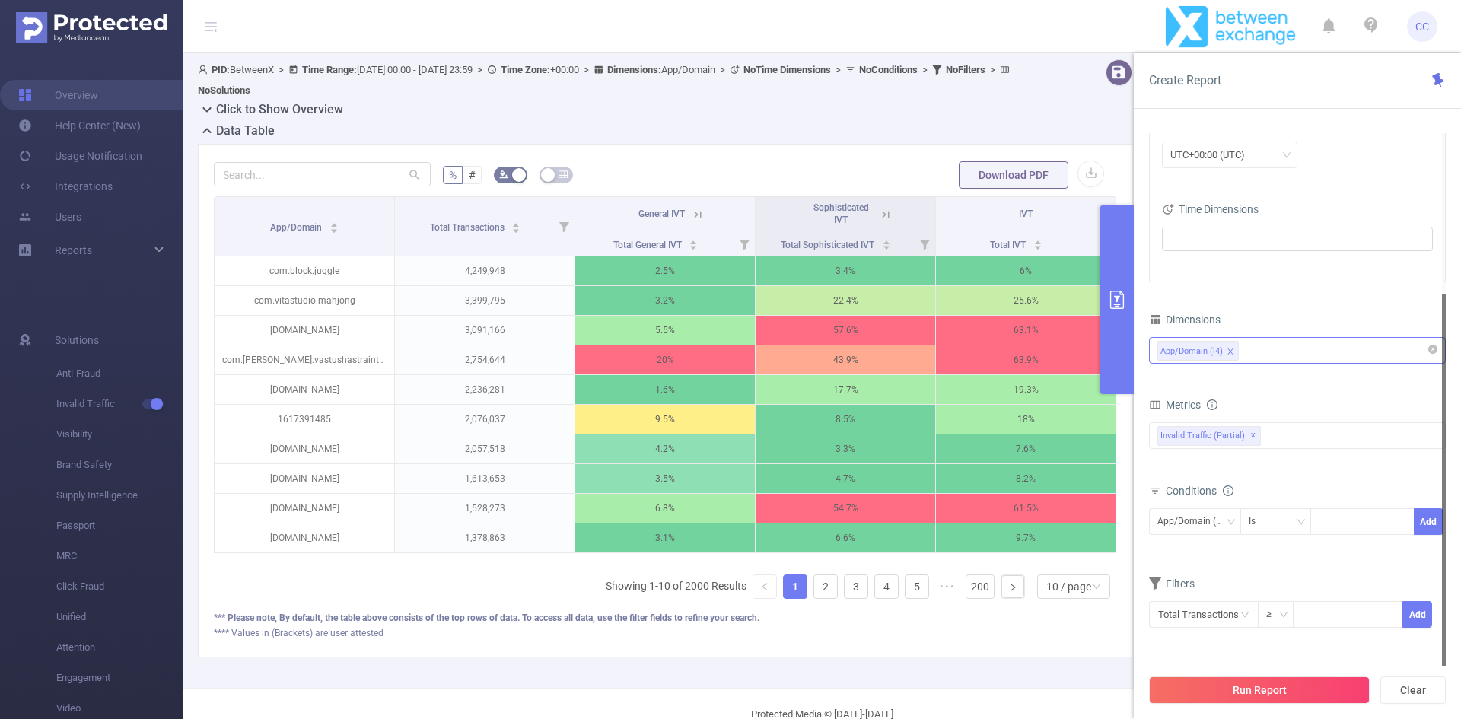
click at [1286, 337] on div "App/Domain (l4)" at bounding box center [1297, 350] width 297 height 27
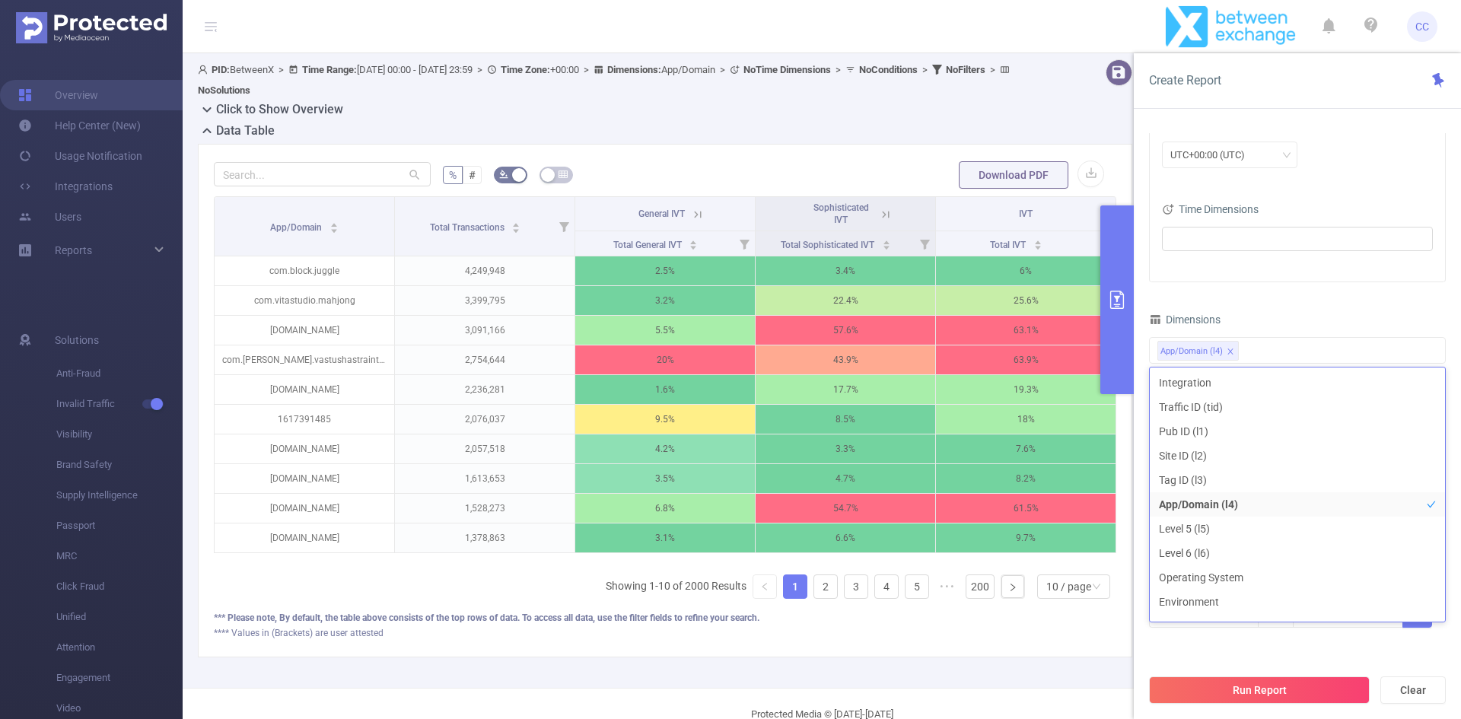
click at [1298, 282] on div "Advanced Time Properties Time Zone UTC+00:00 (UTC) Time Dimensions" at bounding box center [1297, 179] width 295 height 208
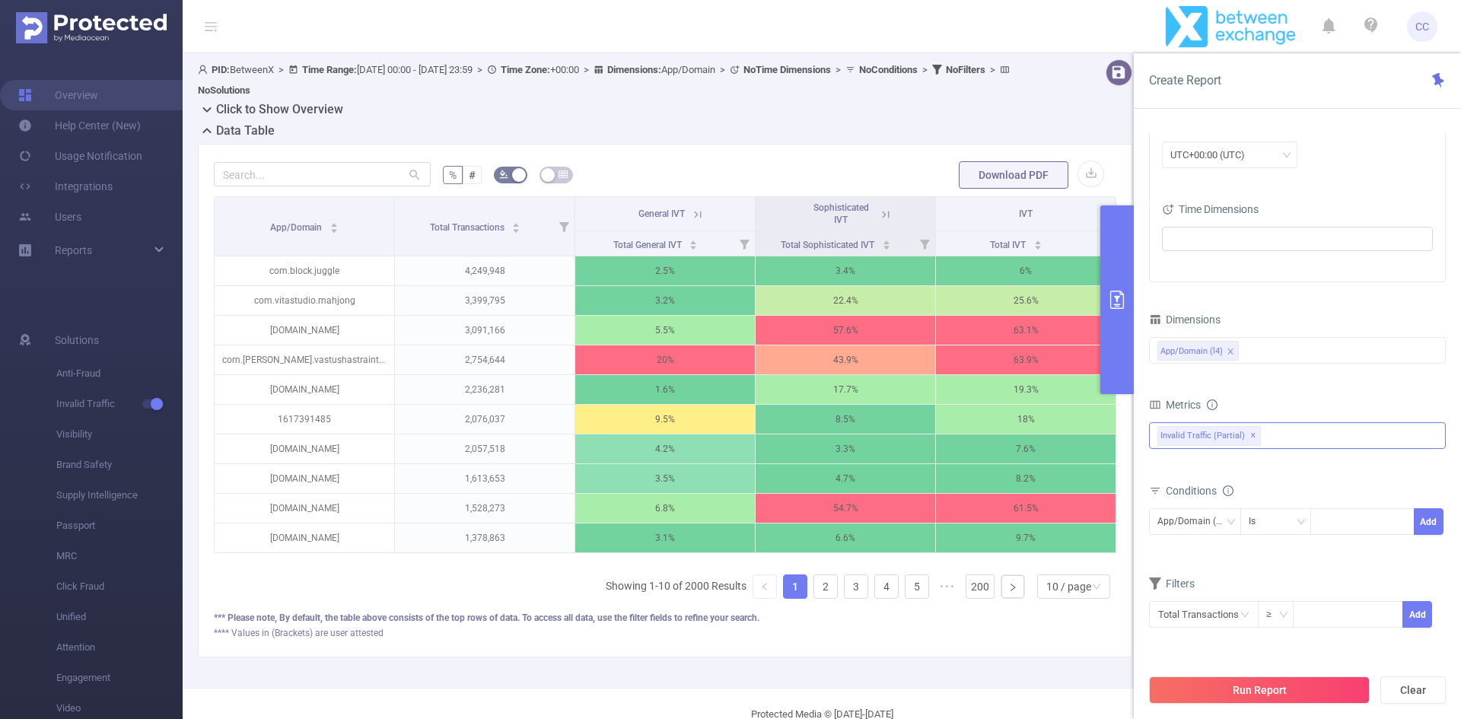
click at [1307, 429] on div "Invalid Traffic (partial) ✕ Anti-Fraud Fraudulent Total Fraudulent Bot/Virus Ho…" at bounding box center [1297, 435] width 297 height 27
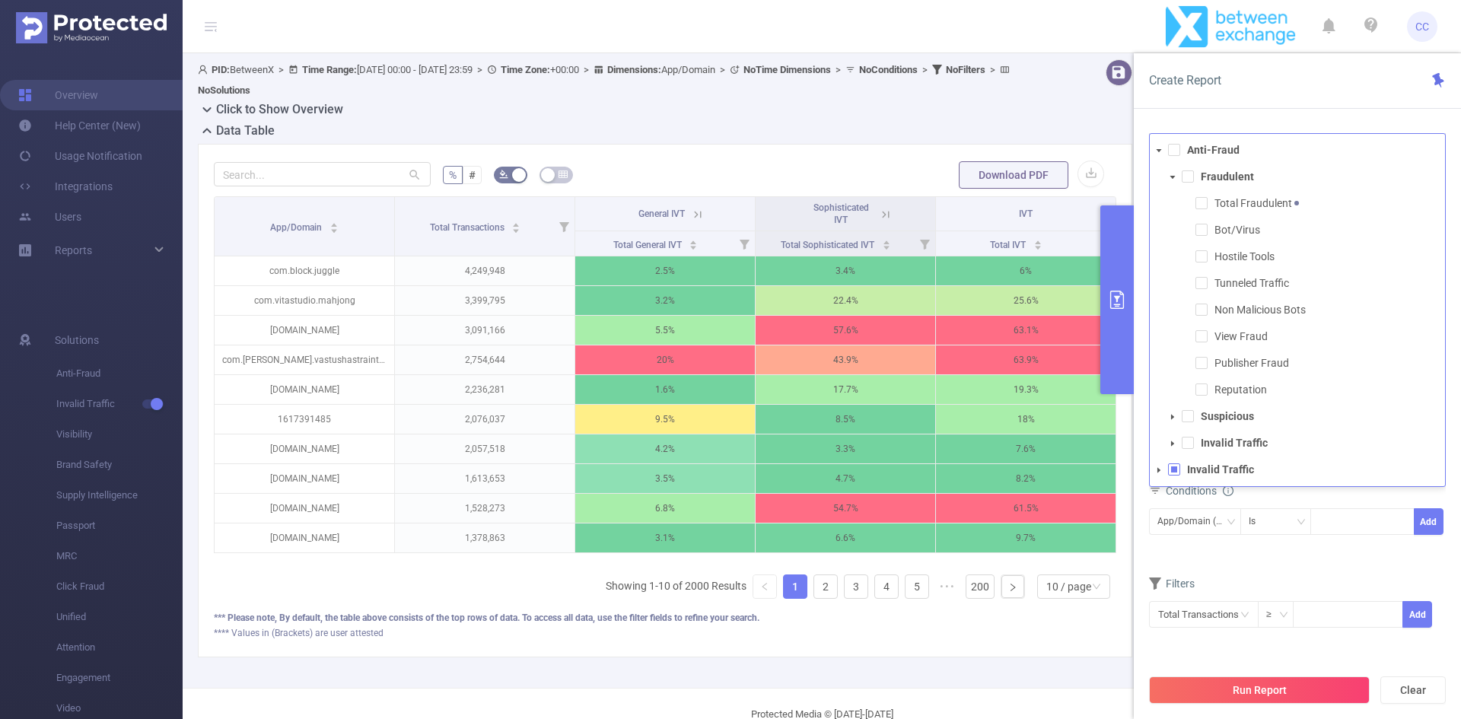
click at [1283, 498] on div "Conditions" at bounding box center [1297, 492] width 297 height 25
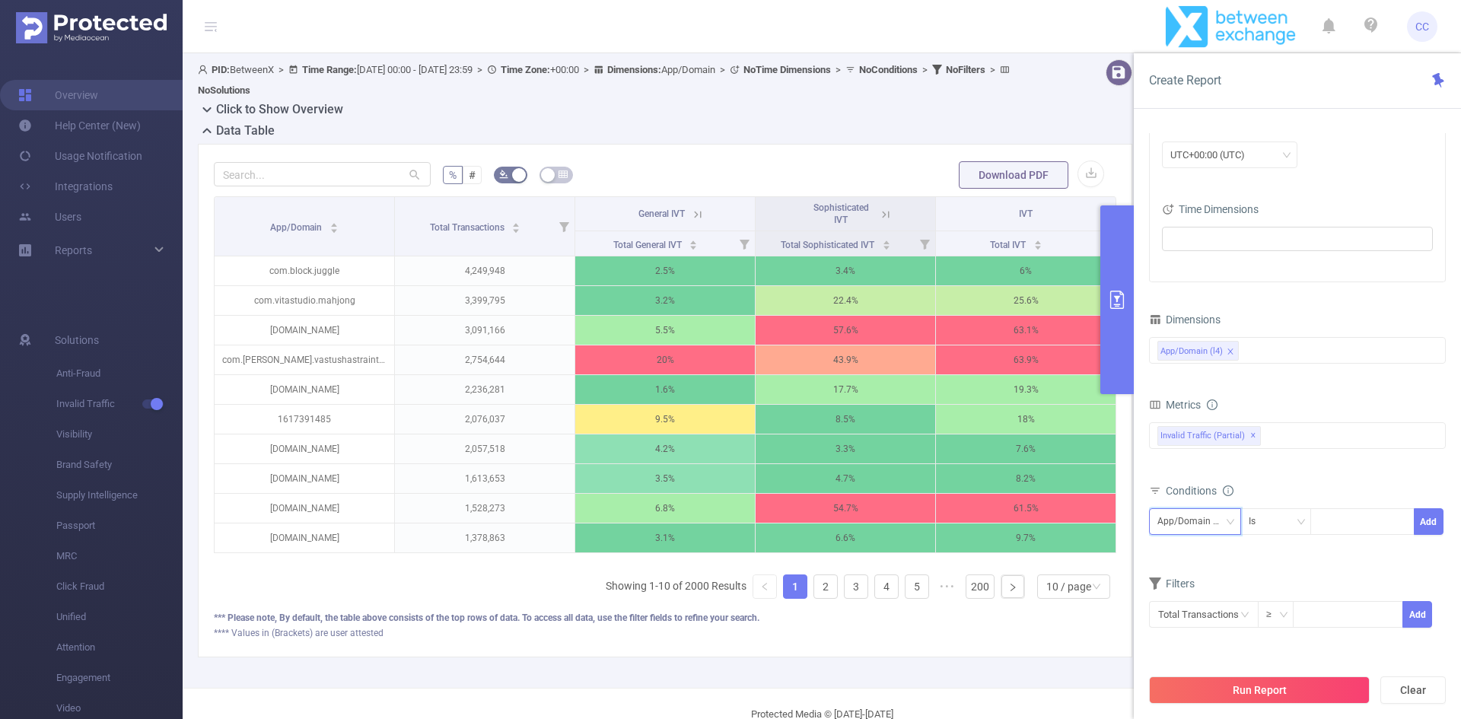
click at [1214, 520] on div "App/Domain (l4)" at bounding box center [1194, 521] width 75 height 25
click at [1273, 528] on div "Is" at bounding box center [1276, 521] width 55 height 25
click at [1277, 548] on li "Contains" at bounding box center [1290, 553] width 101 height 24
click at [1343, 526] on div at bounding box center [1363, 521] width 88 height 25
click at [1265, 518] on div "Contains" at bounding box center [1273, 521] width 48 height 25
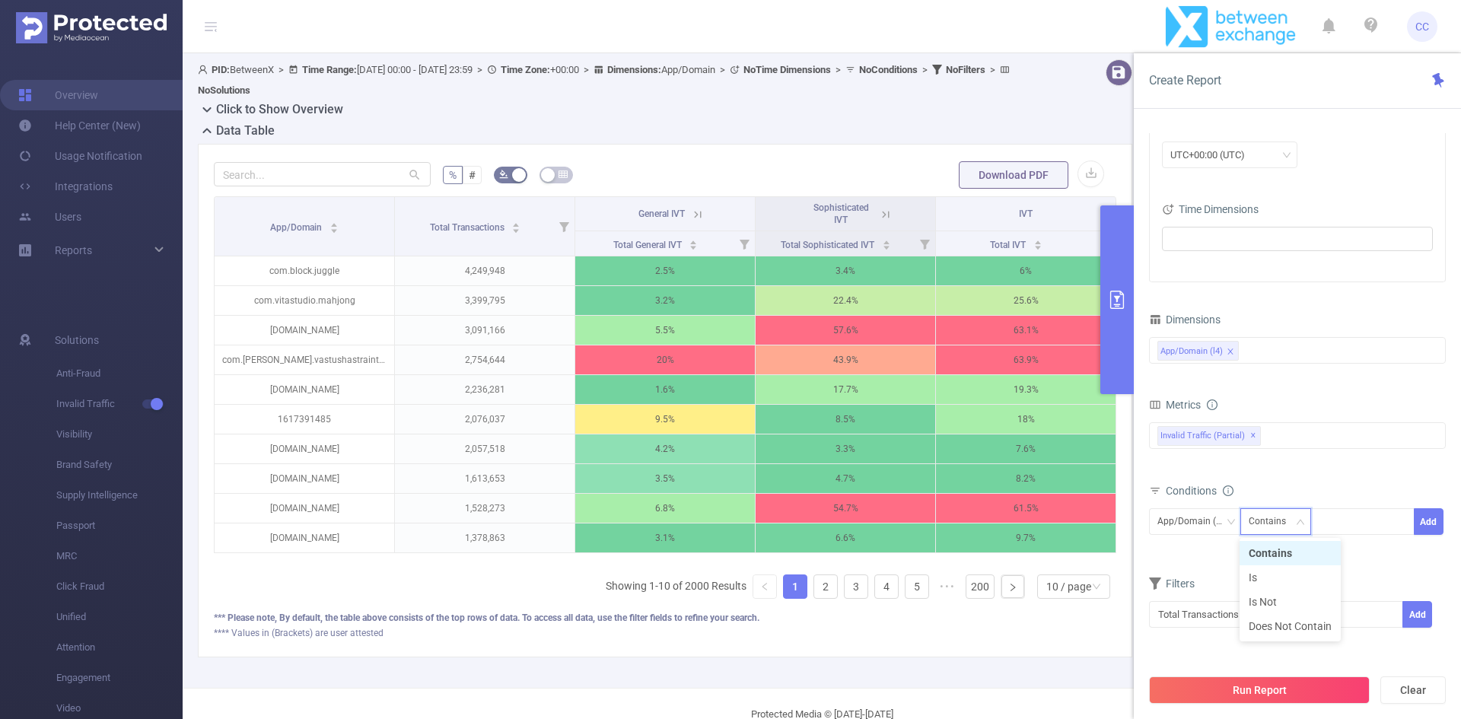
click at [1296, 560] on li "Contains" at bounding box center [1290, 553] width 101 height 24
click at [1262, 695] on button "Run Report" at bounding box center [1259, 689] width 221 height 27
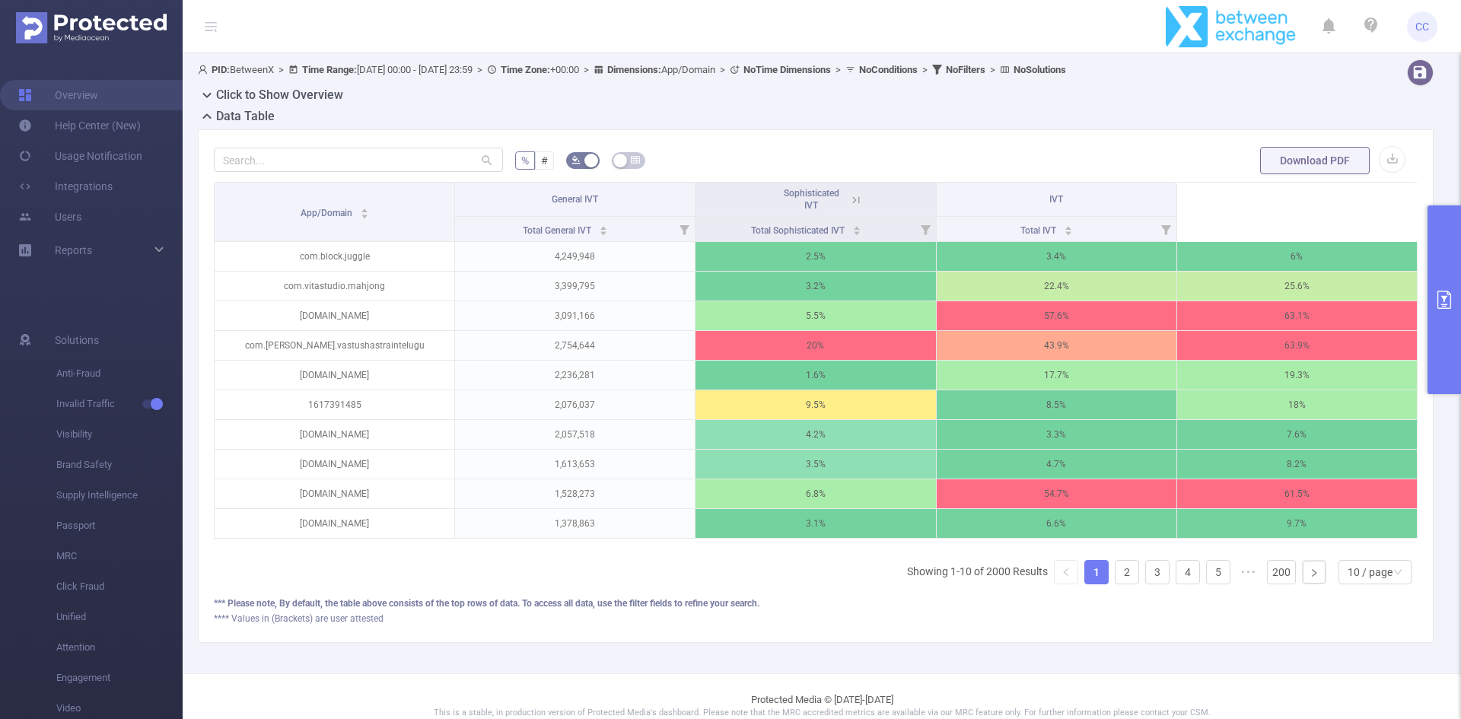
click at [933, 150] on form "% # Download PDF" at bounding box center [816, 160] width 1204 height 30
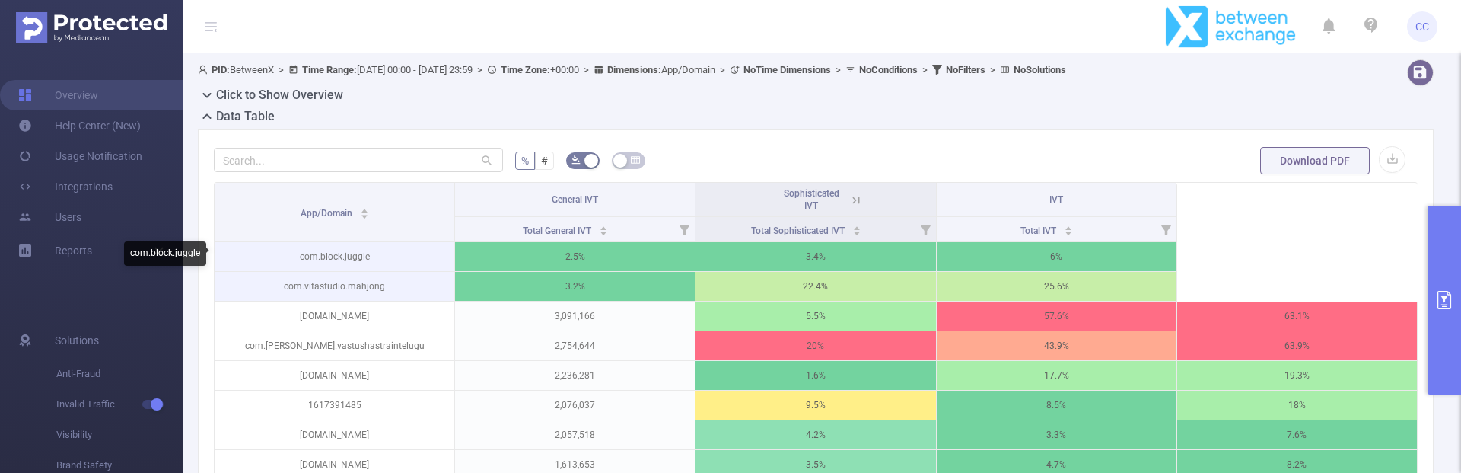
click at [351, 259] on p "com.block.juggle" at bounding box center [335, 256] width 240 height 29
copy p "com.block.juggle"
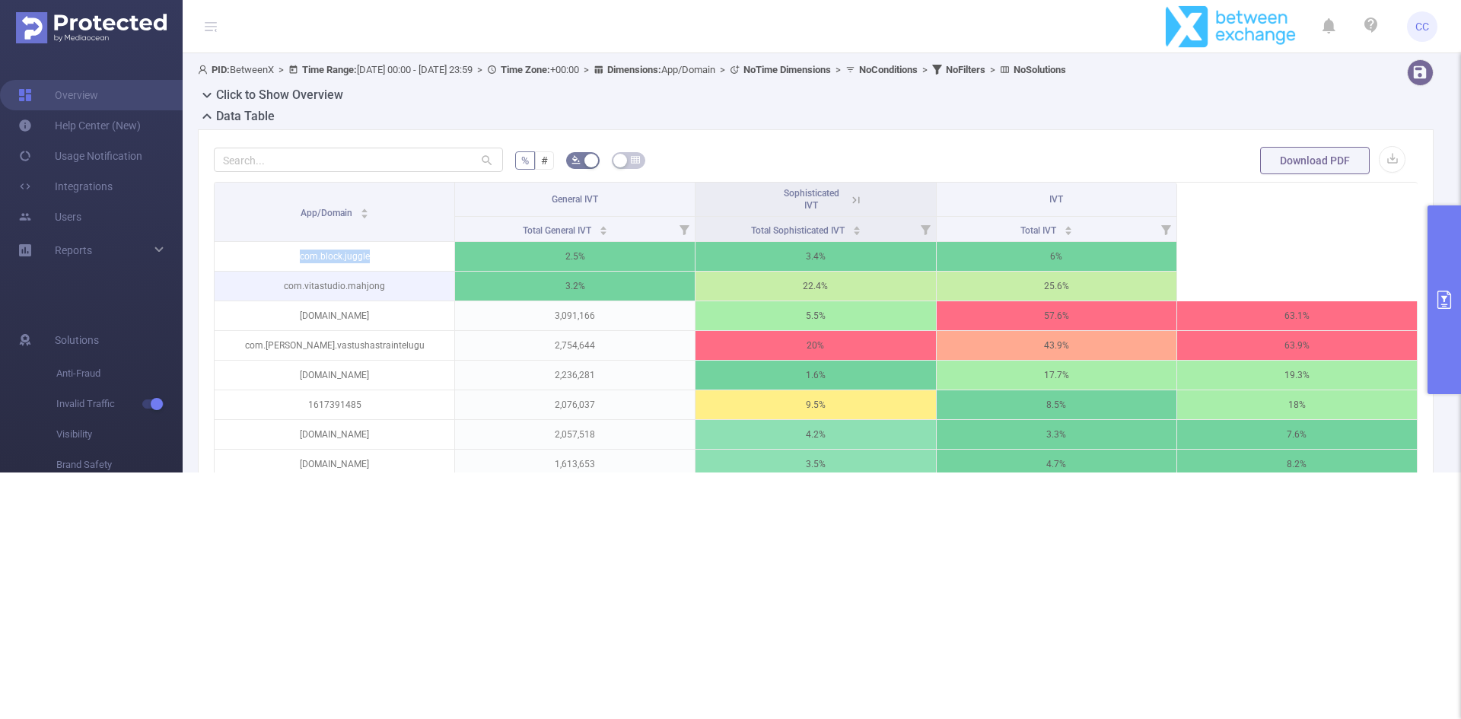
click at [1455, 345] on button "primary" at bounding box center [1443, 299] width 33 height 189
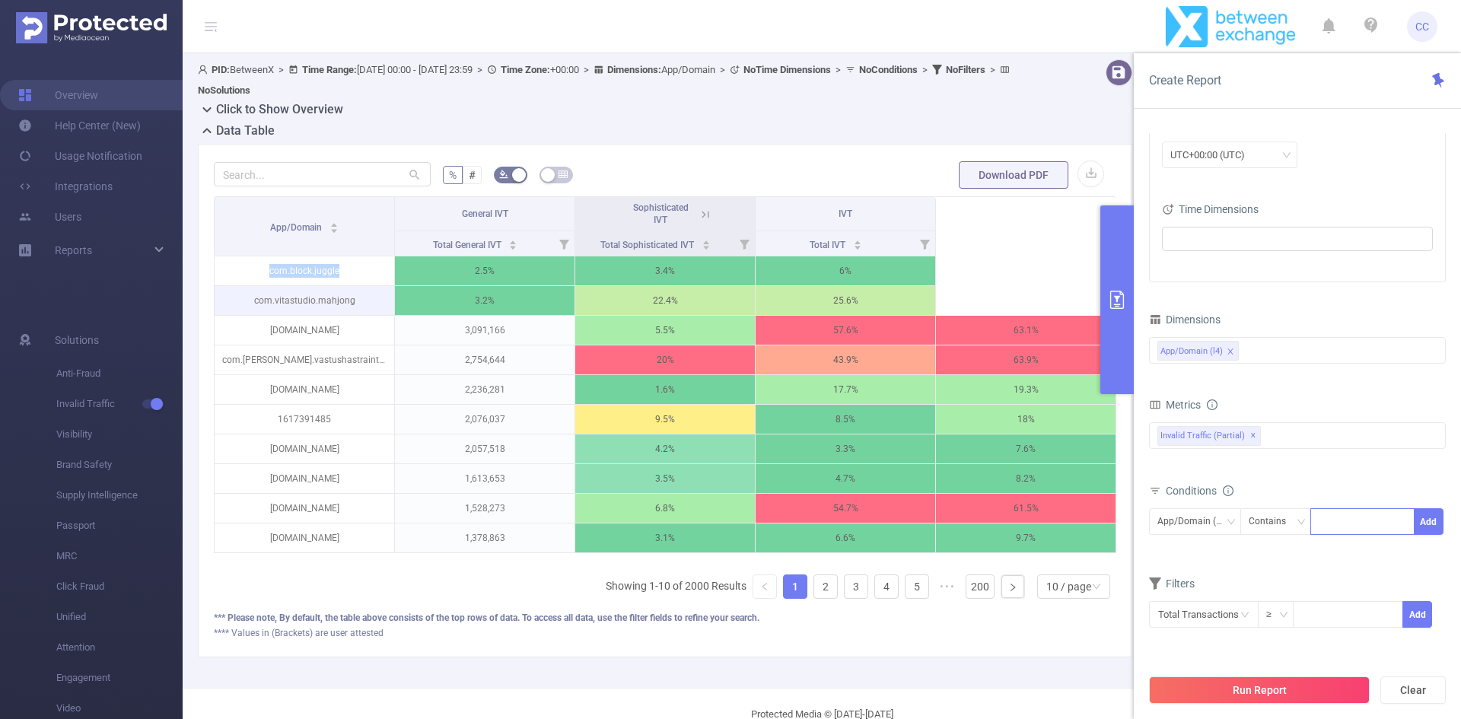
click at [1334, 526] on div at bounding box center [1363, 521] width 88 height 25
paste input "com.block.juggle"
type input "com.block.juggle"
drag, startPoint x: 1366, startPoint y: 552, endPoint x: 1391, endPoint y: 539, distance: 28.2
click at [1366, 553] on li "com.block.juggle" at bounding box center [1366, 553] width 113 height 24
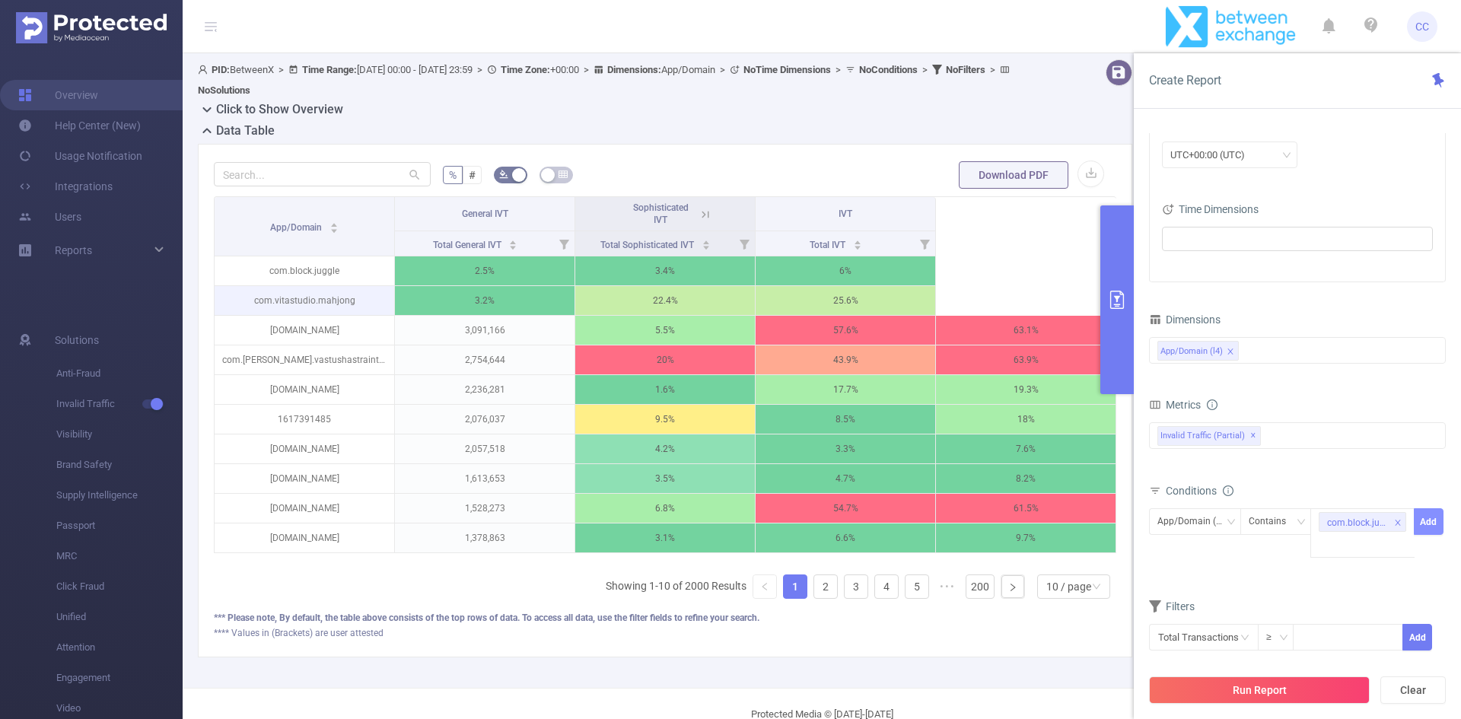
click at [1429, 519] on button "Add" at bounding box center [1429, 521] width 30 height 27
click at [1225, 693] on button "Run Report" at bounding box center [1259, 689] width 221 height 27
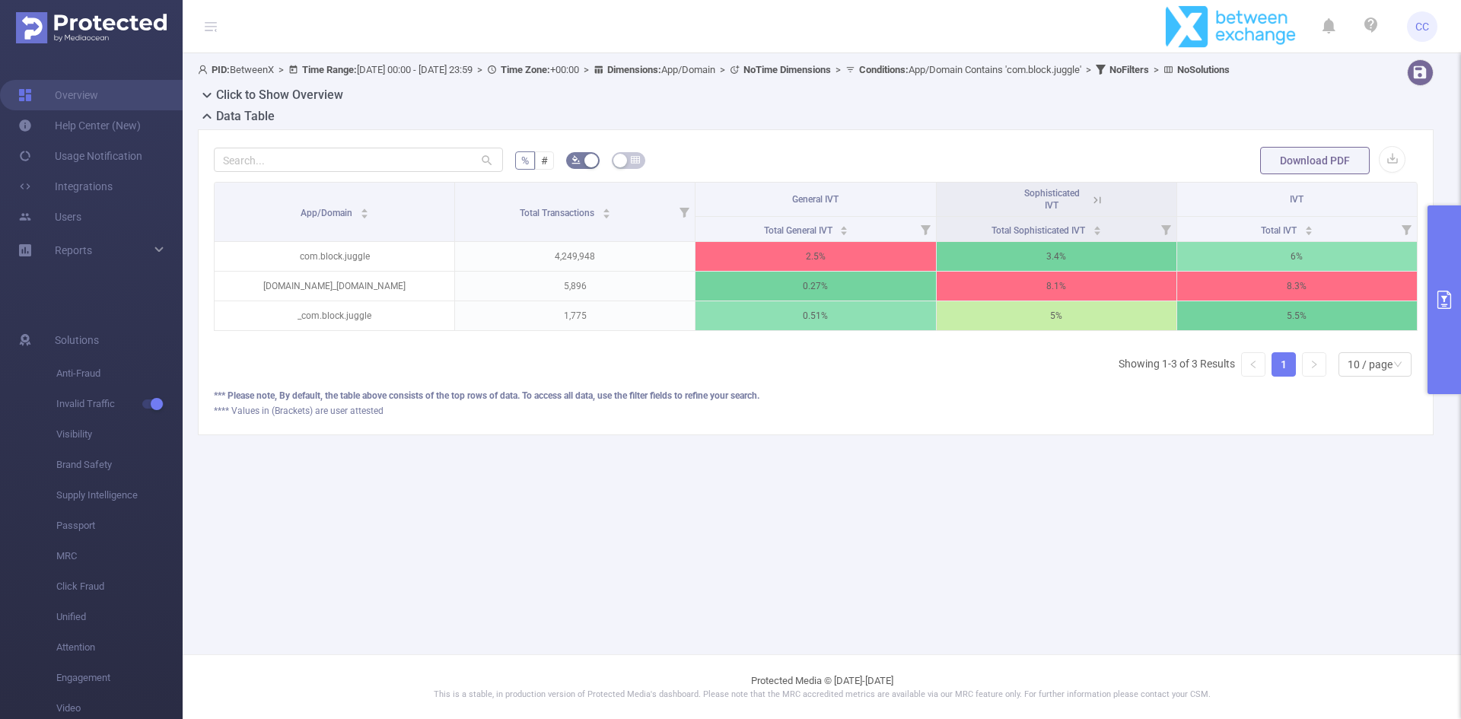
click at [1447, 282] on button "primary" at bounding box center [1443, 299] width 33 height 189
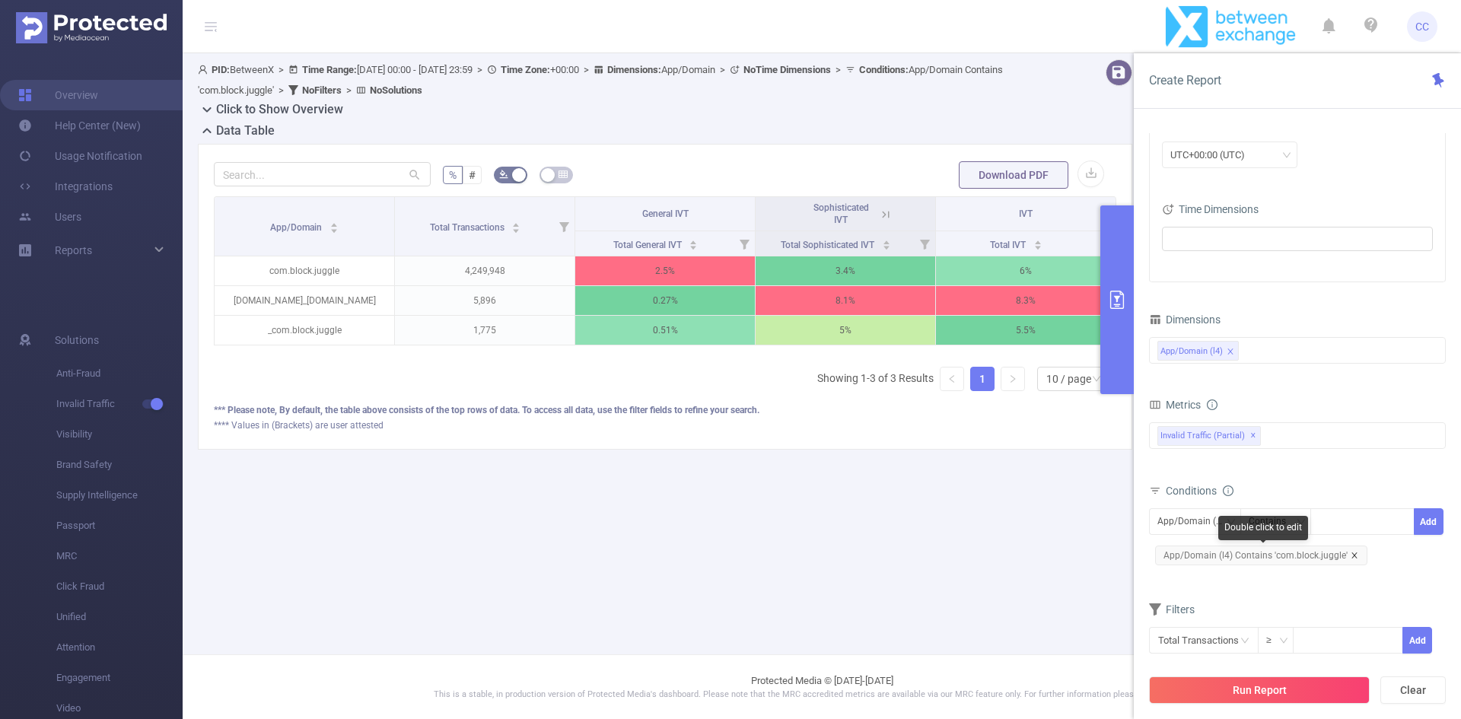
click at [1351, 556] on icon "icon: close" at bounding box center [1355, 556] width 8 height 8
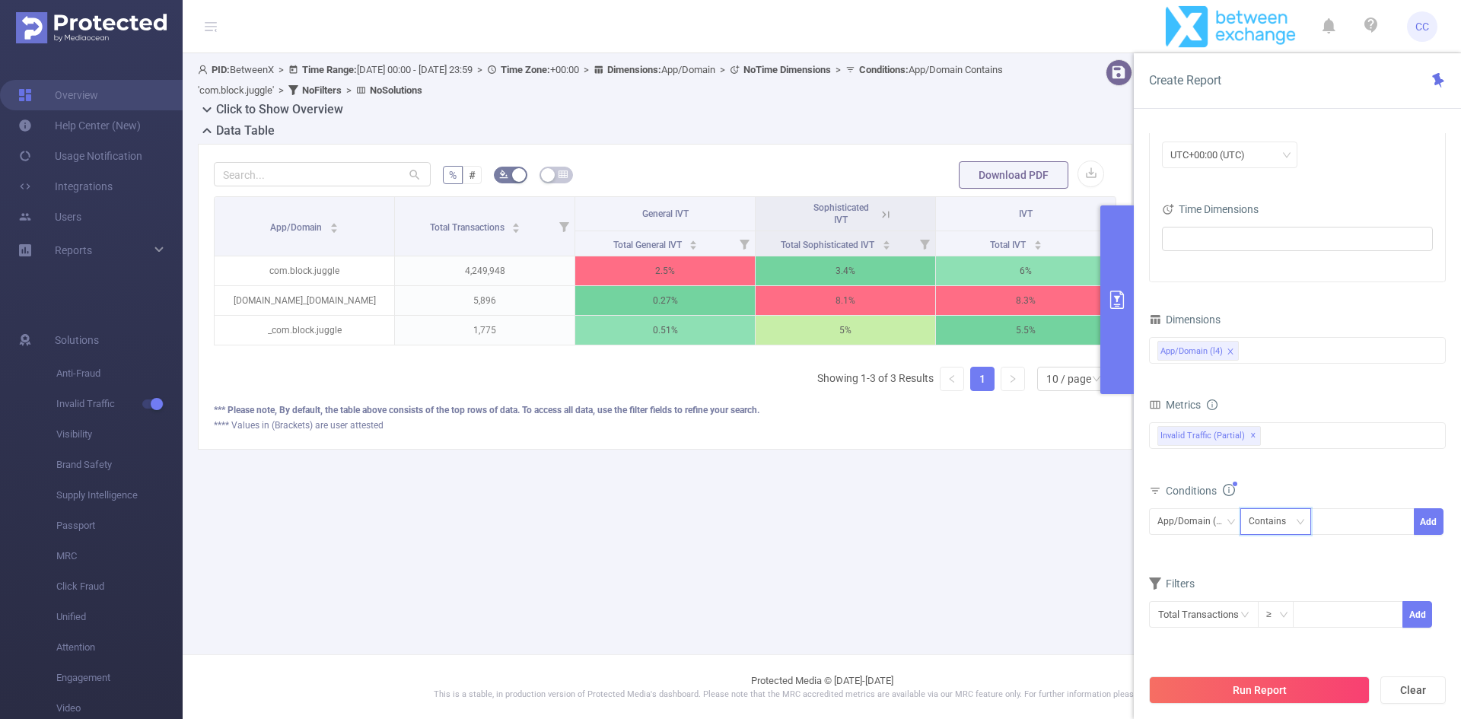
click at [1262, 513] on div "Contains" at bounding box center [1273, 521] width 48 height 25
click at [1288, 573] on li "Is" at bounding box center [1290, 577] width 101 height 24
click at [1360, 527] on div at bounding box center [1363, 521] width 88 height 25
paste input "com.block.juggle"
type input "com.block.juggle"
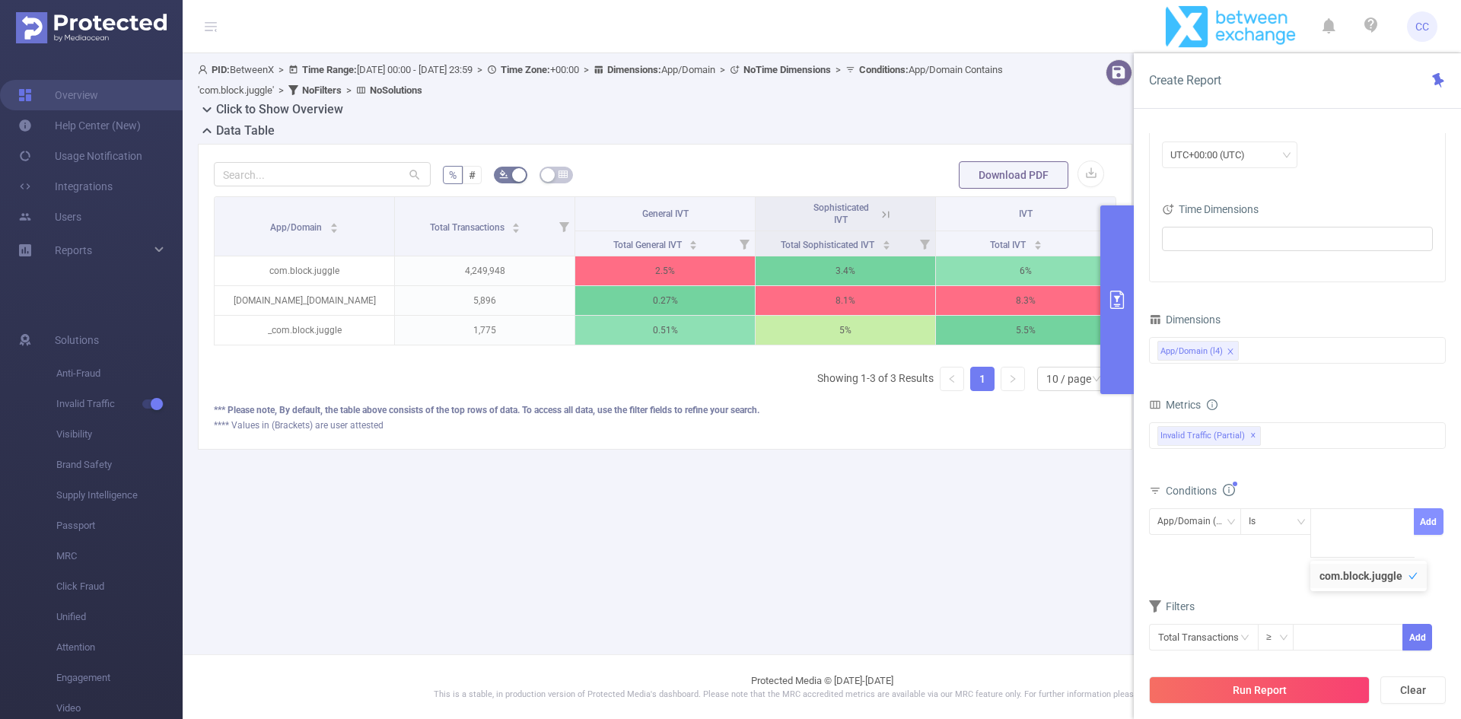
click at [1431, 518] on button "Add" at bounding box center [1429, 521] width 30 height 27
click at [1292, 699] on button "Run Report" at bounding box center [1259, 689] width 221 height 27
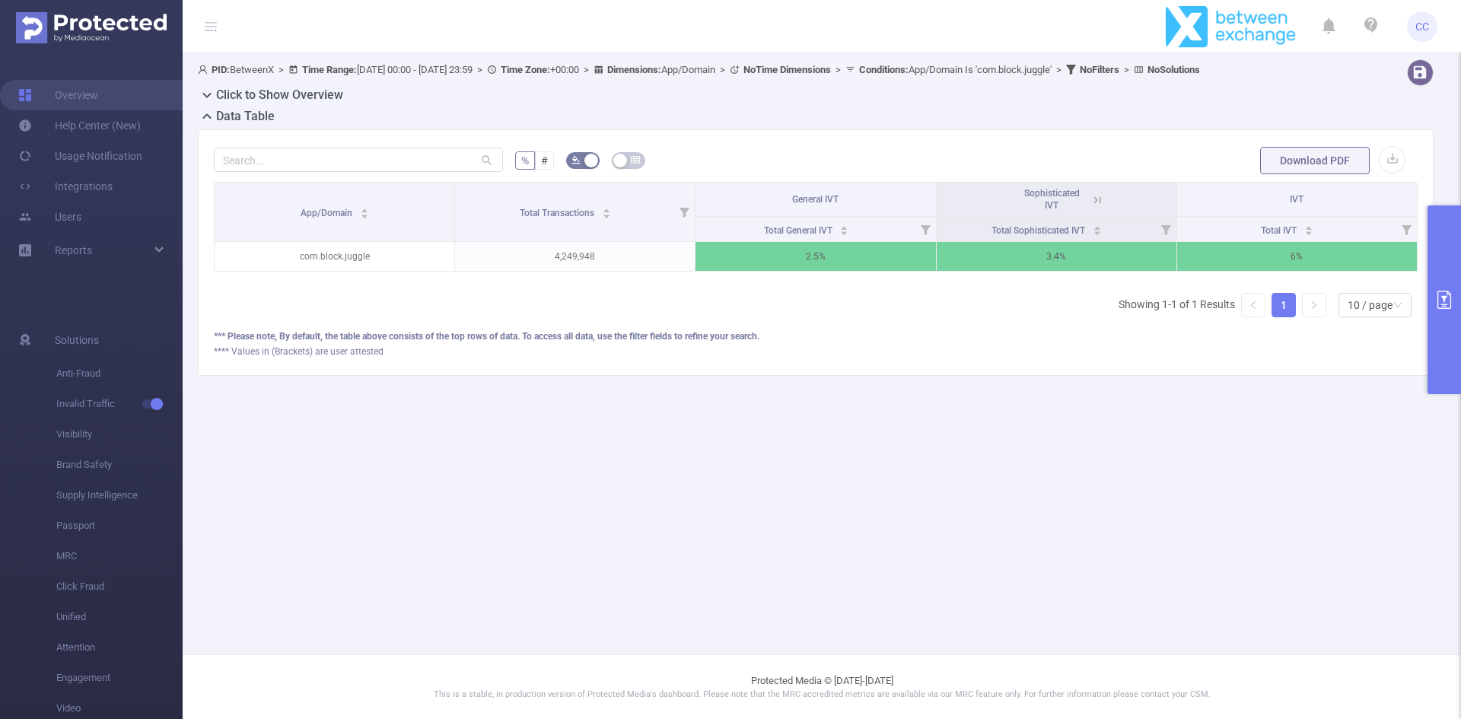
drag, startPoint x: 917, startPoint y: 473, endPoint x: 945, endPoint y: 448, distance: 37.7
click at [917, 473] on main "PID: BetweenX > Time Range: 2025-09-01 00:00 - 2025-09-08 23:59 > Time Zone: +0…" at bounding box center [822, 327] width 1278 height 654
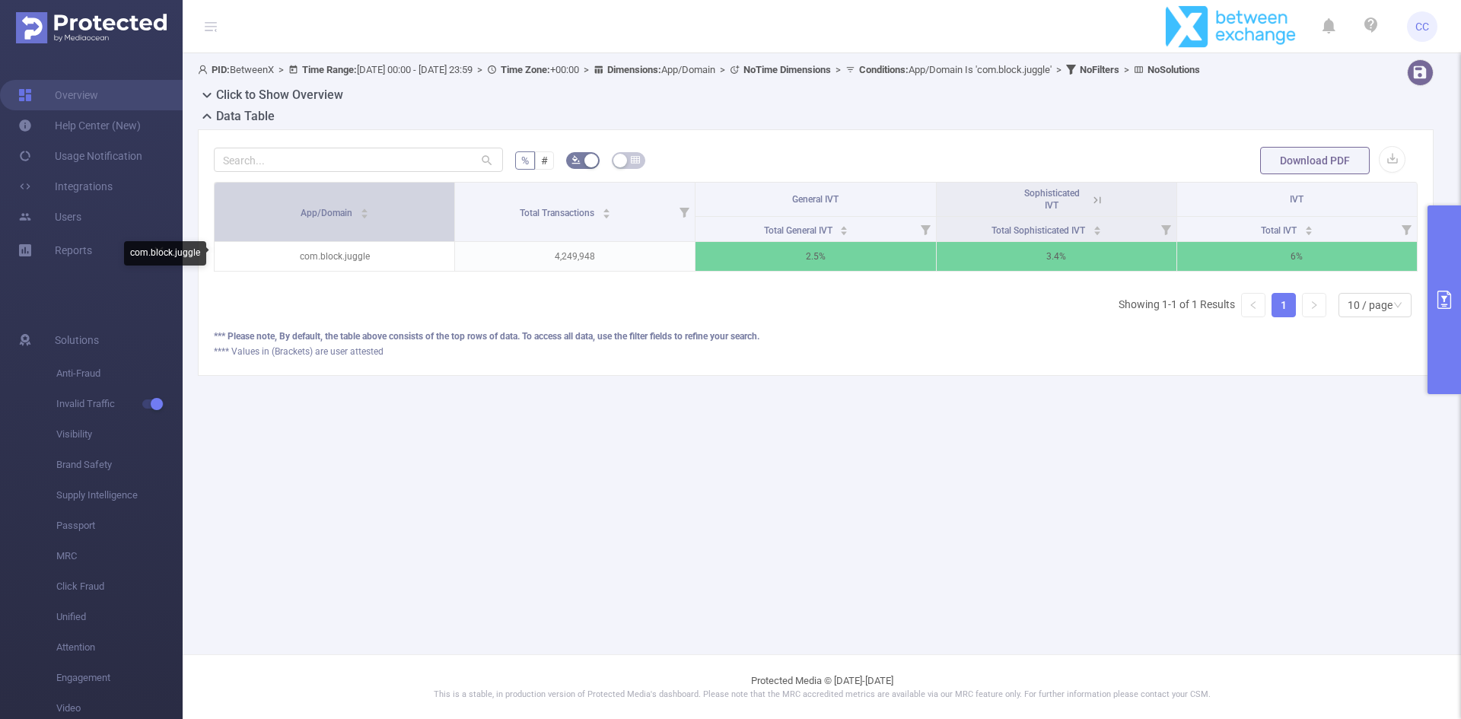
drag, startPoint x: 341, startPoint y: 248, endPoint x: 338, endPoint y: 237, distance: 11.8
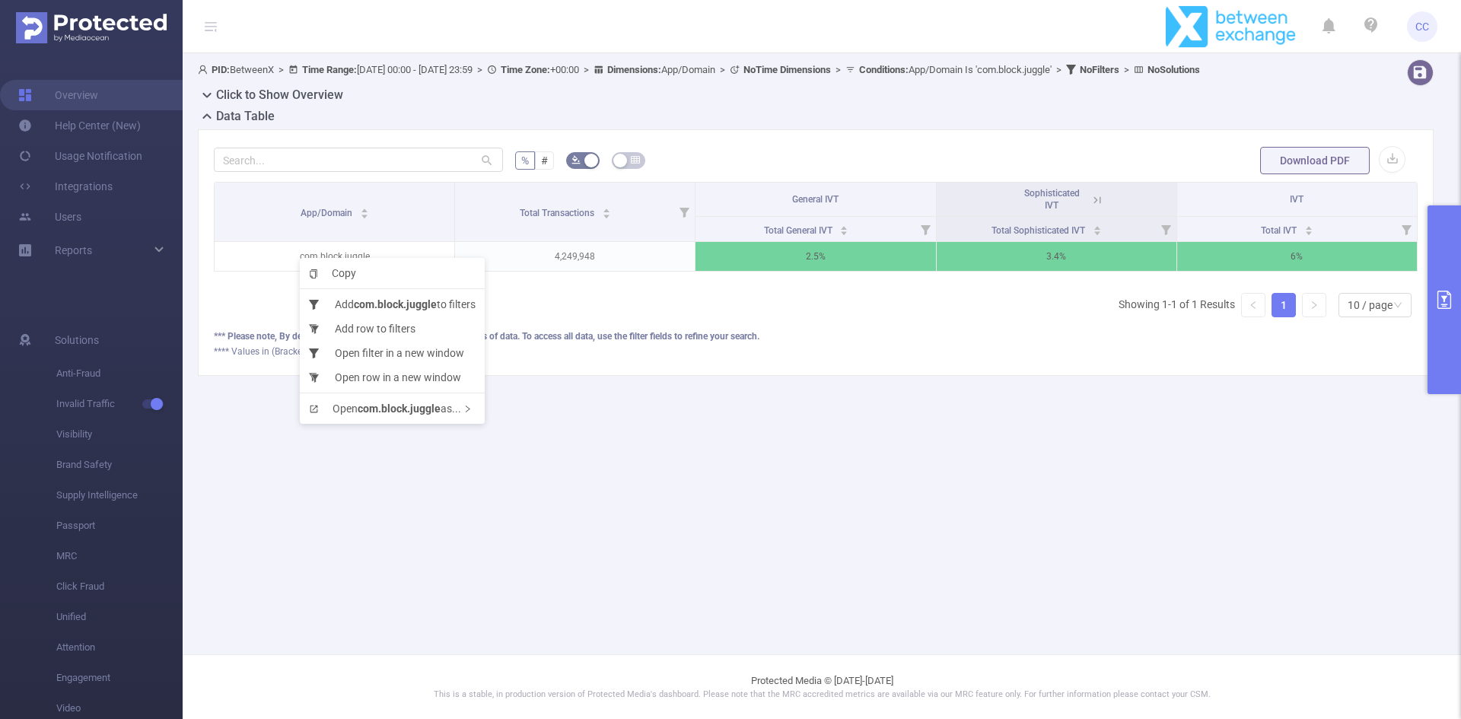
click at [730, 442] on main "PID: BetweenX > Time Range: 2025-09-01 00:00 - 2025-09-08 23:59 > Time Zone: +0…" at bounding box center [822, 327] width 1278 height 654
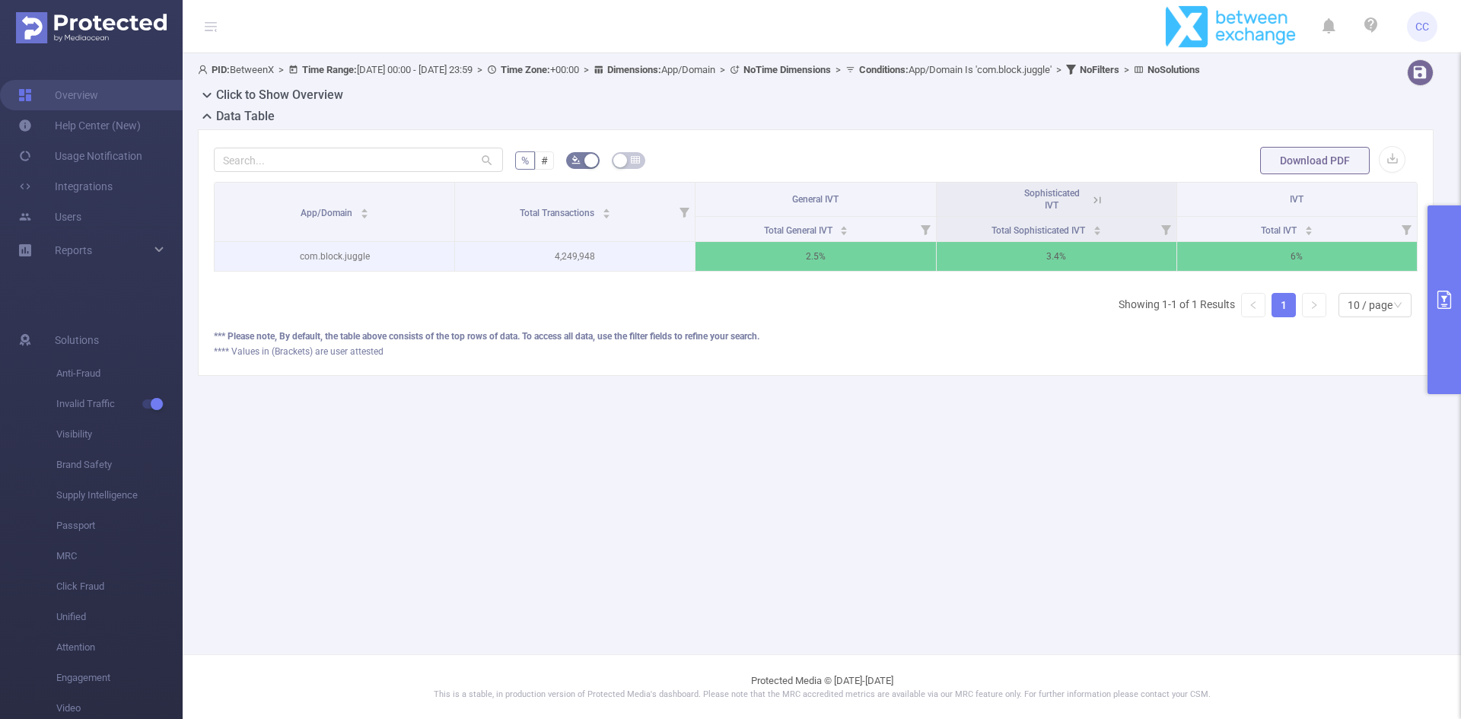
click at [363, 266] on p "com.block.juggle" at bounding box center [335, 256] width 240 height 29
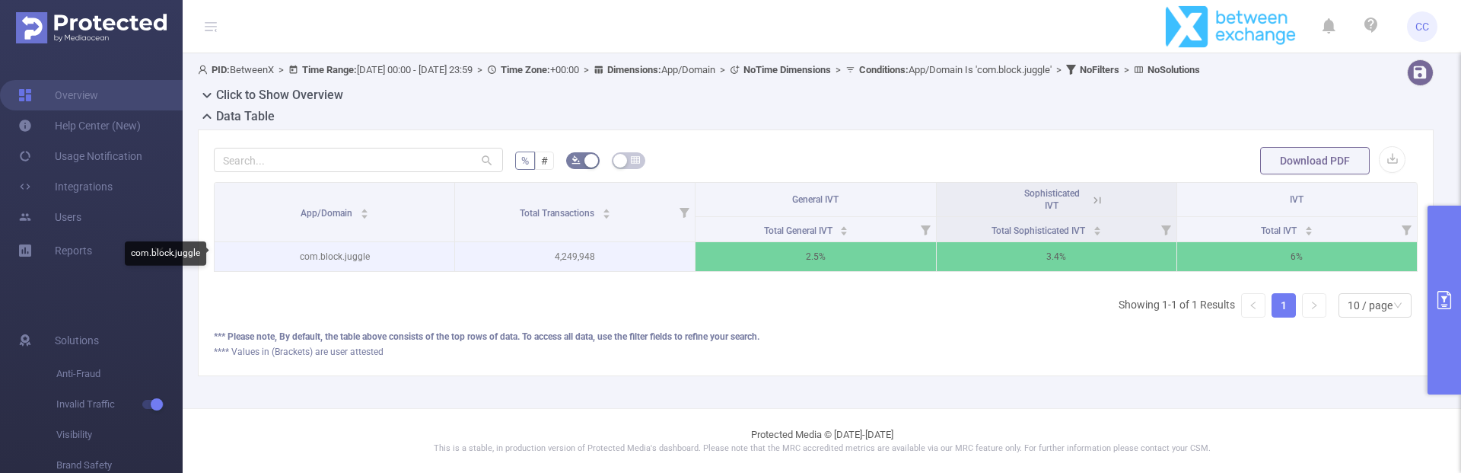
click at [353, 263] on p "com.block.juggle" at bounding box center [335, 256] width 240 height 29
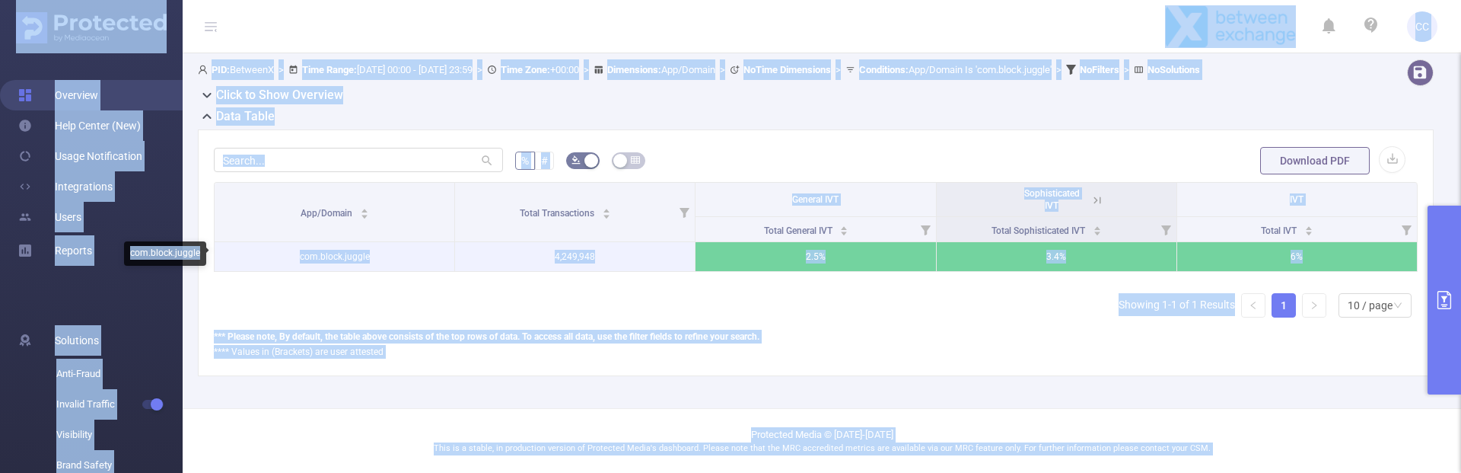
click at [345, 256] on p "com.block.juggle" at bounding box center [335, 256] width 240 height 29
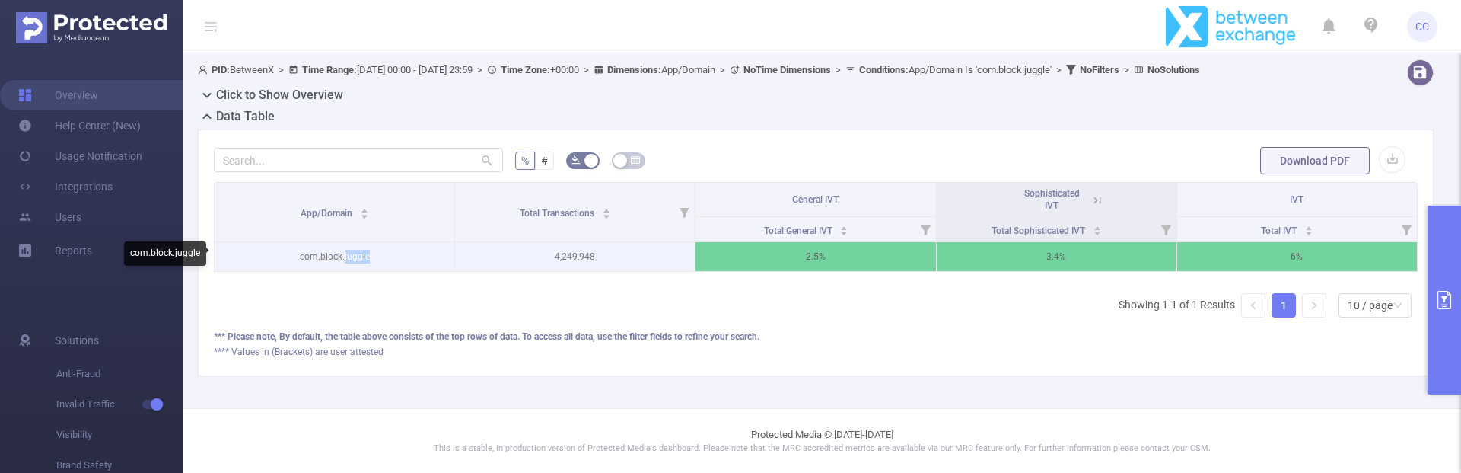
click at [345, 256] on p "com.block.juggle" at bounding box center [335, 256] width 240 height 29
click at [312, 256] on p "com.block.juggle" at bounding box center [335, 256] width 240 height 29
drag, startPoint x: 305, startPoint y: 256, endPoint x: 396, endPoint y: 256, distance: 90.5
click at [396, 256] on p "com.block.juggle" at bounding box center [335, 256] width 240 height 29
click at [354, 256] on p "com.block.juggle" at bounding box center [335, 256] width 240 height 29
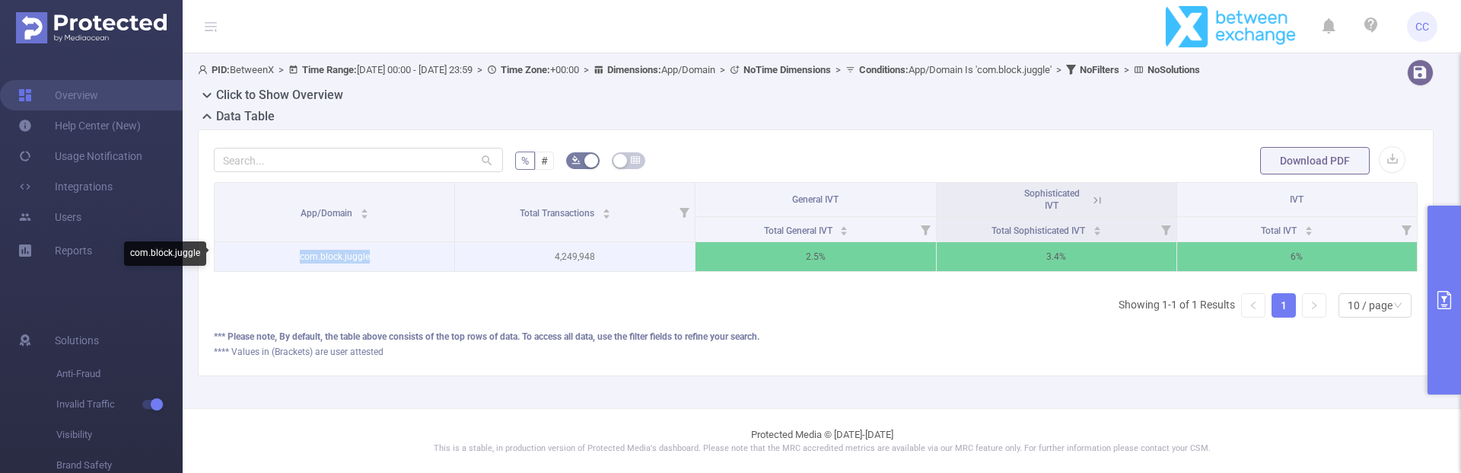
drag, startPoint x: 354, startPoint y: 256, endPoint x: 294, endPoint y: 260, distance: 60.2
click at [294, 260] on p "com.block.juggle" at bounding box center [335, 256] width 240 height 29
paste body
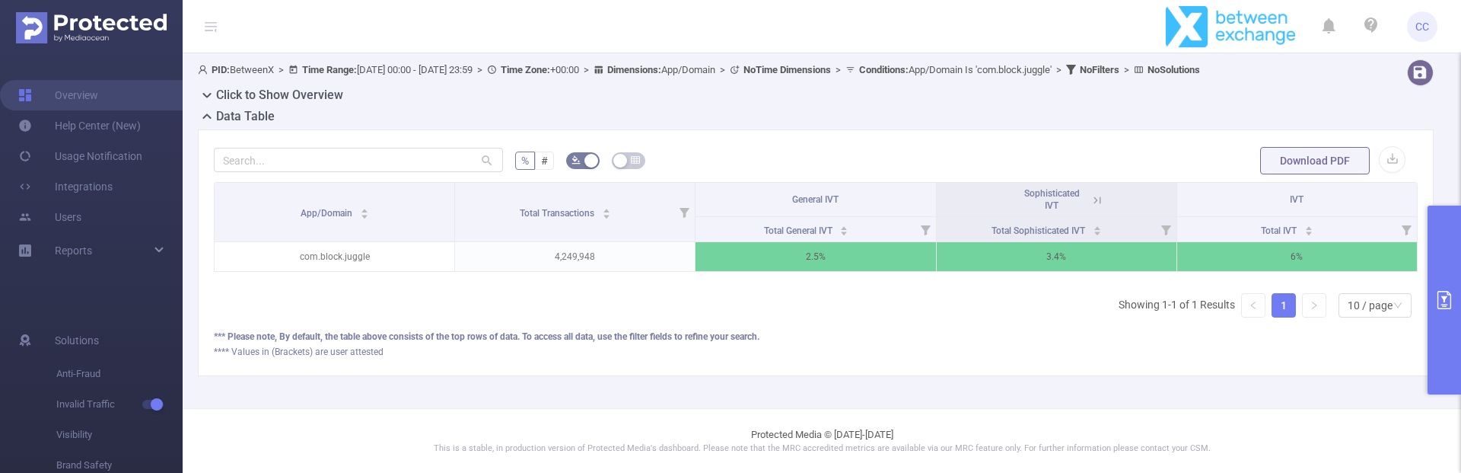
drag, startPoint x: 256, startPoint y: 318, endPoint x: 198, endPoint y: 32, distance: 292.0
click at [256, 319] on div "App/Domain Total Transactions General IVT Sophisticated IVT IVT Total General I…" at bounding box center [816, 256] width 1204 height 148
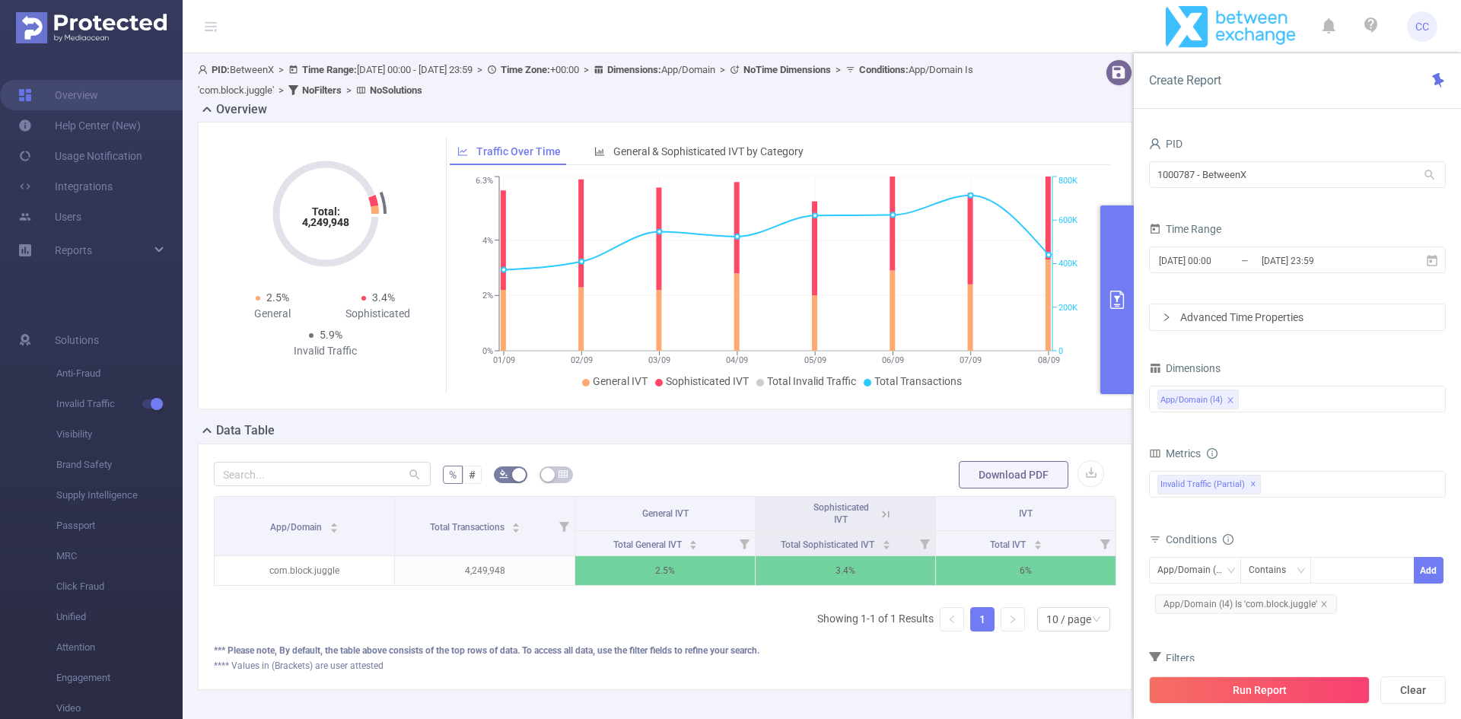
drag, startPoint x: 299, startPoint y: 324, endPoint x: 240, endPoint y: 114, distance: 218.0
click at [240, 114] on h2 "Overview" at bounding box center [241, 109] width 51 height 18
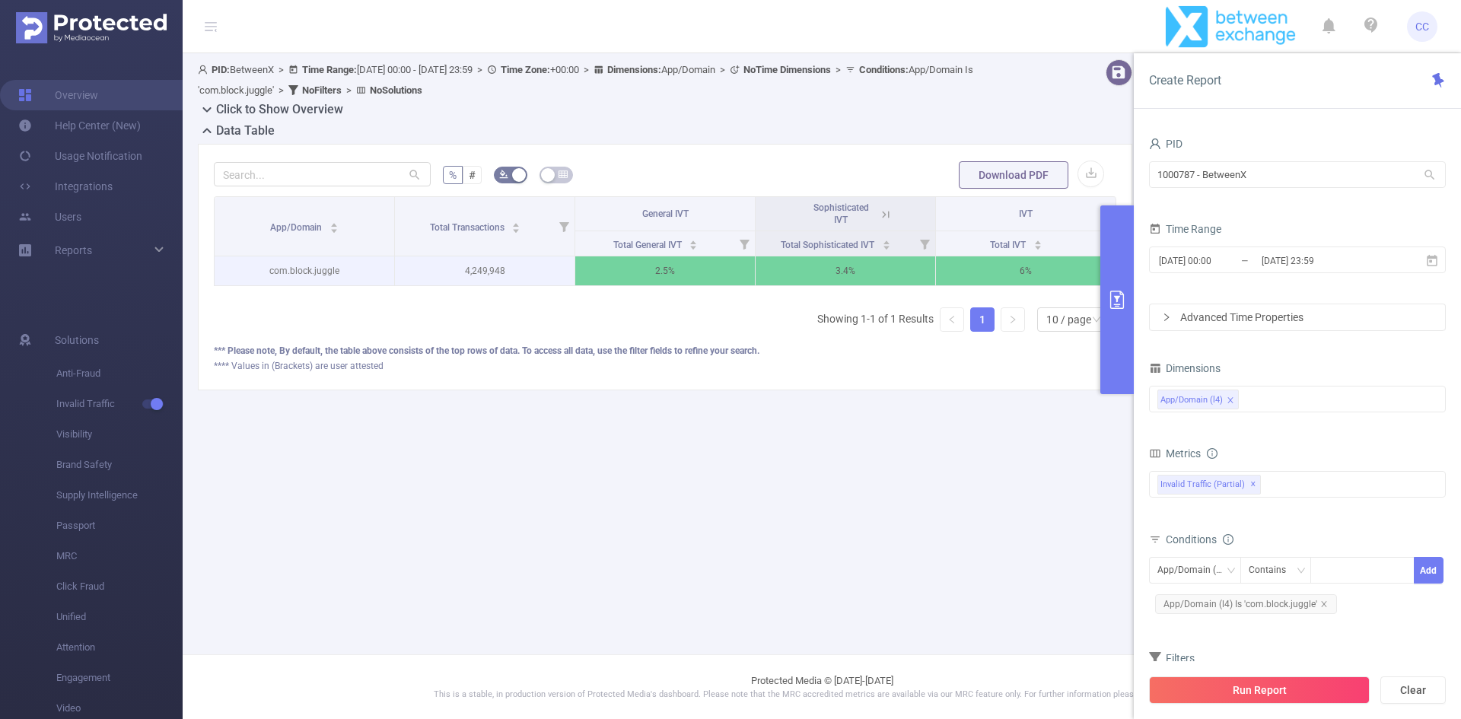
drag, startPoint x: 277, startPoint y: 248, endPoint x: 266, endPoint y: 268, distance: 22.8
drag, startPoint x: 266, startPoint y: 268, endPoint x: 626, endPoint y: 461, distance: 409.2
click at [717, 472] on main "PID: BetweenX > Time Range: 2025-09-01 00:00 - 2025-09-08 23:59 > Time Zone: +0…" at bounding box center [822, 327] width 1278 height 654
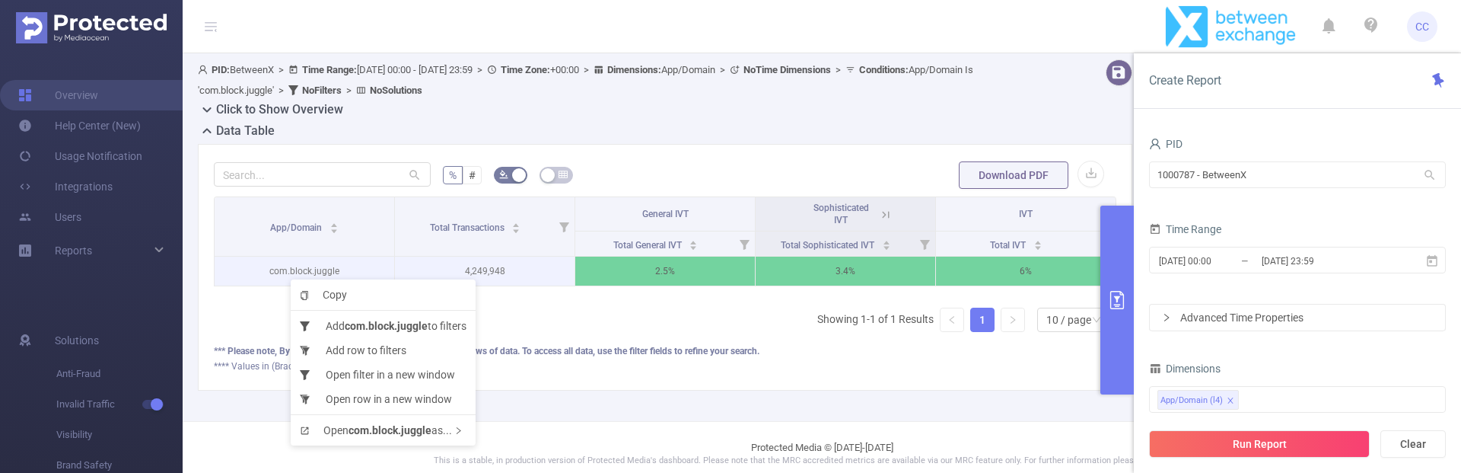
drag, startPoint x: 291, startPoint y: 276, endPoint x: 277, endPoint y: 264, distance: 18.3
click at [277, 264] on p "com.block.juggle" at bounding box center [305, 270] width 180 height 29
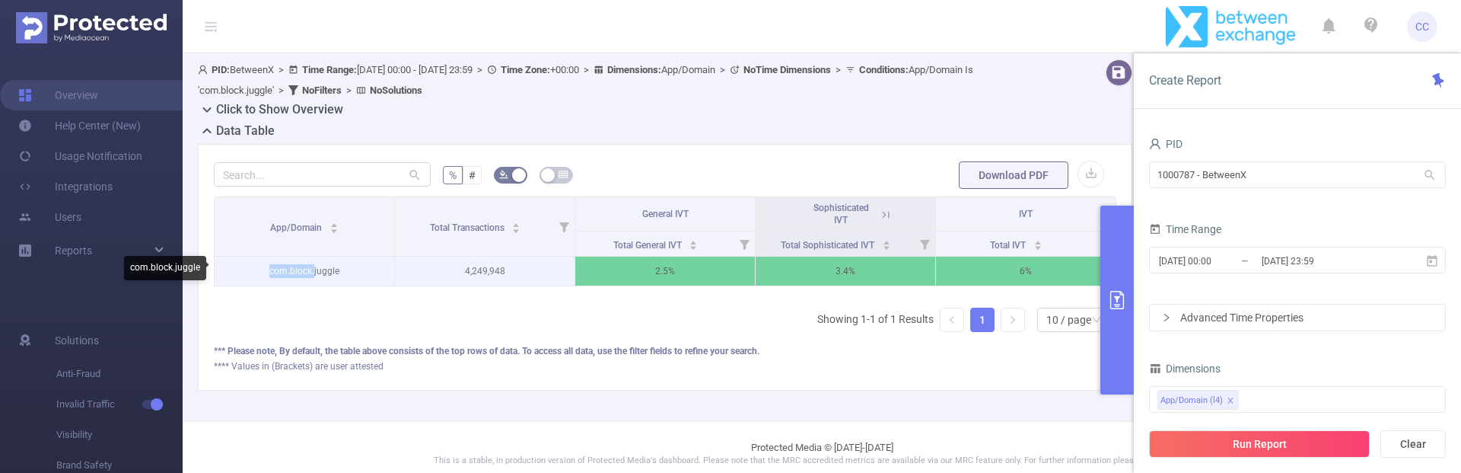
drag, startPoint x: 277, startPoint y: 264, endPoint x: 311, endPoint y: 266, distance: 34.3
click at [311, 266] on p "com.block.juggle" at bounding box center [305, 270] width 180 height 29
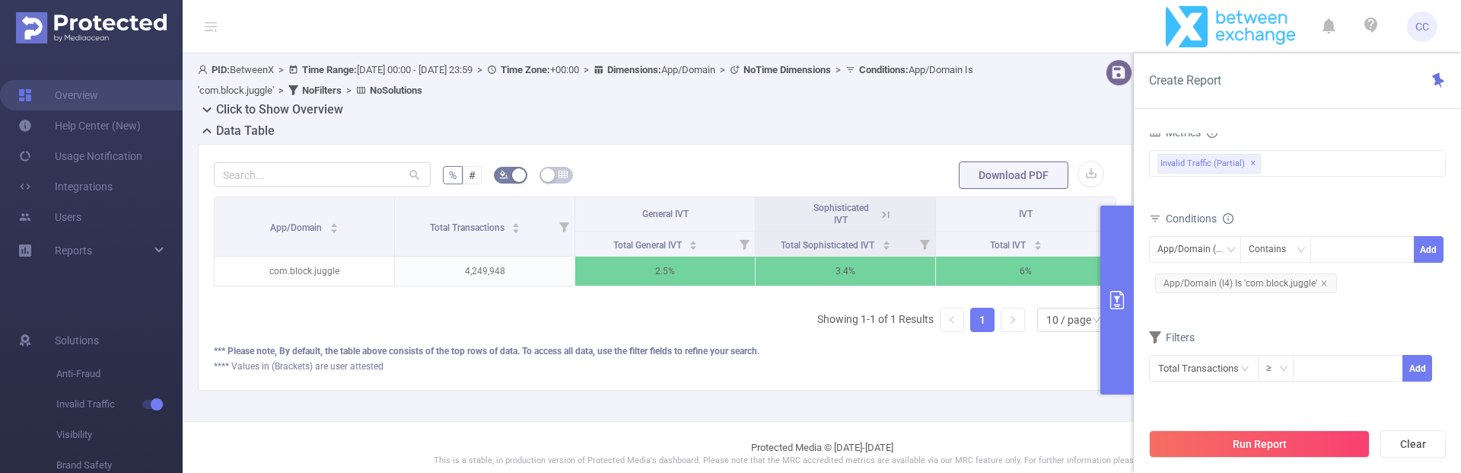
click at [1343, 315] on form "Dimensions App/Domain (l4) Metrics Total Sophisticated IVT Proxy Traffic Automa…" at bounding box center [1297, 219] width 297 height 364
click at [1304, 312] on form "Dimensions App/Domain (l4) Metrics Total Sophisticated IVT Proxy Traffic Automa…" at bounding box center [1297, 219] width 297 height 364
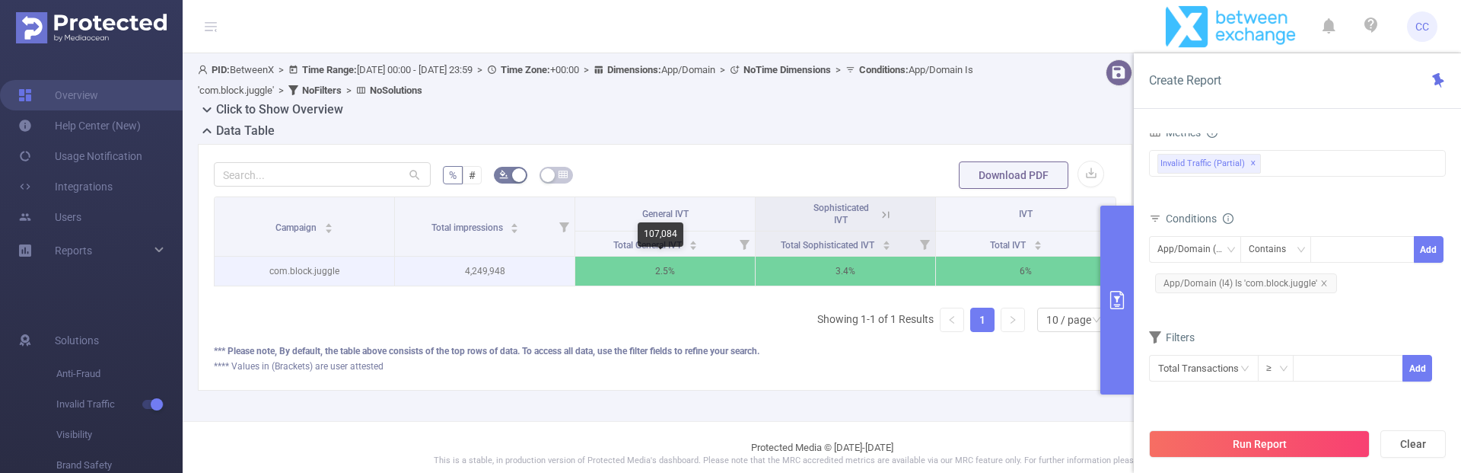
drag, startPoint x: 640, startPoint y: 282, endPoint x: 640, endPoint y: 269, distance: 12.9
drag, startPoint x: 640, startPoint y: 269, endPoint x: 655, endPoint y: 271, distance: 15.4
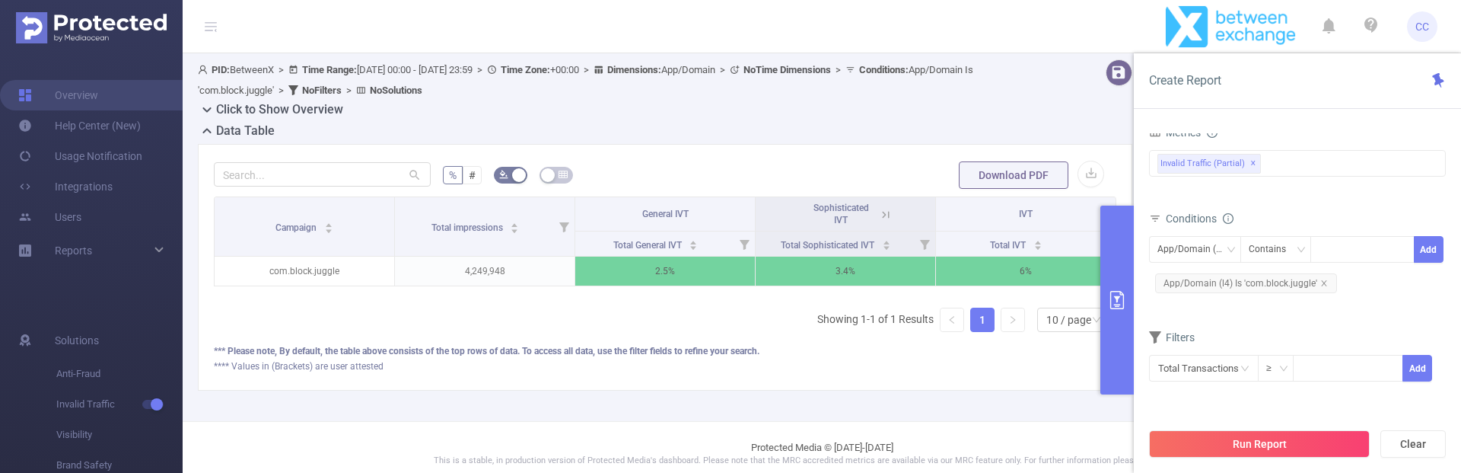
drag, startPoint x: 1109, startPoint y: 330, endPoint x: 1109, endPoint y: 342, distance: 11.4
click at [1109, 330] on button "primary" at bounding box center [1116, 299] width 33 height 189
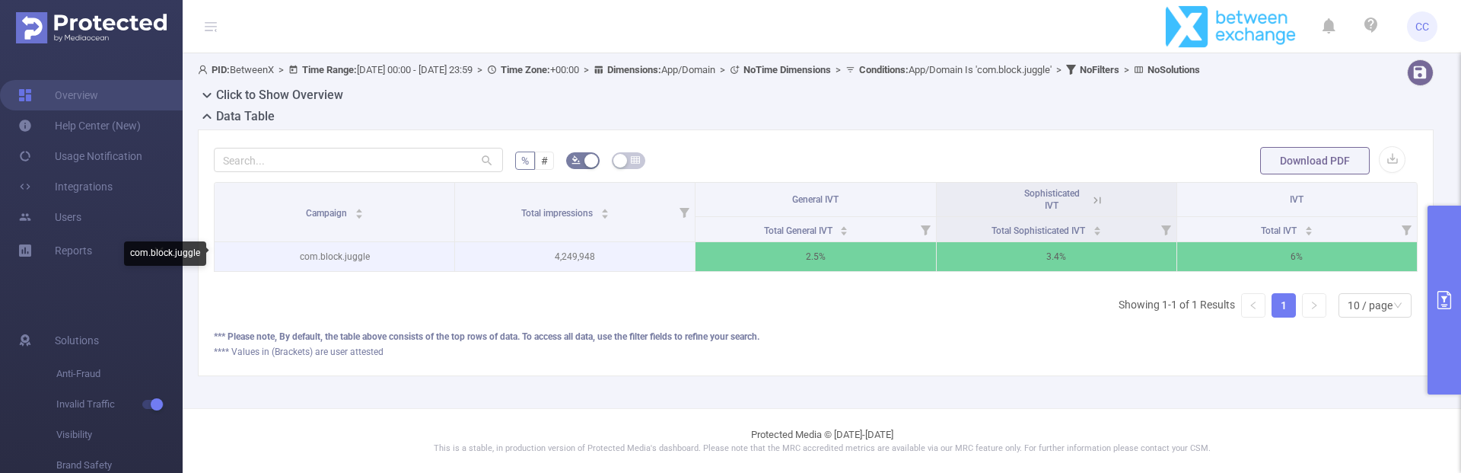
click at [337, 249] on p "com.block.juggle" at bounding box center [335, 256] width 240 height 29
click at [363, 248] on p "com.block.juggle" at bounding box center [335, 256] width 240 height 29
click at [362, 257] on td at bounding box center [335, 257] width 240 height 30
click at [386, 254] on td "Seasonal APAC // Korea" at bounding box center [335, 257] width 240 height 30
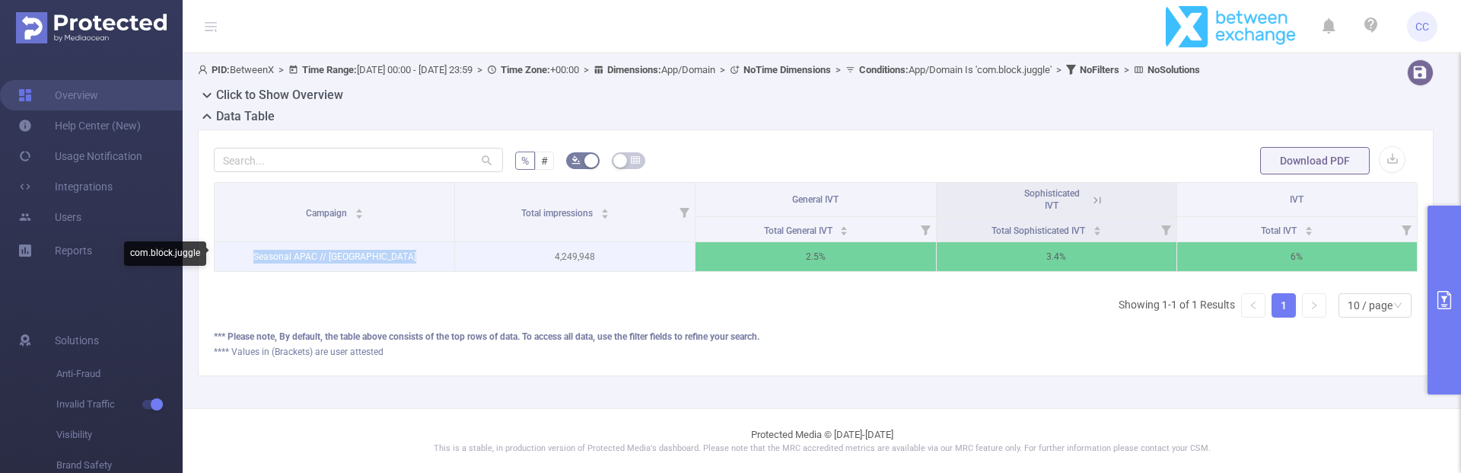
click at [386, 254] on td "Seasonal APAC // Korea" at bounding box center [335, 257] width 240 height 30
copy td "Seasonal APAC // Korea"
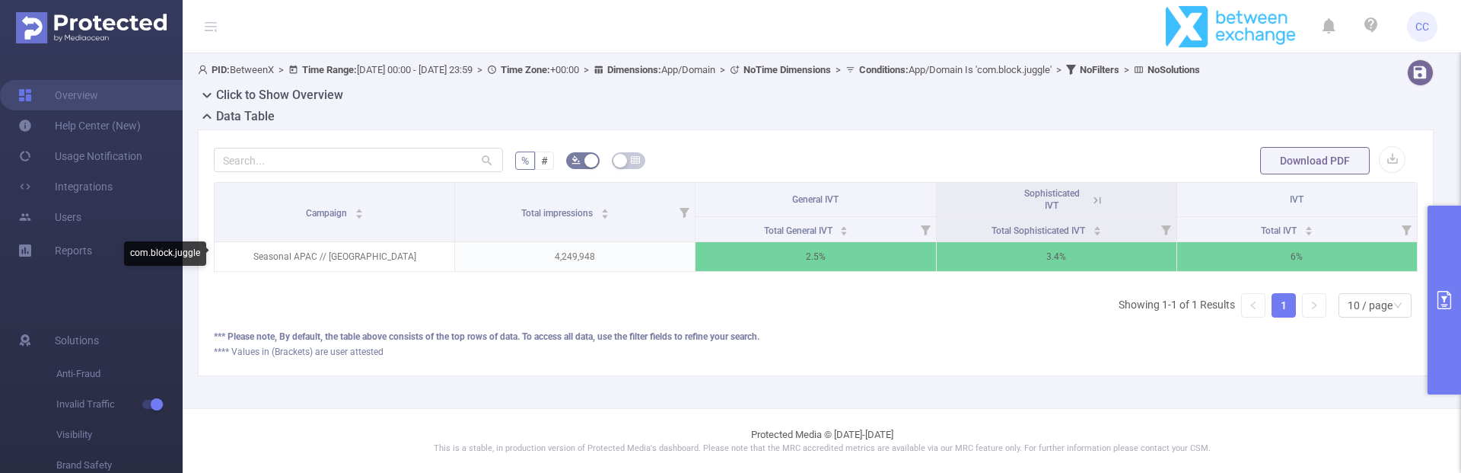
click at [1081, 75] on div "PID: BetweenX > Time Range: 2025-09-01 00:00 - 2025-09-08 23:59 > Time Zone: +0…" at bounding box center [763, 69] width 1131 height 21
click at [1011, 72] on span "Conditions : App/Domain Is 'com.block.juggle'" at bounding box center [955, 69] width 193 height 11
drag, startPoint x: 1011, startPoint y: 72, endPoint x: 1135, endPoint y: 75, distance: 123.3
click at [1052, 75] on span "Conditions : App/Domain Is 'com.block.juggle'" at bounding box center [955, 69] width 193 height 11
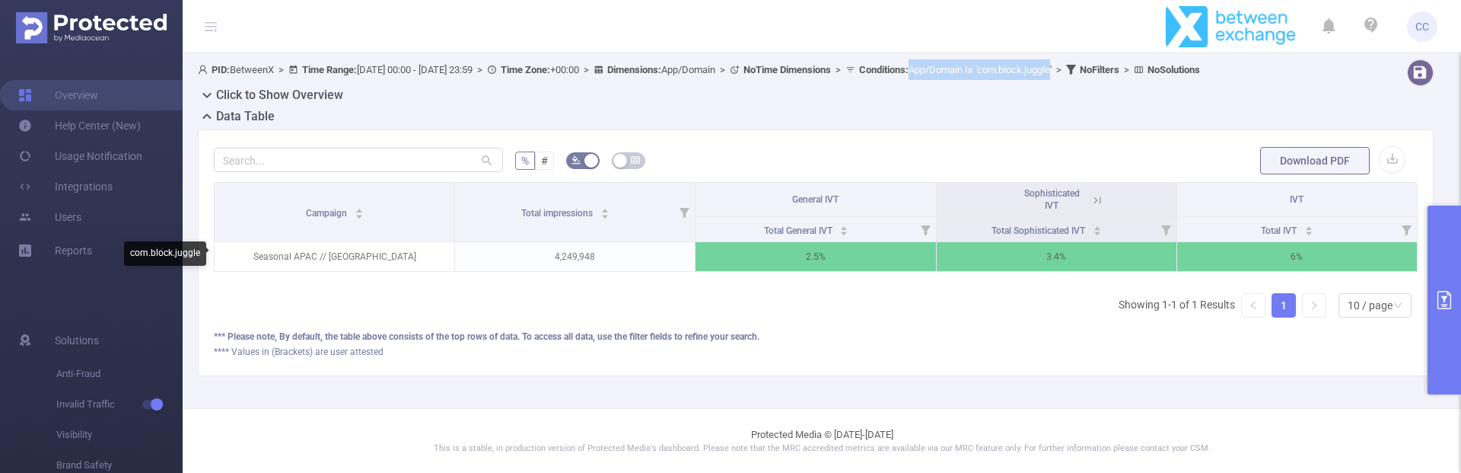
click at [1052, 67] on span "Conditions : App/Domain Is 'com.block.juggle'" at bounding box center [955, 69] width 193 height 11
click at [1052, 72] on span "Conditions : App/Domain Is 'com.block.juggle'" at bounding box center [955, 69] width 193 height 11
drag, startPoint x: 1093, startPoint y: 72, endPoint x: 1003, endPoint y: 74, distance: 90.6
click at [1003, 74] on span "Conditions : Seasonal APAC // Korea" at bounding box center [969, 69] width 220 height 11
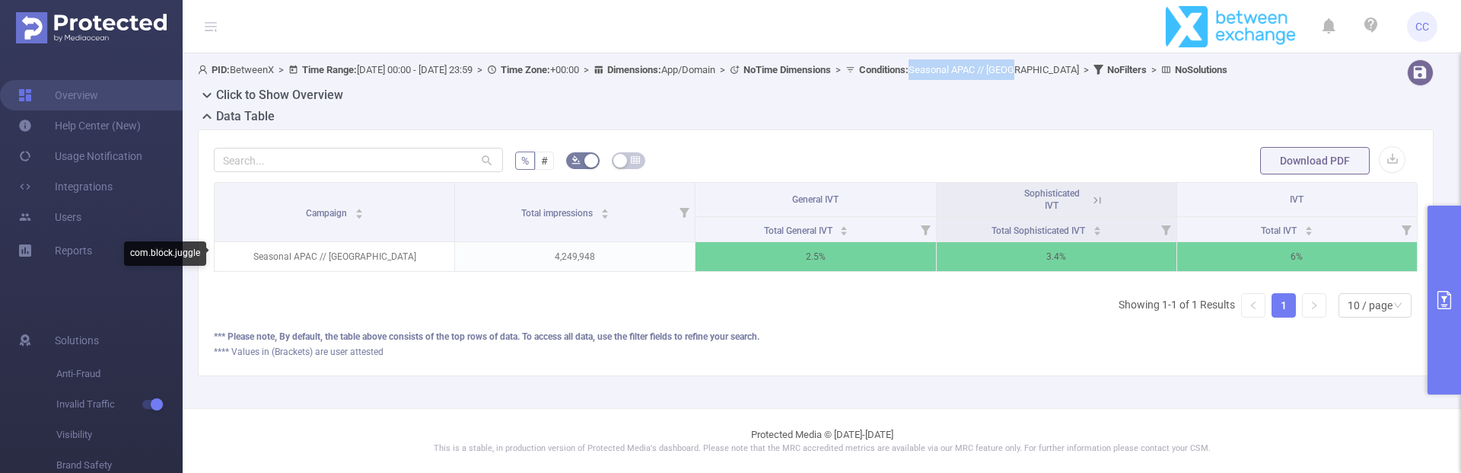
copy span "Seasonal APAC // Korea"
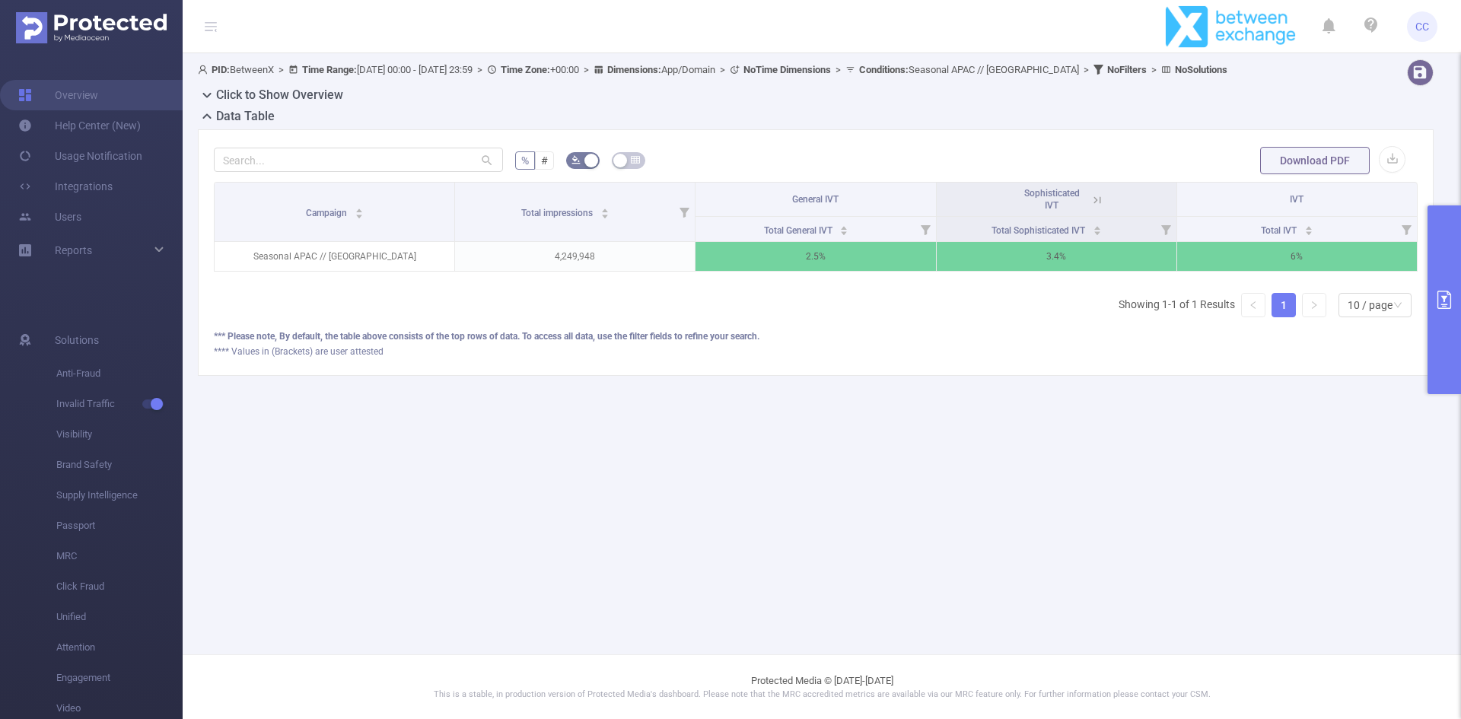
click at [639, 472] on main "PID: BetweenX > Time Range: 2025-09-01 00:00 - 2025-09-08 23:59 > Time Zone: +0…" at bounding box center [822, 327] width 1278 height 654
click at [832, 472] on main "PID: BetweenX > Time Range: 2025-09-01 00:00 - 2025-09-08 23:59 > Time Zone: +0…" at bounding box center [822, 327] width 1278 height 654
click at [587, 257] on p "4,249,948" at bounding box center [575, 256] width 240 height 29
click at [591, 390] on div "PID: BetweenX > Time Range: 2025-09-01 00:00 - 2025-09-08 23:59 > Time Zone: +0…" at bounding box center [822, 229] width 1278 height 353
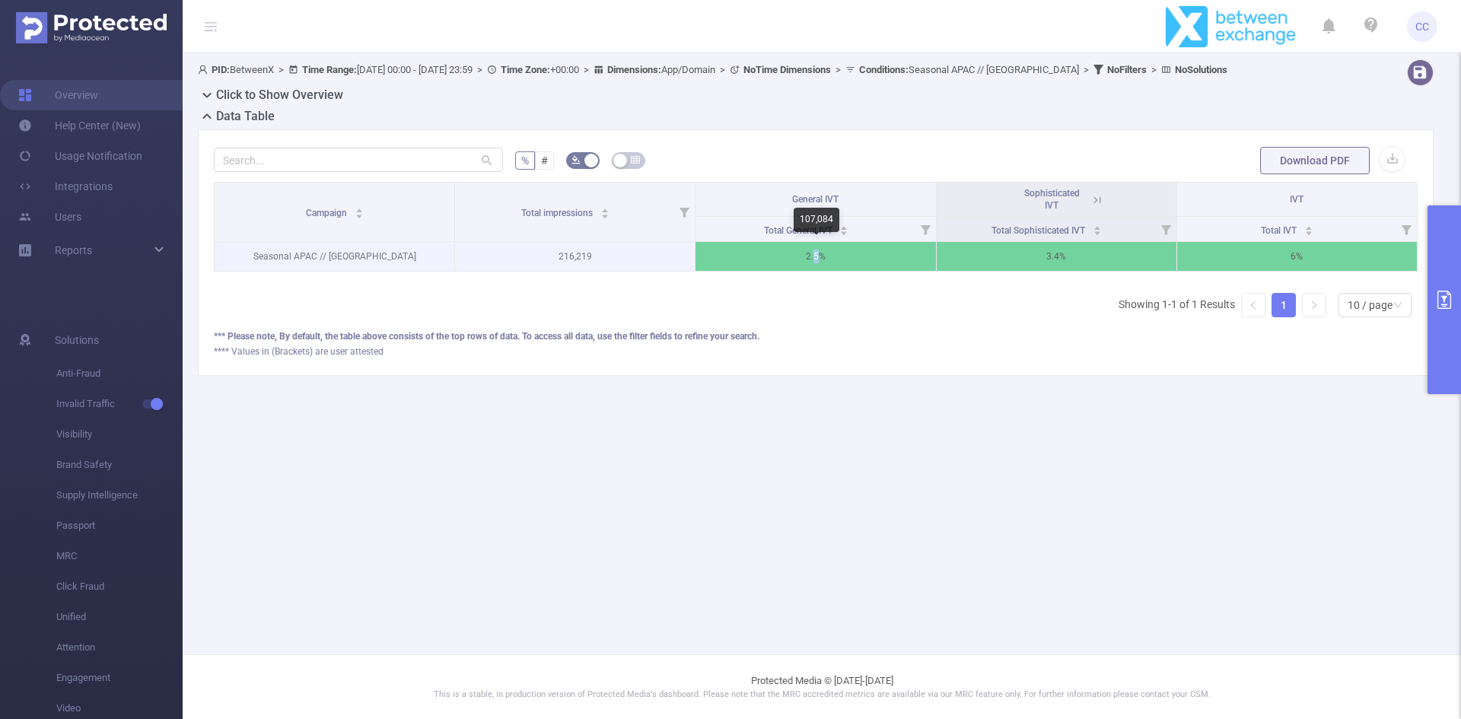
click at [816, 260] on p "2.5%" at bounding box center [815, 256] width 240 height 29
click at [812, 258] on p "2.5%" at bounding box center [815, 256] width 240 height 29
click at [817, 257] on p "2.5%" at bounding box center [815, 256] width 240 height 29
click at [1294, 255] on p "6%" at bounding box center [1297, 256] width 240 height 29
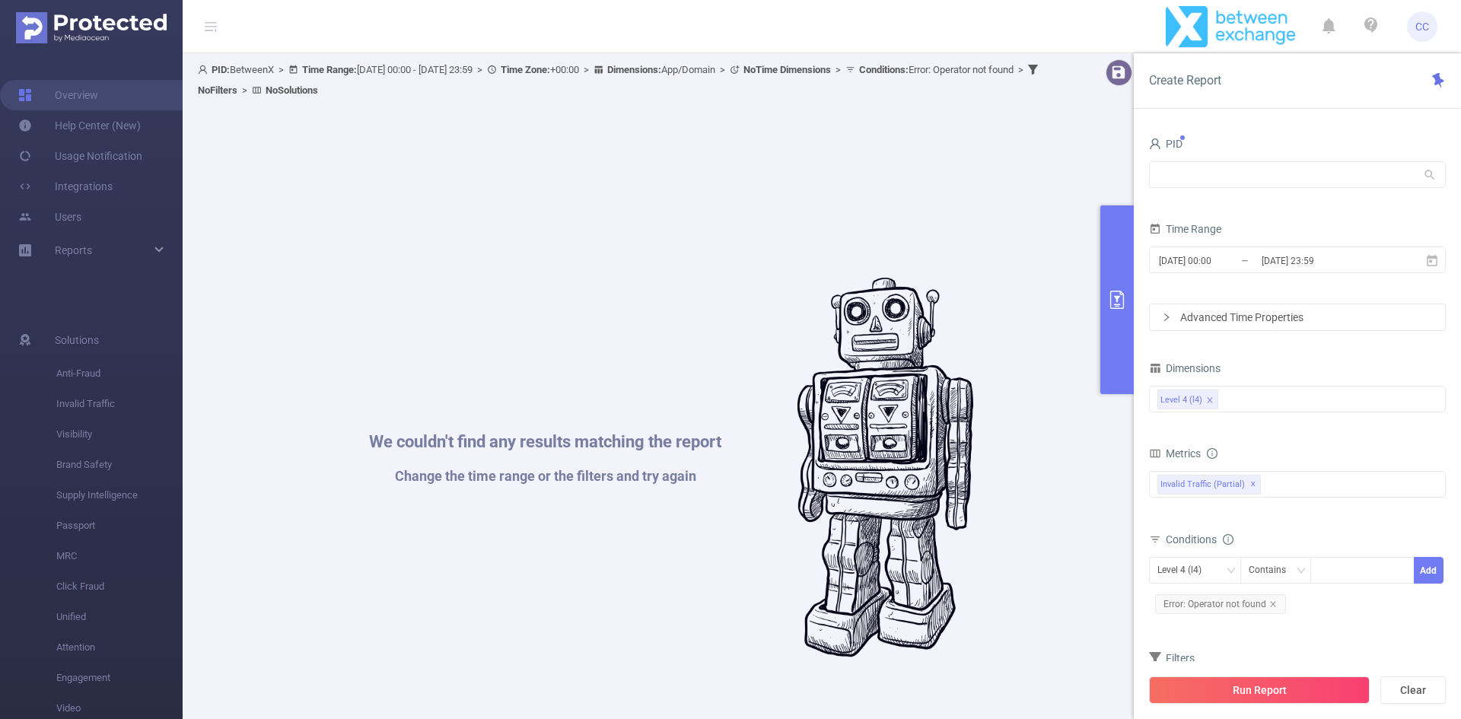
click at [853, 234] on div "We couldn't find any results matching the report Change the time range or the f…" at bounding box center [670, 467] width 931 height 719
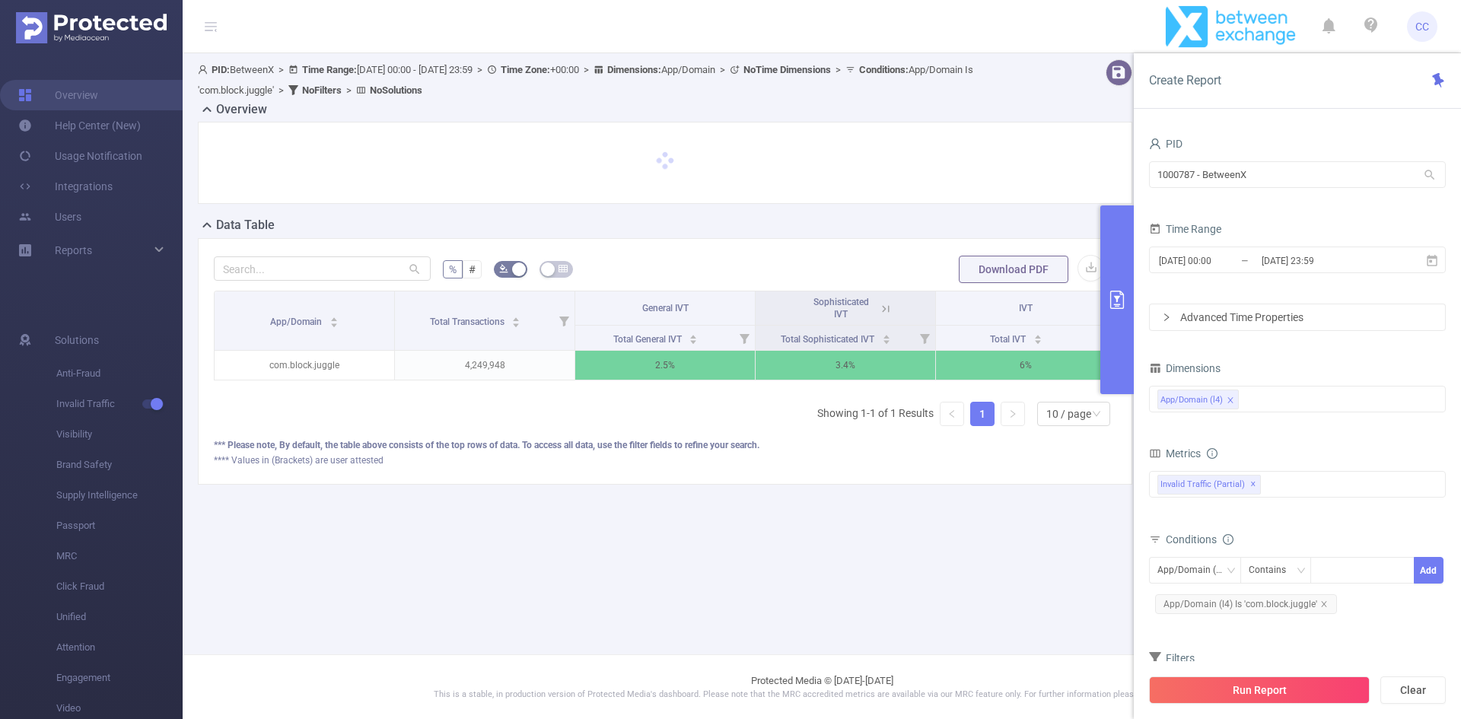
click at [861, 617] on main "PID: BetweenX > Time Range: 2025-09-01 00:00 - 2025-09-08 23:59 > Time Zone: +0…" at bounding box center [822, 327] width 1278 height 654
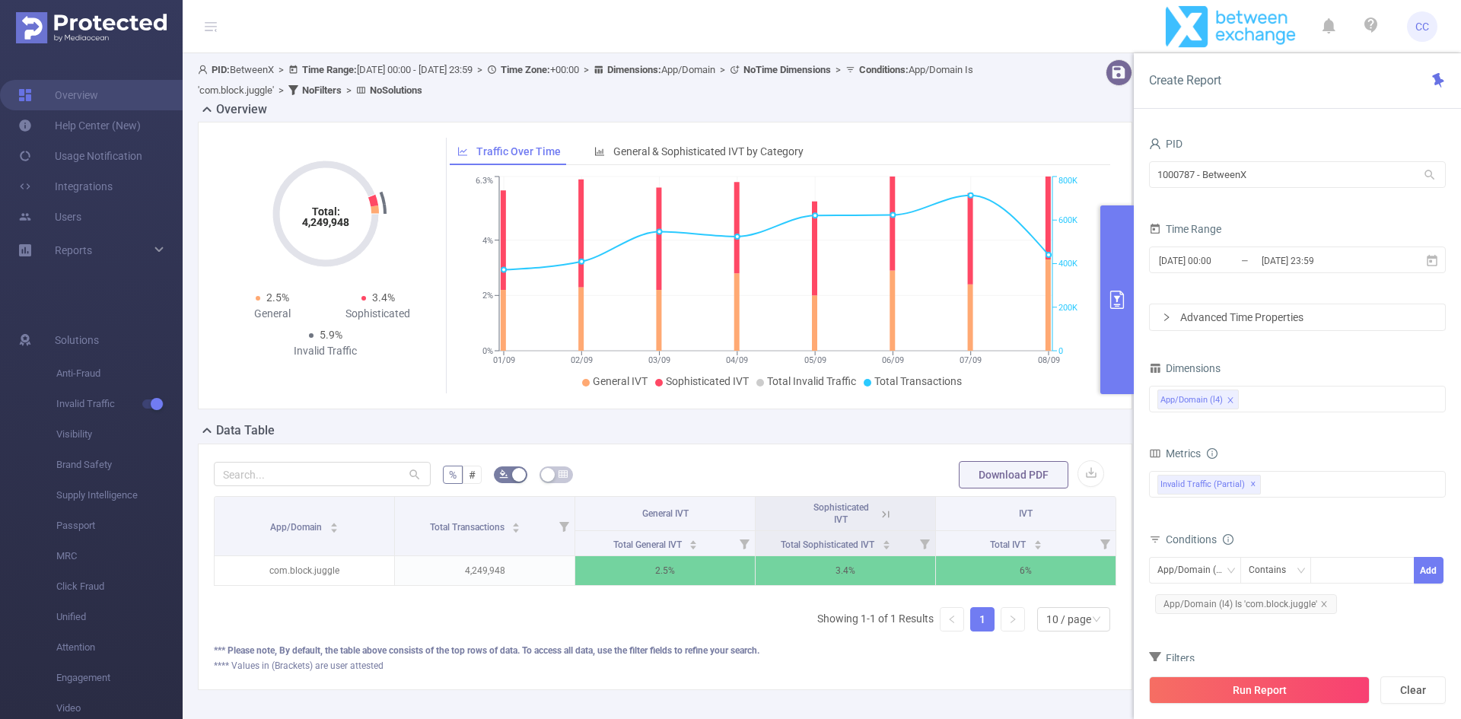
click at [215, 427] on icon at bounding box center [207, 431] width 18 height 18
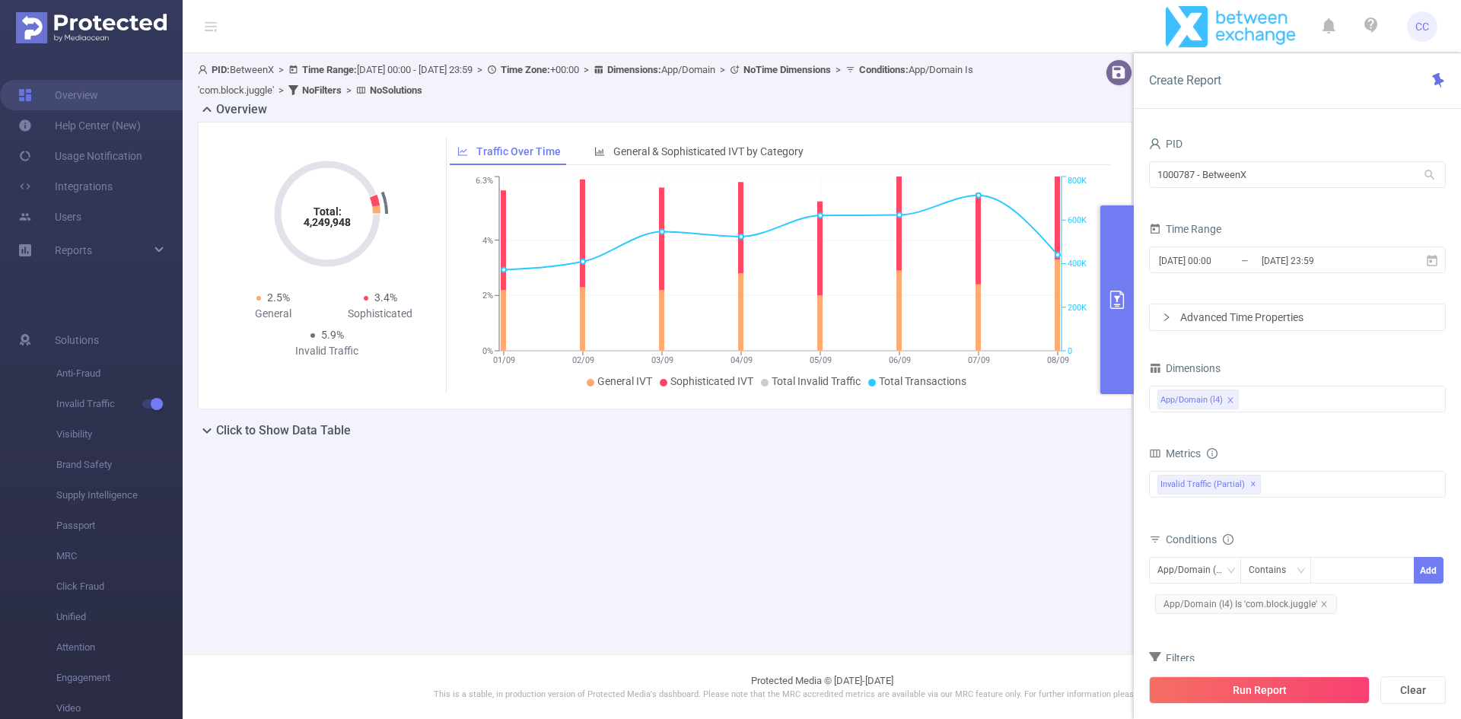
click at [275, 425] on h2 "Click to Show Data Table" at bounding box center [283, 431] width 135 height 18
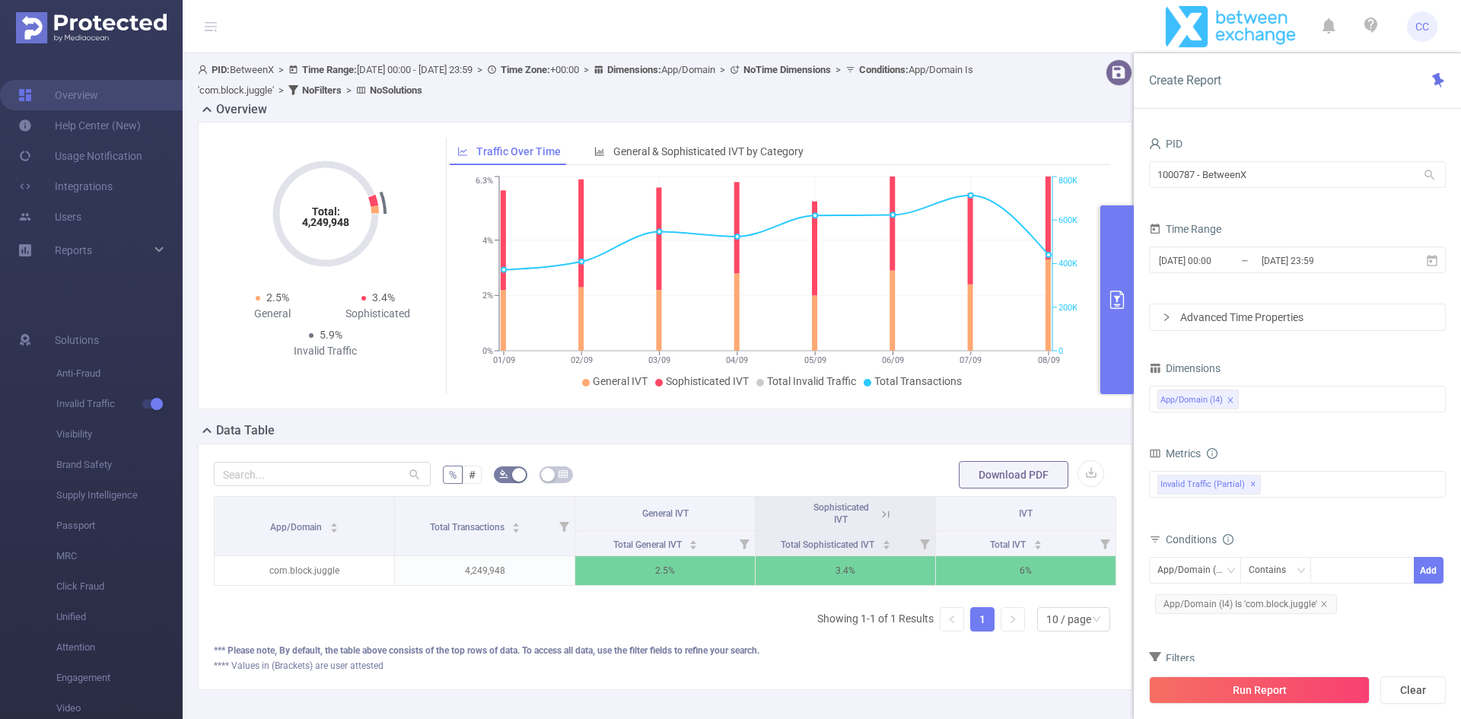
click at [240, 108] on h2 "Overview" at bounding box center [241, 109] width 51 height 18
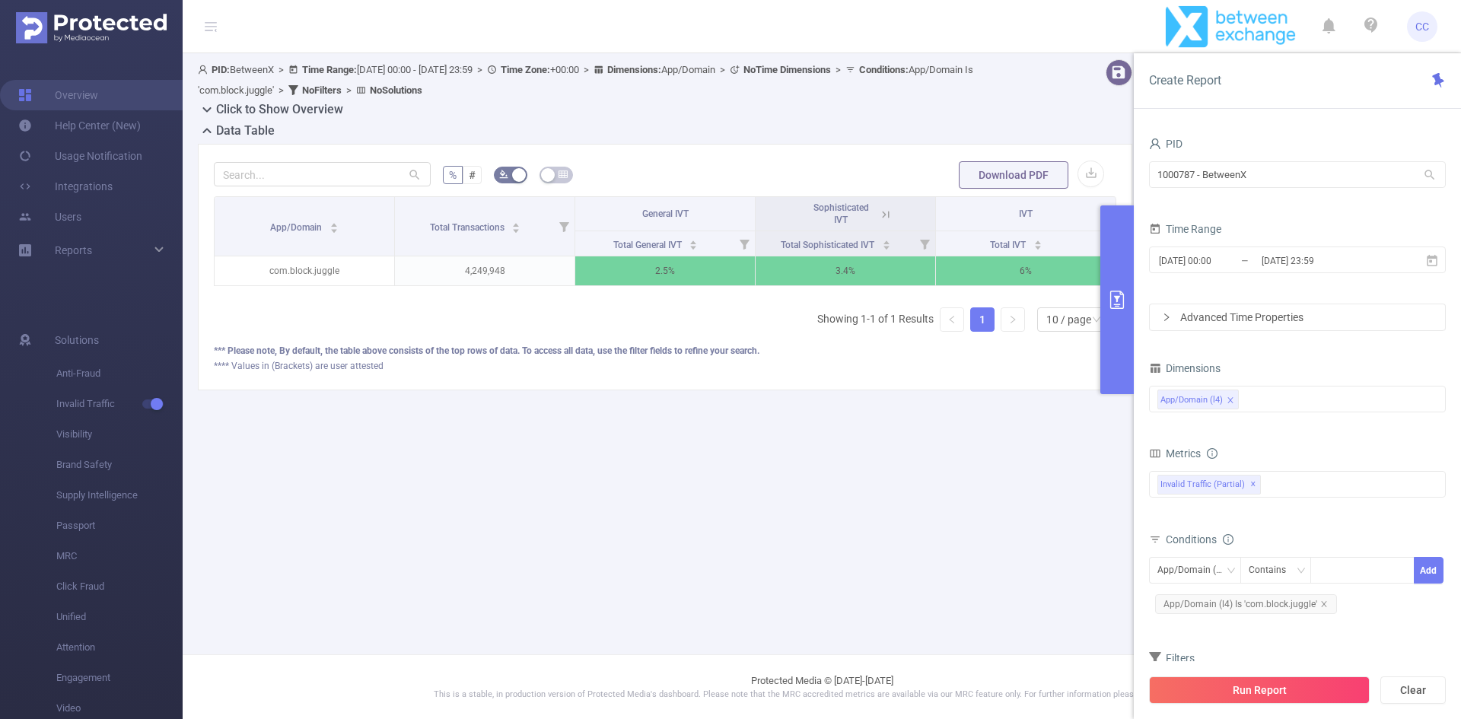
click at [1118, 317] on button "primary" at bounding box center [1116, 299] width 33 height 189
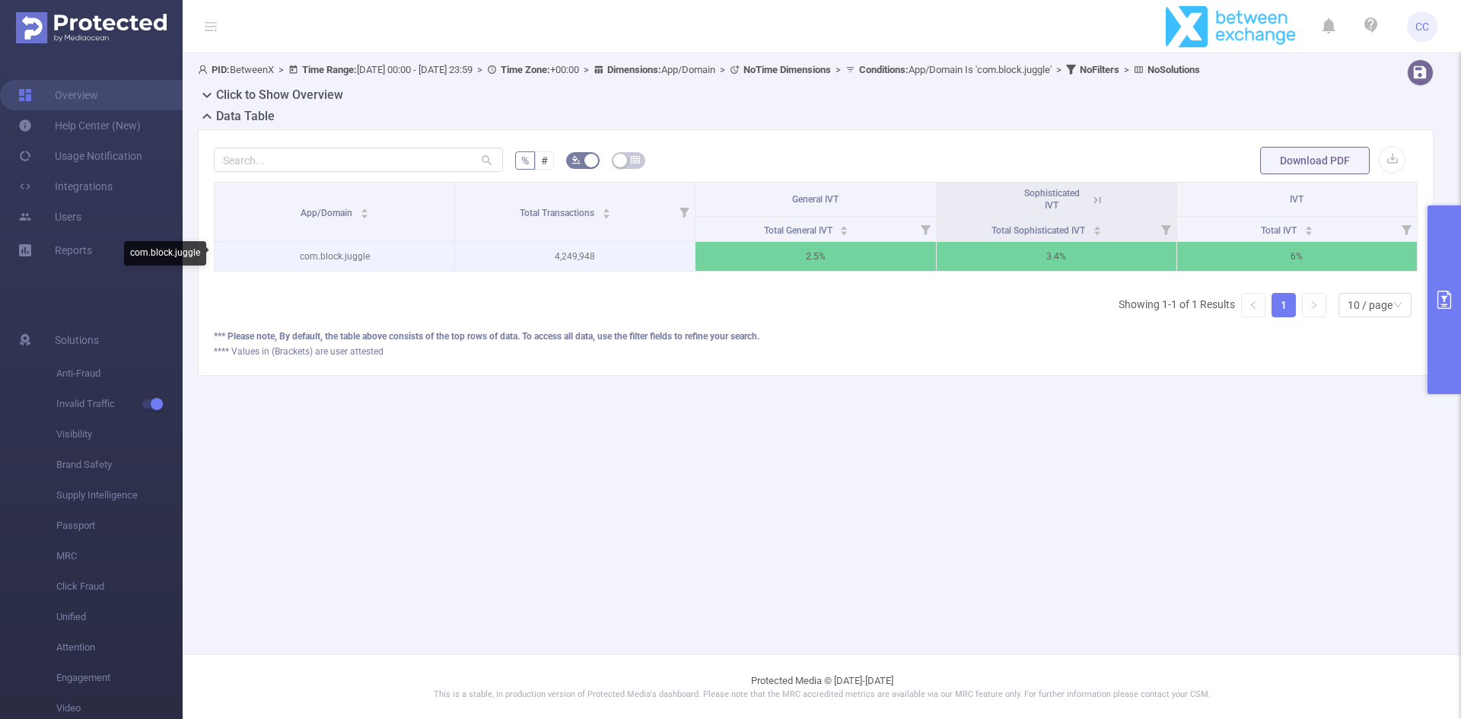
click at [361, 253] on p "com.block.juggle" at bounding box center [335, 256] width 240 height 29
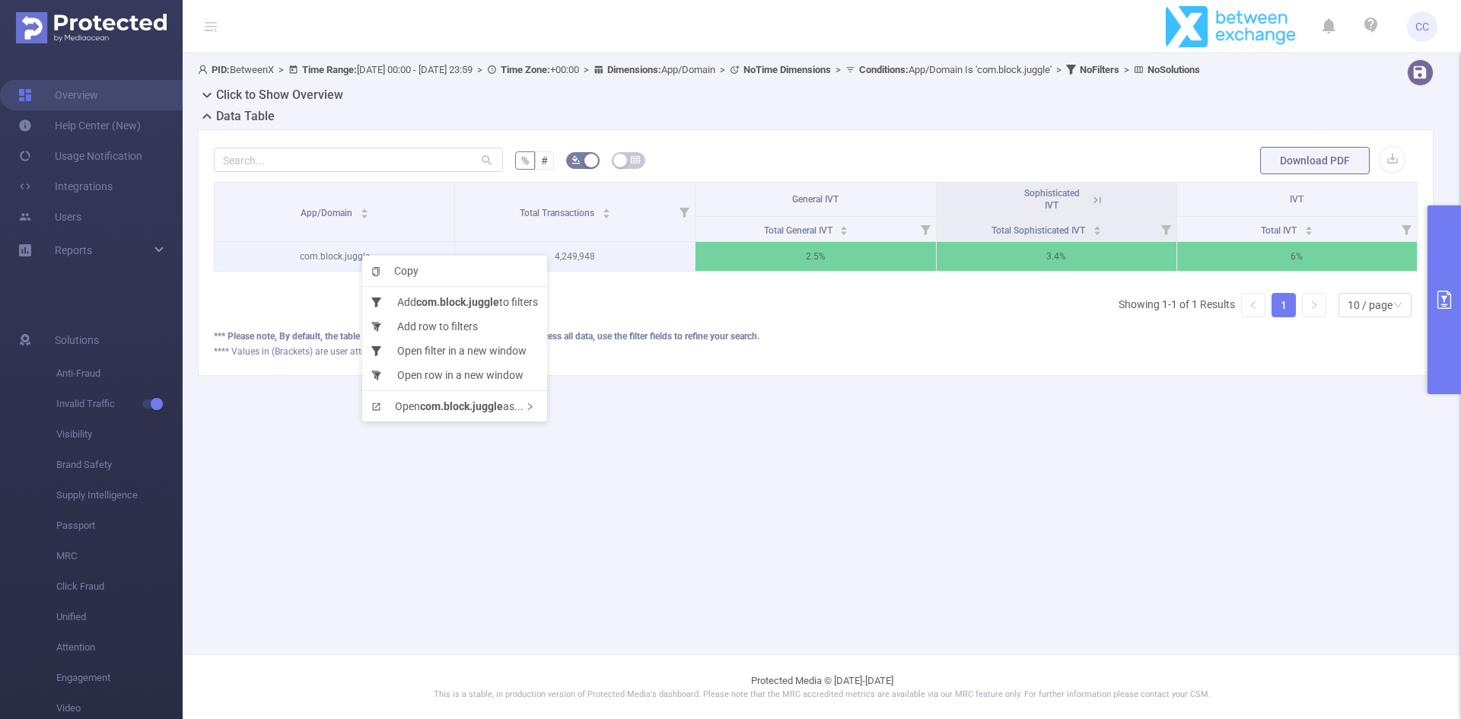
click at [307, 269] on p "com.block.juggle" at bounding box center [335, 256] width 240 height 29
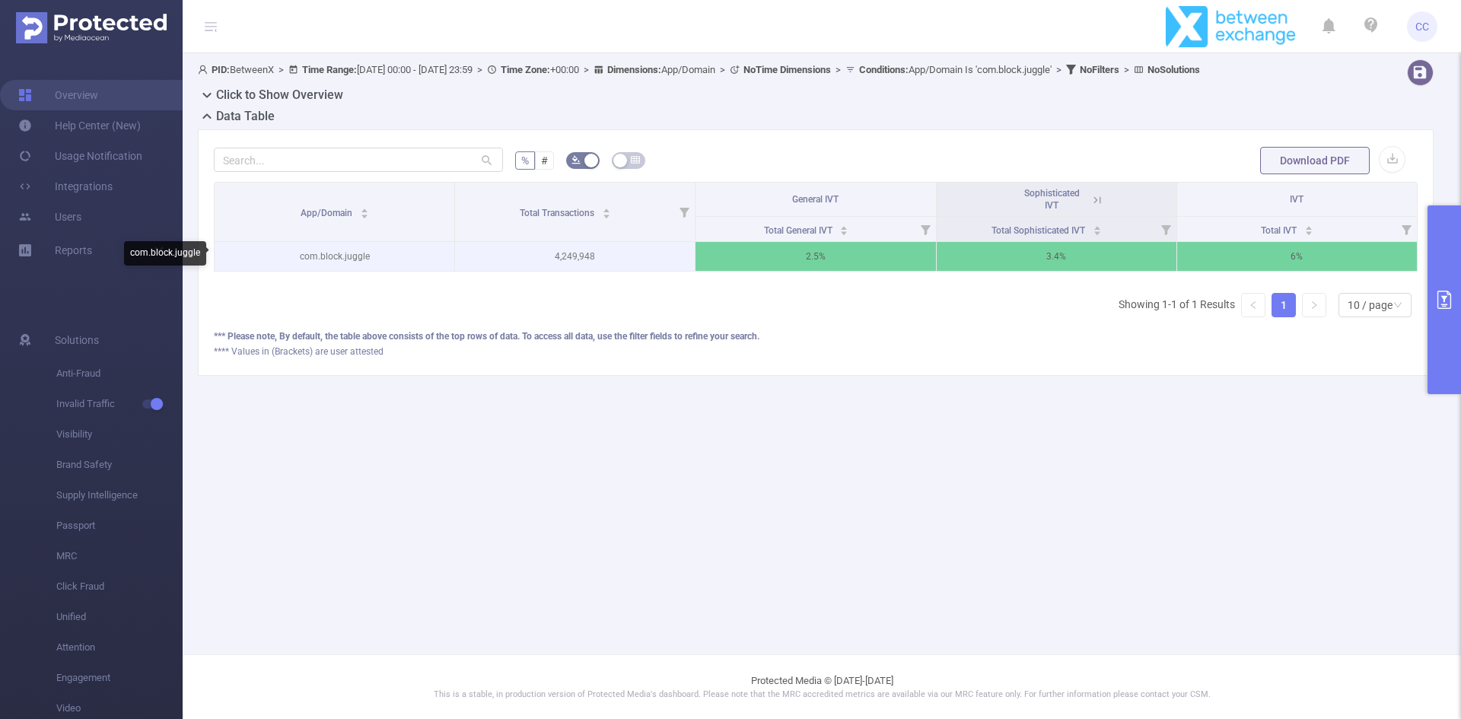
click at [307, 256] on p "com.block.juggle" at bounding box center [335, 256] width 240 height 29
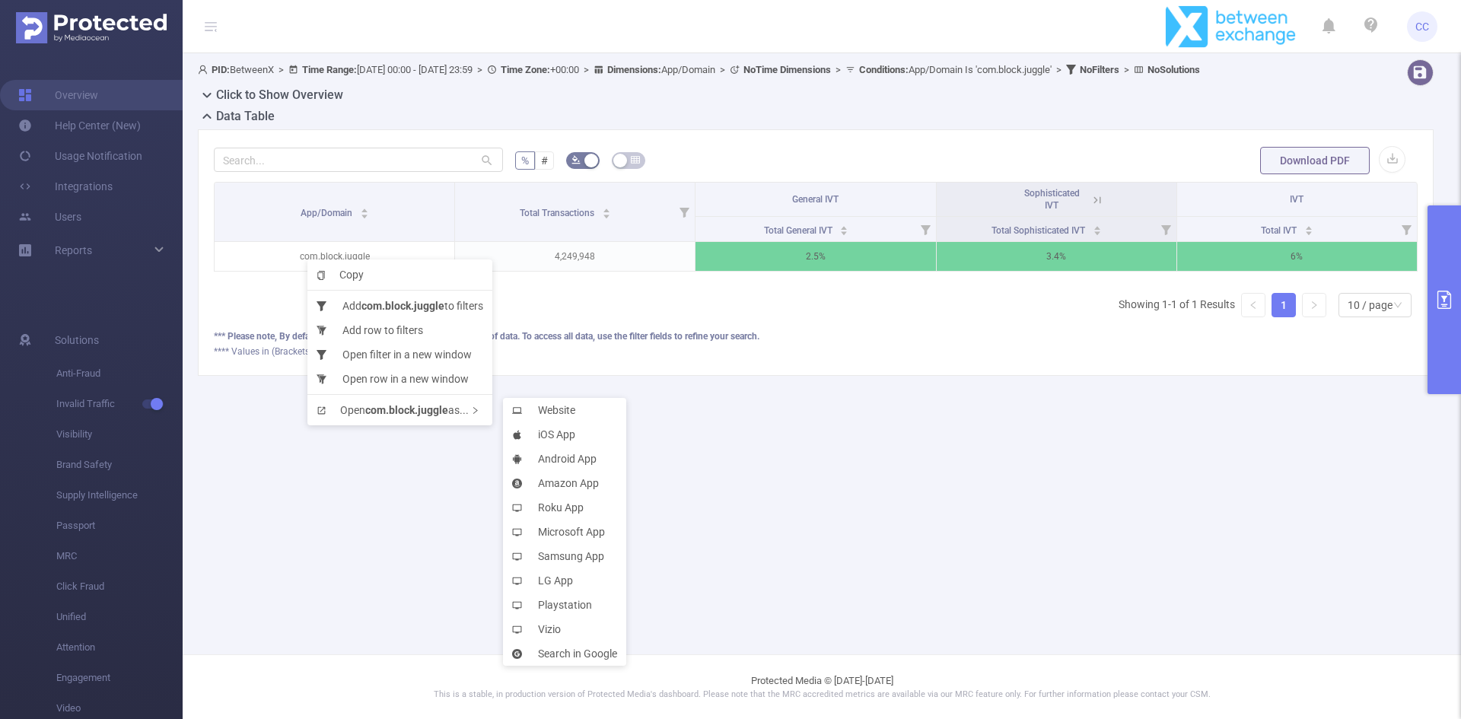
click at [474, 478] on main "PID: BetweenX > Time Range: 2025-09-01 00:00 - 2025-09-08 23:59 > Time Zone: +0…" at bounding box center [822, 327] width 1278 height 654
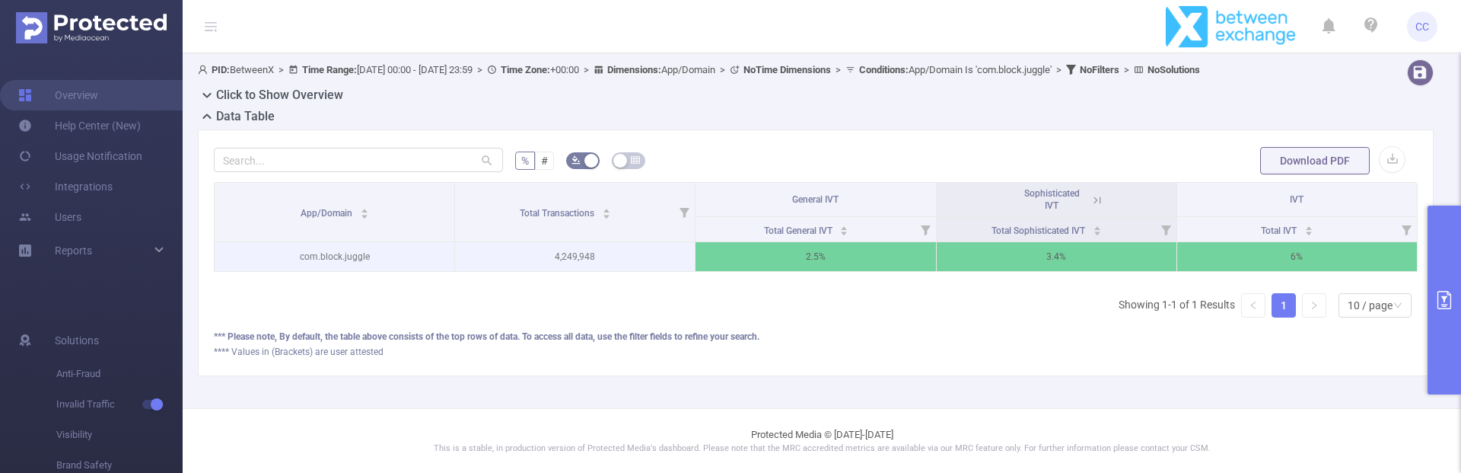
drag, startPoint x: 354, startPoint y: 244, endPoint x: 377, endPoint y: 250, distance: 23.6
click at [355, 244] on p "com.block.juggle" at bounding box center [335, 256] width 240 height 29
drag, startPoint x: 378, startPoint y: 250, endPoint x: 297, endPoint y: 253, distance: 81.5
click at [297, 253] on p "com.block.juggle" at bounding box center [335, 256] width 240 height 29
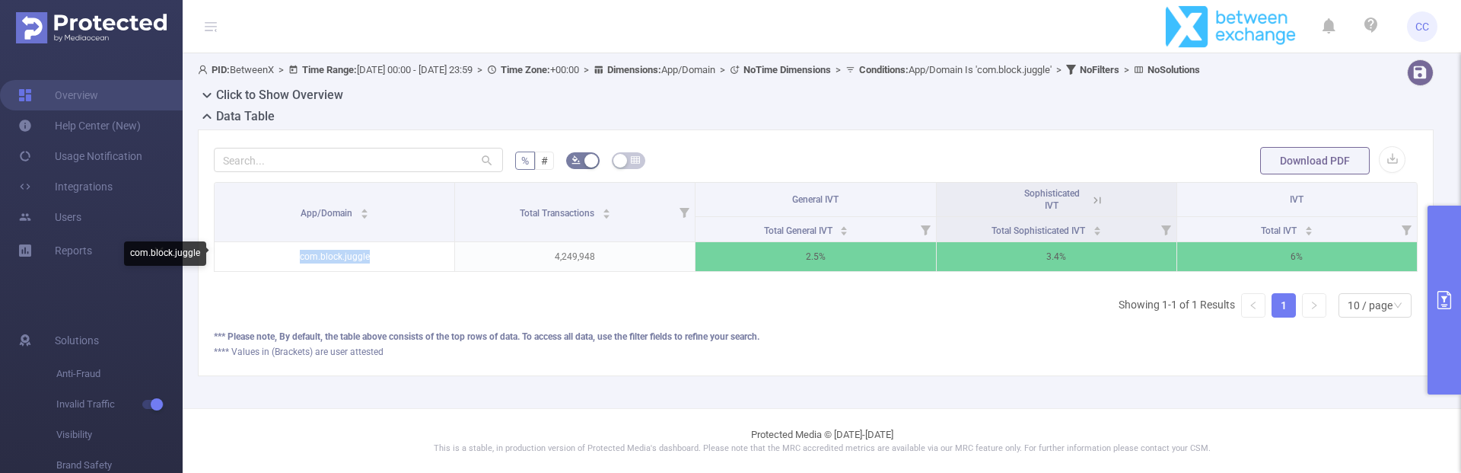
paste body
drag, startPoint x: 466, startPoint y: 317, endPoint x: 493, endPoint y: 342, distance: 37.7
click at [468, 318] on div "App/Domain Total Transactions General IVT Sophisticated IVT IVT Total General I…" at bounding box center [816, 256] width 1204 height 148
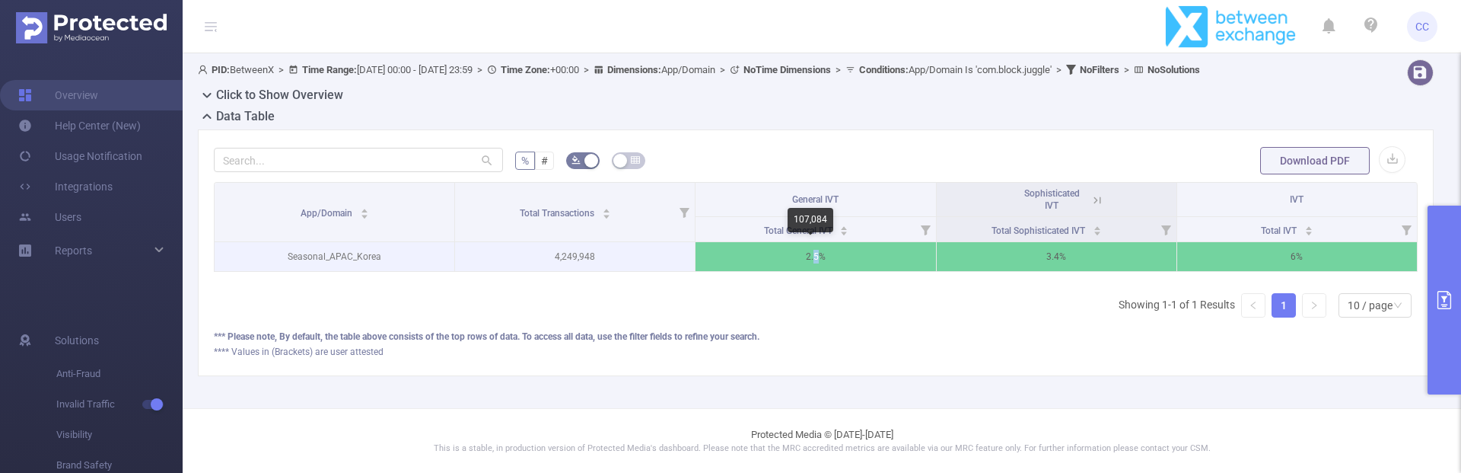
click at [809, 259] on p "2.5%" at bounding box center [815, 256] width 240 height 29
click at [1273, 258] on p "6%" at bounding box center [1297, 256] width 240 height 29
click at [1287, 258] on p "6%" at bounding box center [1297, 256] width 240 height 29
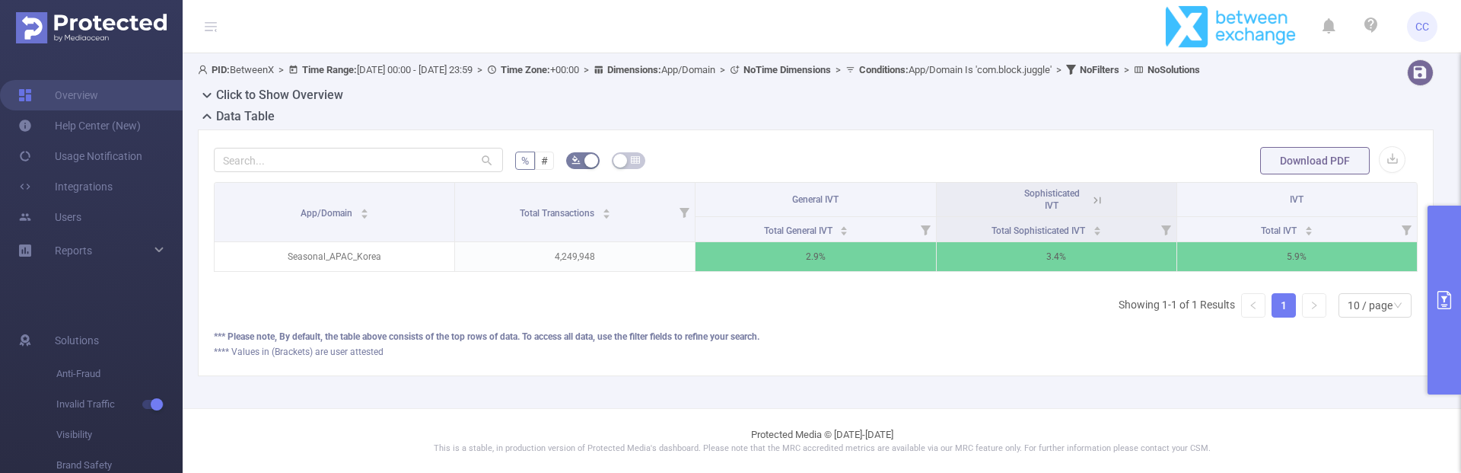
click at [940, 343] on div "*** Please note, By default, the table above consists of the top rows of data. …" at bounding box center [816, 336] width 1204 height 14
click at [1052, 68] on span "Conditions : App/Domain Is 'com.block.juggle'" at bounding box center [955, 69] width 193 height 11
click at [1015, 67] on span "Conditions : App/Domain Is 'com.block.juggle'" at bounding box center [955, 69] width 193 height 11
drag, startPoint x: 1020, startPoint y: 68, endPoint x: 1137, endPoint y: 72, distance: 116.5
click at [1052, 72] on span "Conditions : App/Domain Is 'com.block.juggle'" at bounding box center [955, 69] width 193 height 11
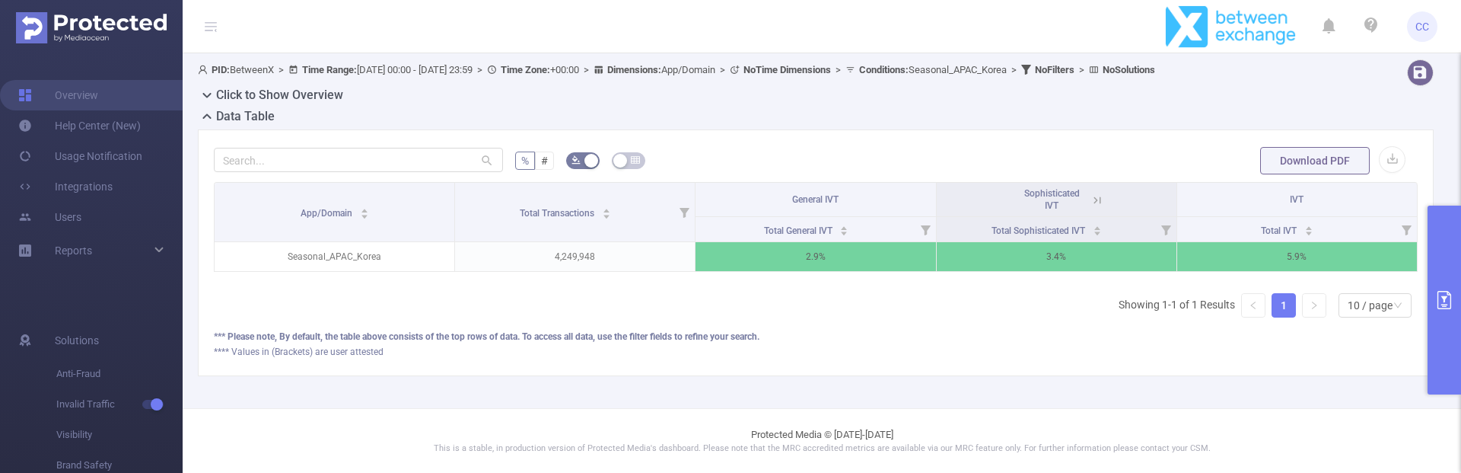
click at [1039, 130] on div "% # Download PDF App/Domain Total Transactions General IVT Sophisticated IVT IV…" at bounding box center [816, 252] width 1236 height 247
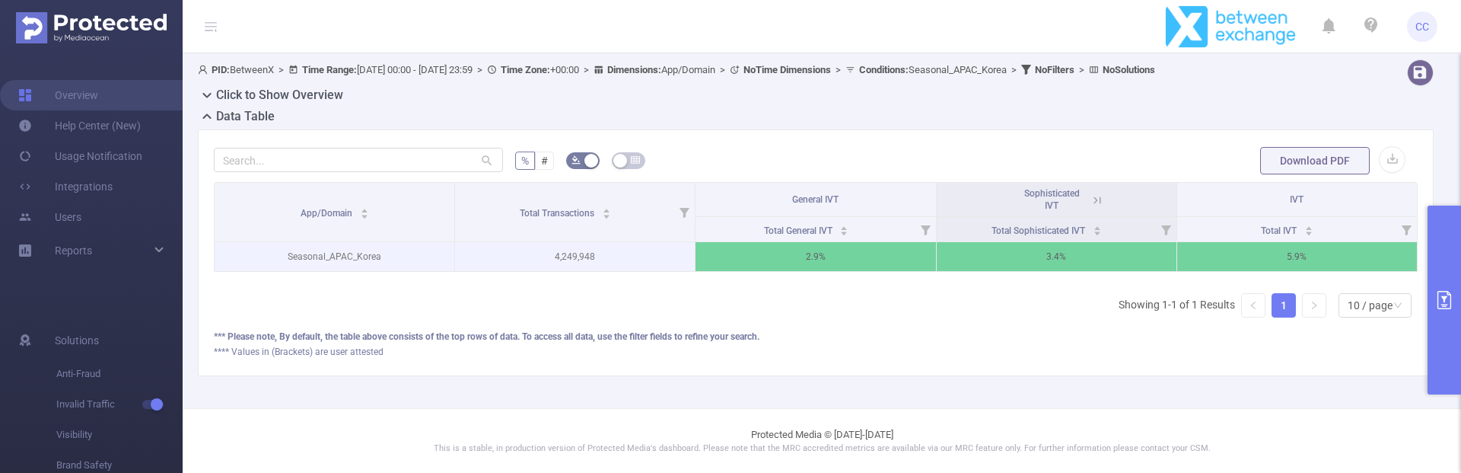
click at [578, 256] on p "4,249,948" at bounding box center [575, 256] width 240 height 29
drag, startPoint x: 539, startPoint y: 256, endPoint x: 608, endPoint y: 263, distance: 68.8
click at [608, 263] on p "4,249,948" at bounding box center [575, 256] width 240 height 29
click at [810, 260] on p "2.9%" at bounding box center [815, 256] width 240 height 29
click at [812, 260] on p "2.9%" at bounding box center [815, 256] width 240 height 29
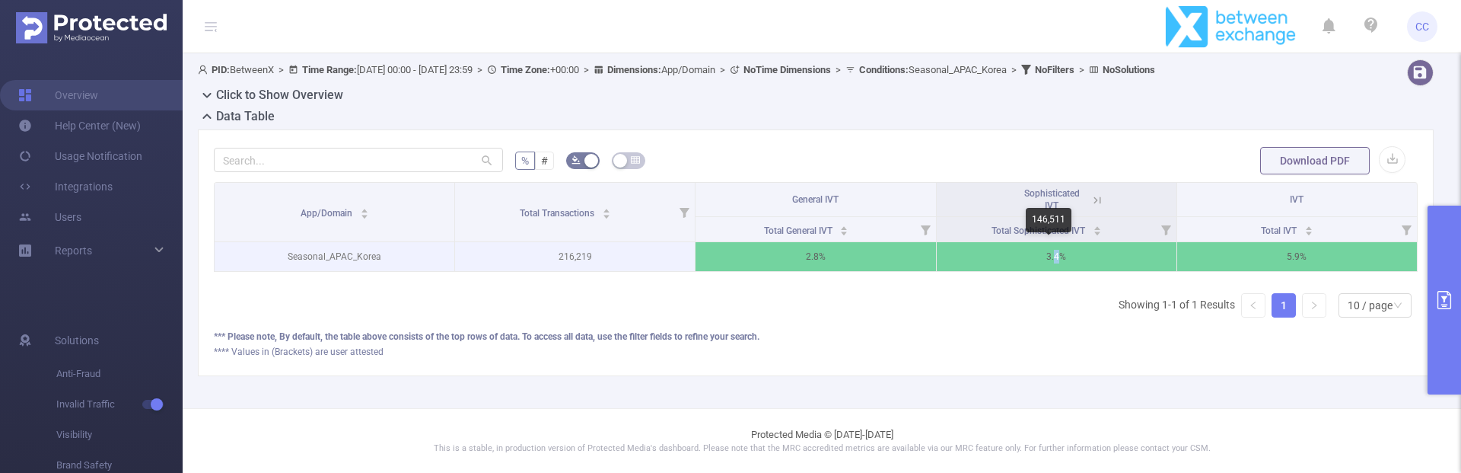
click at [1047, 261] on p "3.4%" at bounding box center [1057, 256] width 240 height 29
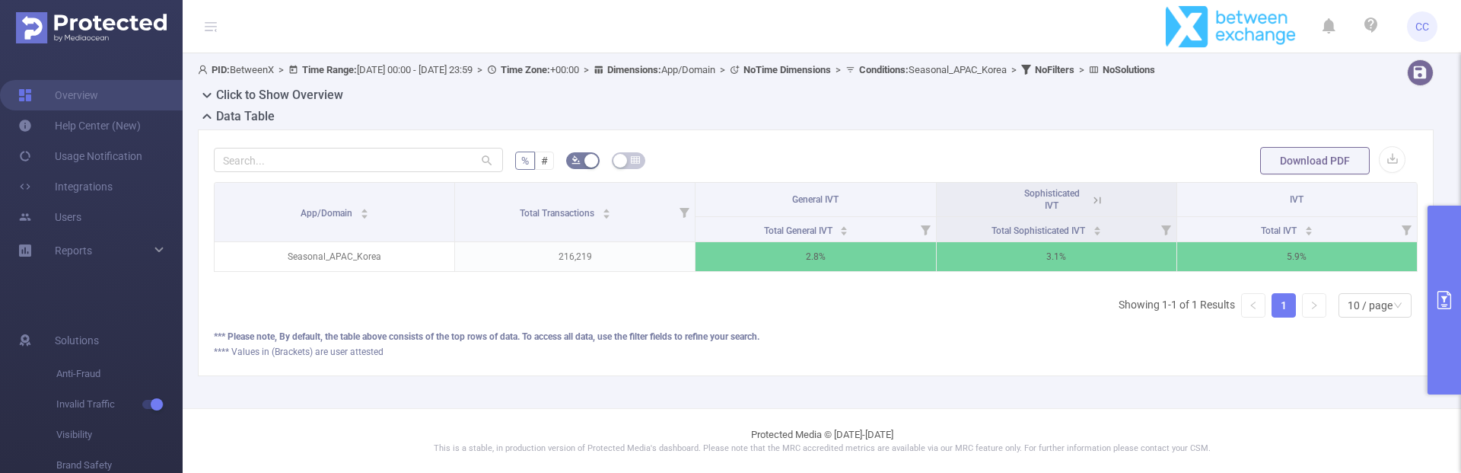
click at [880, 315] on div "App/Domain Total Transactions General IVT Sophisticated IVT IVT Total General I…" at bounding box center [816, 256] width 1204 height 148
drag, startPoint x: 358, startPoint y: 95, endPoint x: 200, endPoint y: 94, distance: 157.5
click at [200, 94] on div "Click to Show Overview" at bounding box center [822, 96] width 1248 height 21
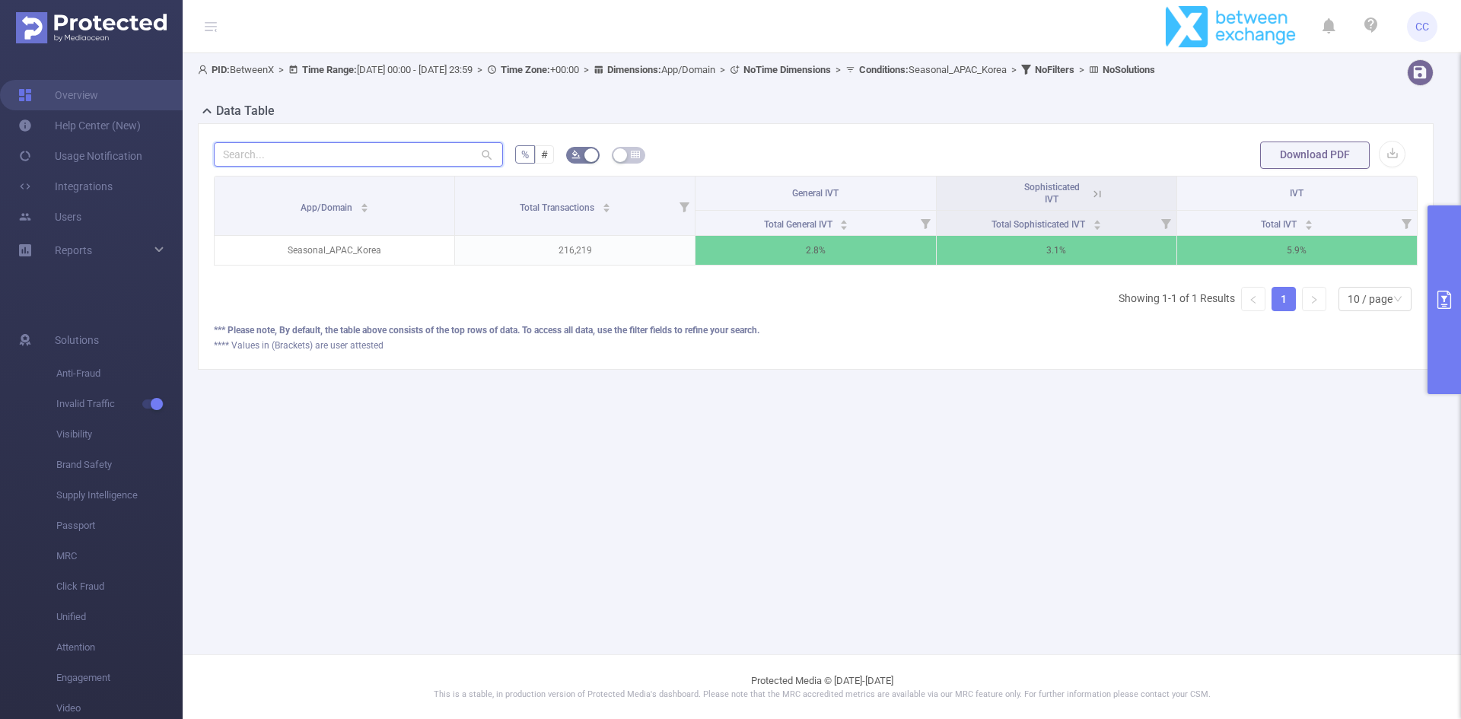
drag, startPoint x: 207, startPoint y: 205, endPoint x: 345, endPoint y: 154, distance: 147.1
click at [345, 154] on input "text" at bounding box center [358, 154] width 289 height 24
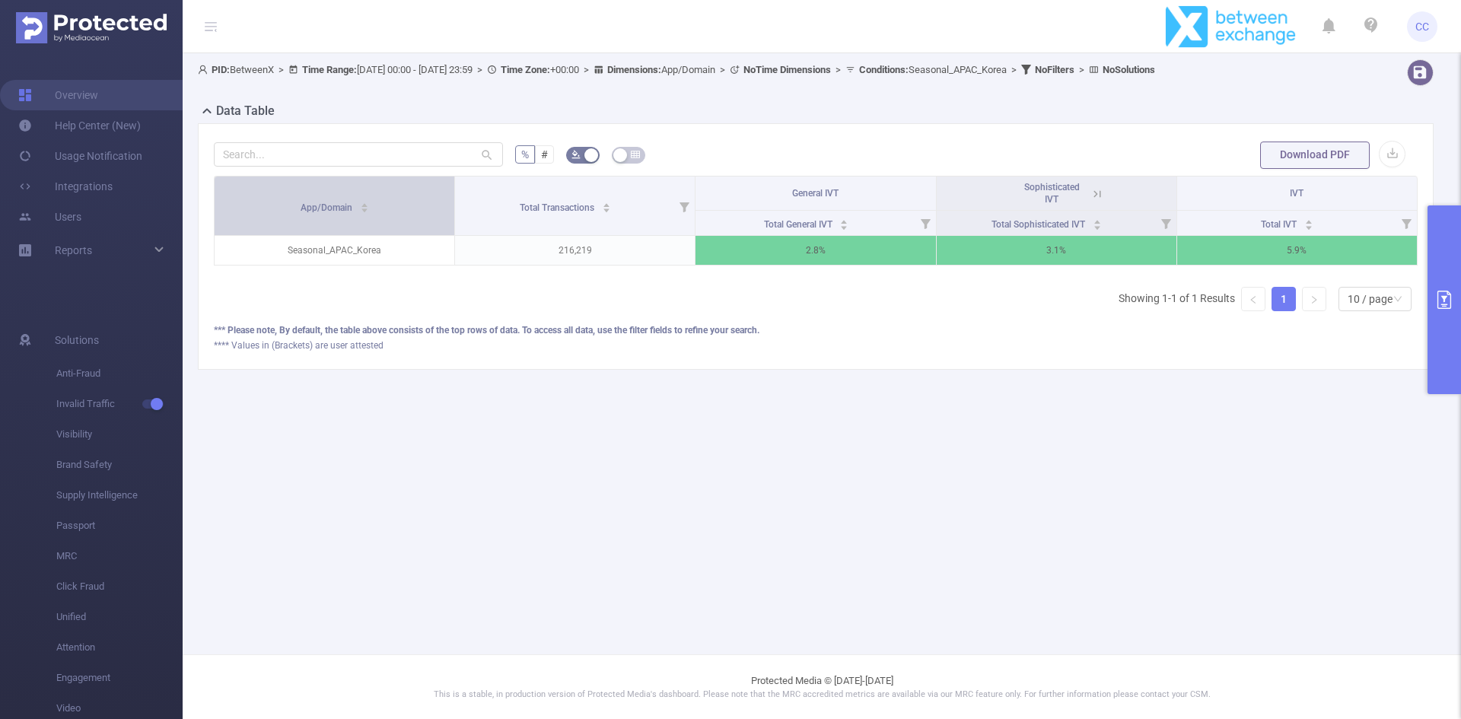
click at [325, 205] on span "App/Domain" at bounding box center [328, 207] width 54 height 11
click at [352, 208] on span "App/Domain" at bounding box center [328, 207] width 54 height 11
copy span "Campaign"
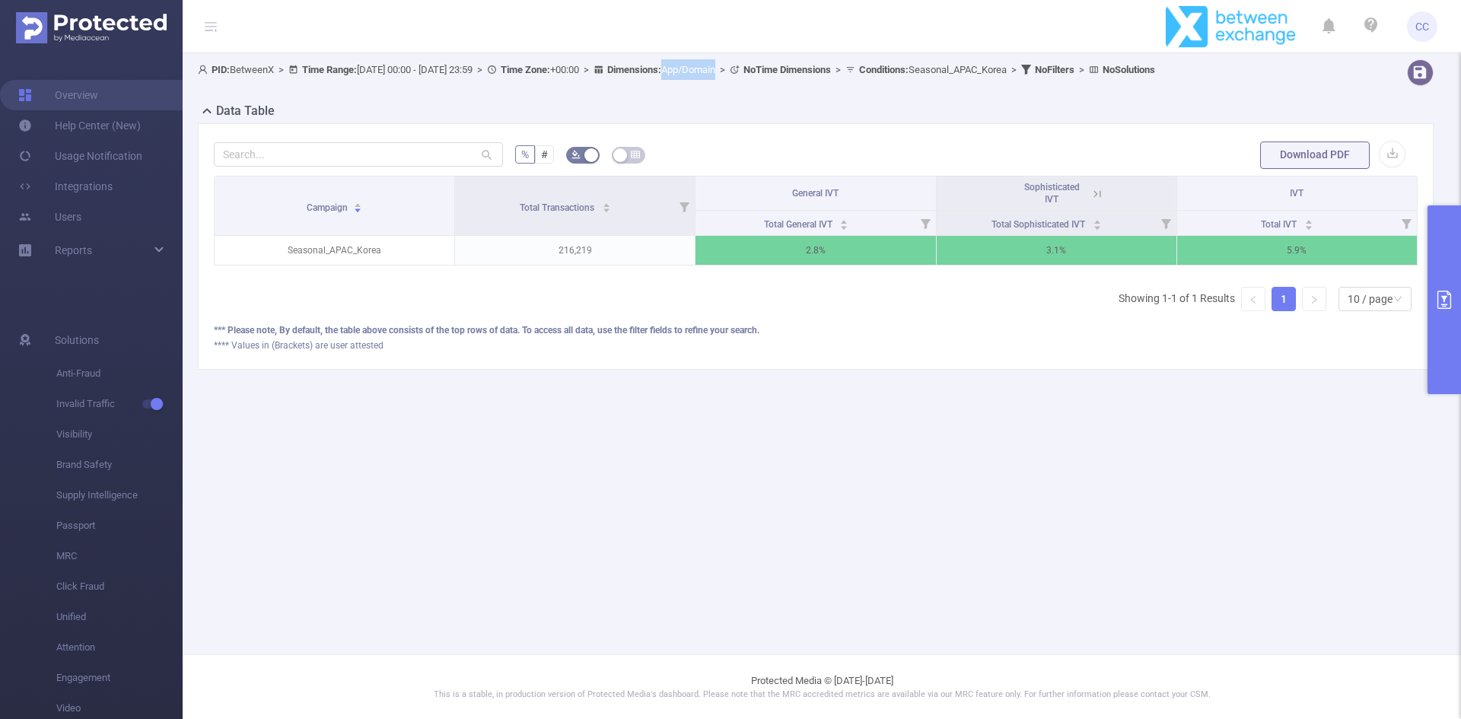
drag, startPoint x: 792, startPoint y: 72, endPoint x: 737, endPoint y: 72, distance: 54.8
click at [737, 72] on span "PID: BetweenX > Time Range: 2025-09-01 00:00 - 2025-09-08 23:59 > Time Zone: +0…" at bounding box center [676, 69] width 957 height 12
click at [1011, 578] on main "PID: BetweenX > Time Range: 2025-09-01 00:00 - 2025-09-08 23:59 > Time Zone: +0…" at bounding box center [822, 327] width 1278 height 654
